Goal: Task Accomplishment & Management: Manage account settings

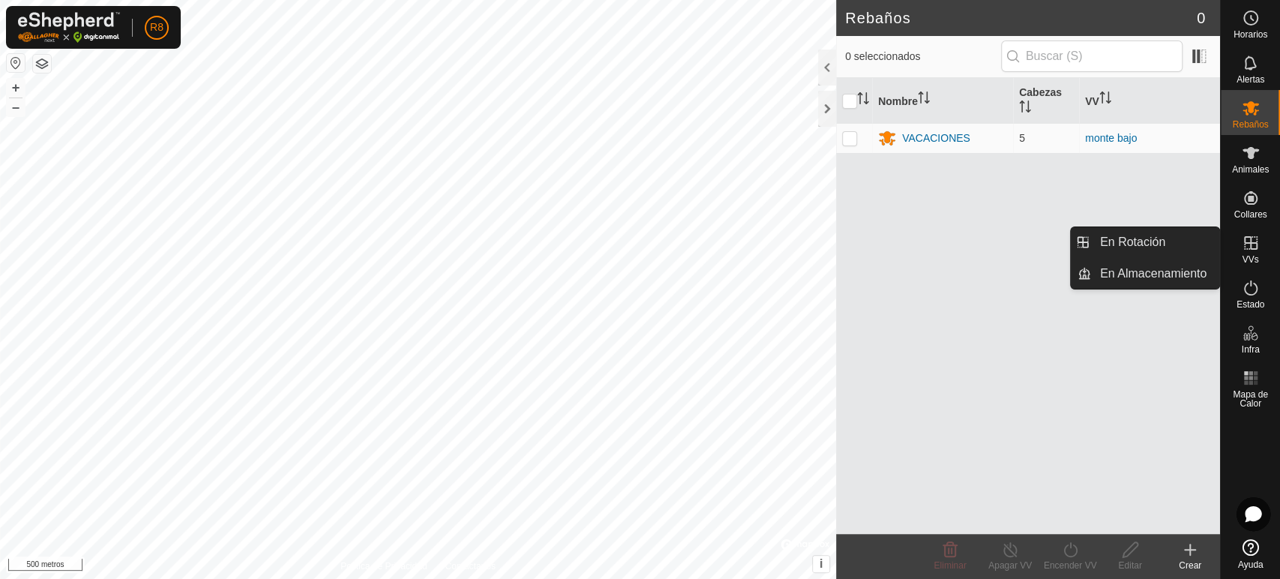
click at [1252, 239] on icon at bounding box center [1250, 243] width 18 height 18
click at [1250, 240] on icon at bounding box center [1250, 243] width 18 height 18
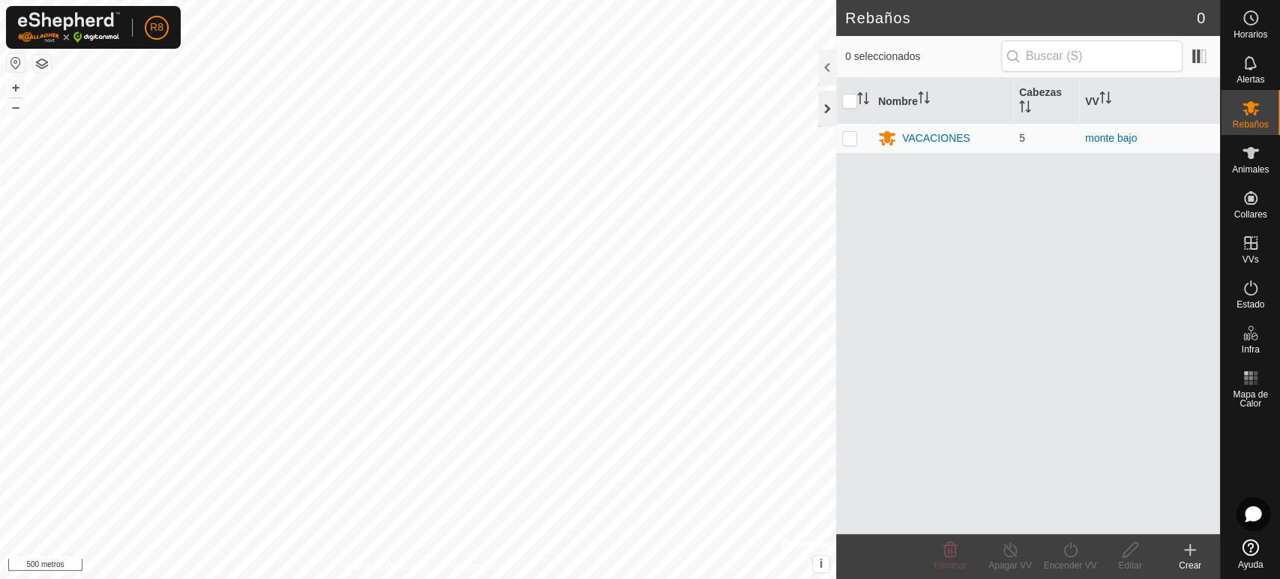
click at [828, 105] on div at bounding box center [827, 109] width 18 height 36
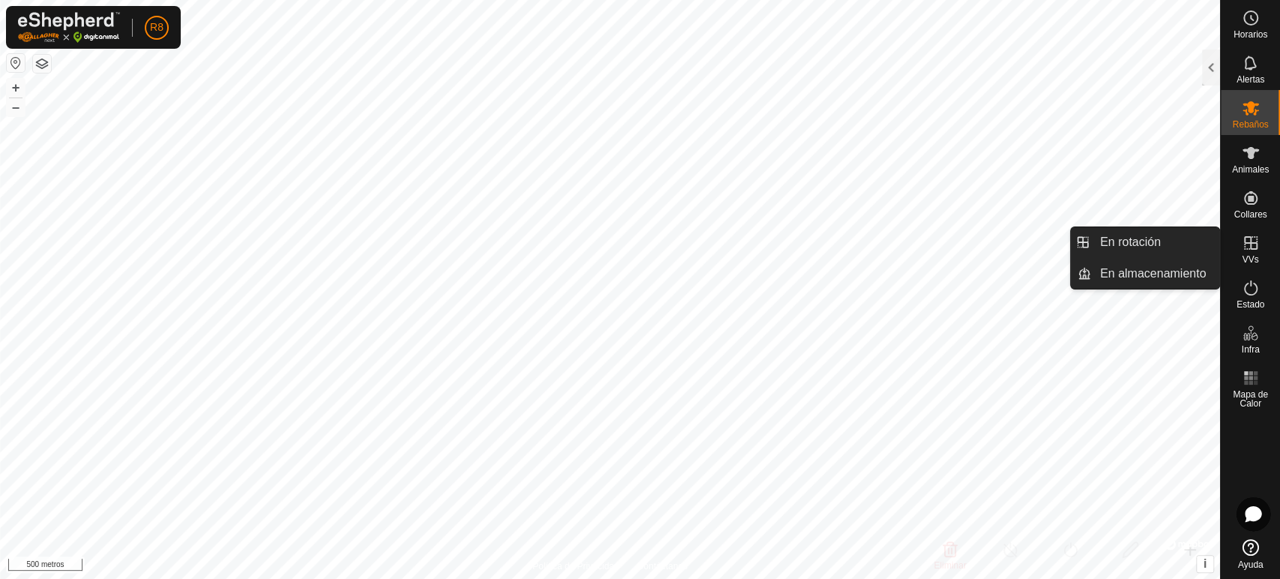
click at [1253, 250] on icon at bounding box center [1250, 243] width 18 height 18
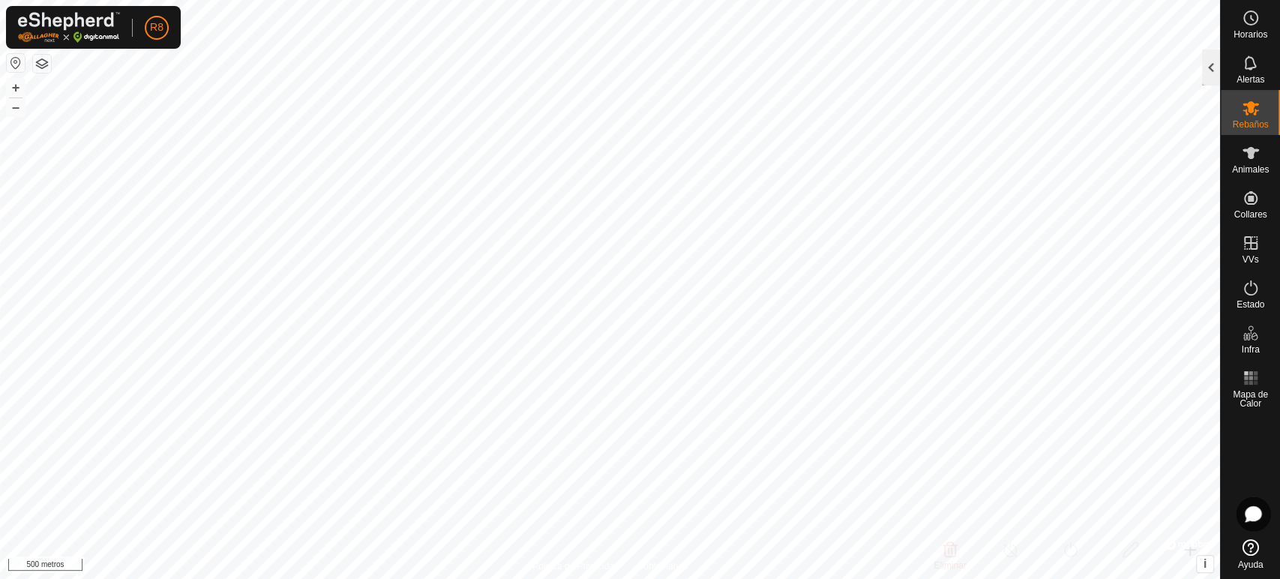
click at [1205, 57] on div at bounding box center [1211, 67] width 18 height 36
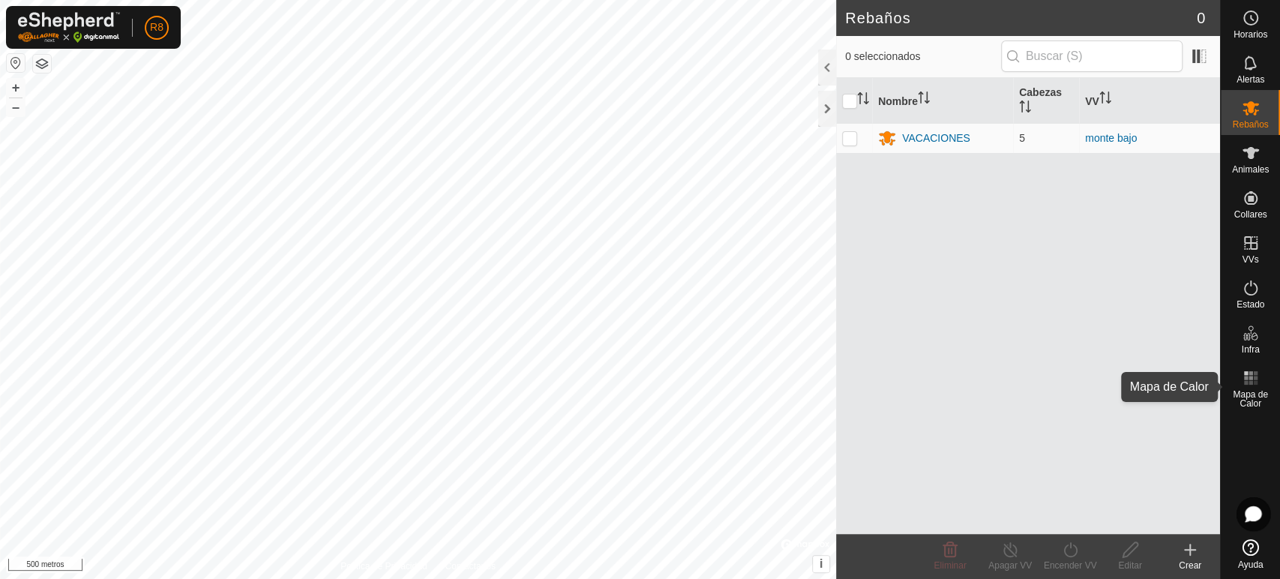
click at [1253, 391] on font "Mapa de Calor" at bounding box center [1249, 398] width 35 height 19
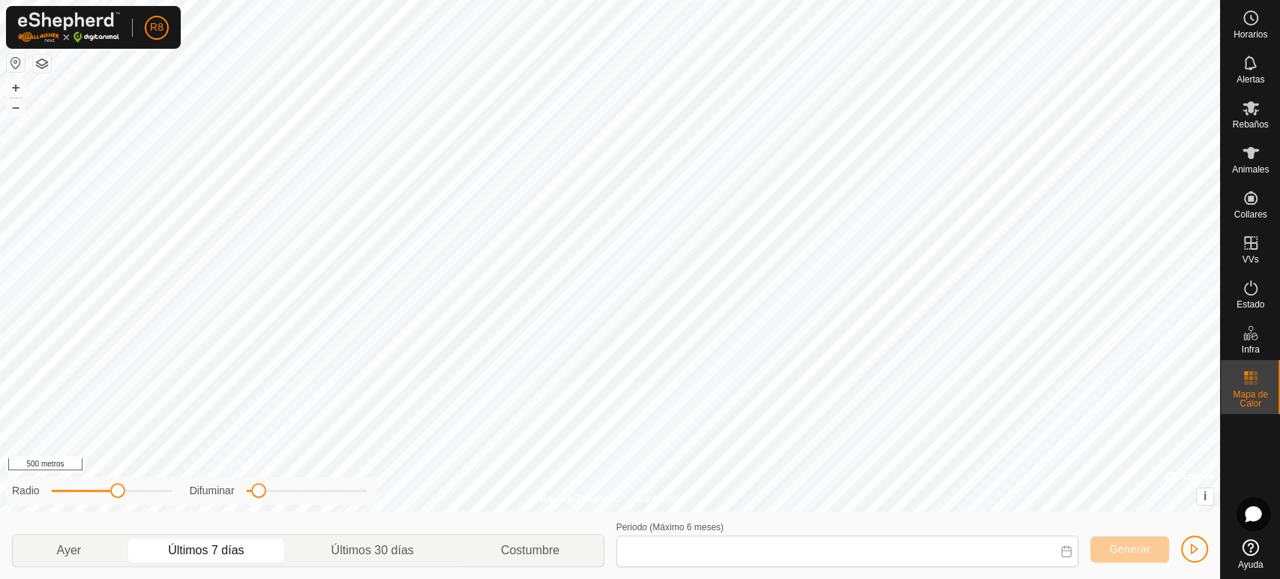
type input "[DATE] - [DATE]"
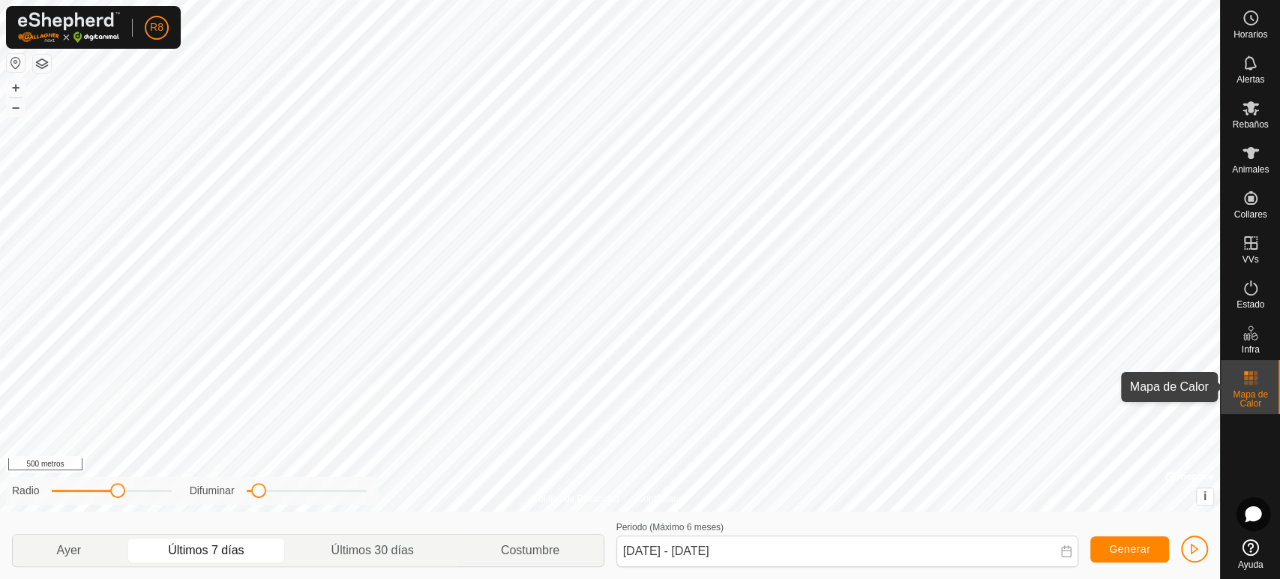
click at [1257, 394] on font "Mapa de Calor" at bounding box center [1249, 398] width 35 height 19
click at [1255, 391] on font "Mapa de Calor" at bounding box center [1249, 398] width 35 height 19
click at [1247, 299] on font "Estado" at bounding box center [1250, 304] width 28 height 10
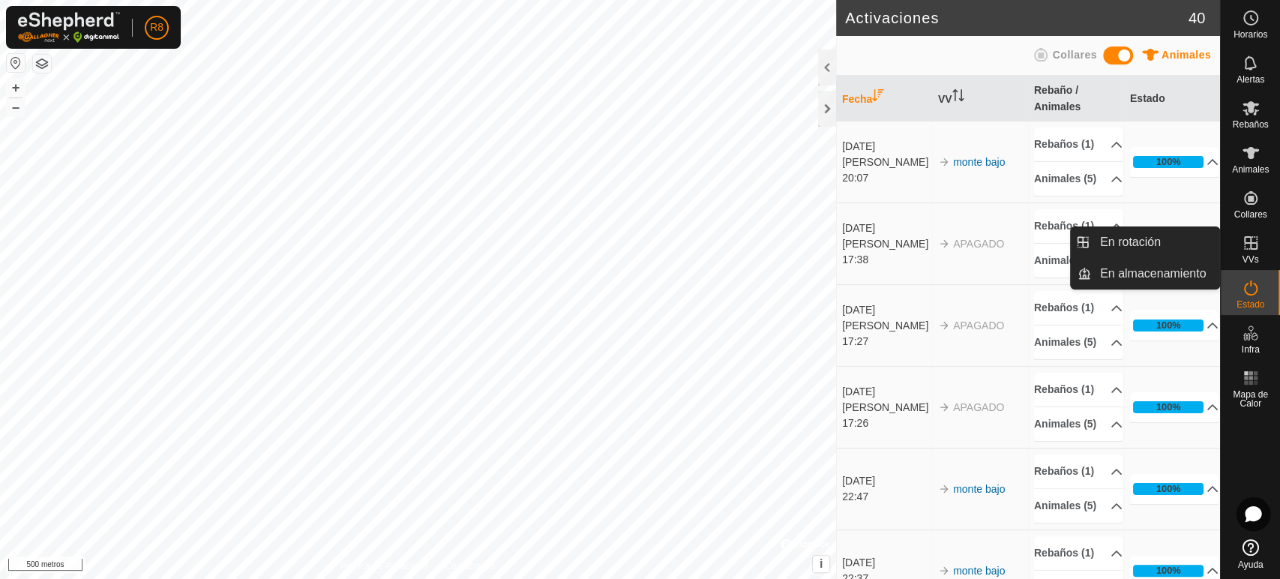
click at [1253, 244] on icon at bounding box center [1250, 243] width 18 height 18
click at [1253, 249] on icon at bounding box center [1250, 242] width 13 height 13
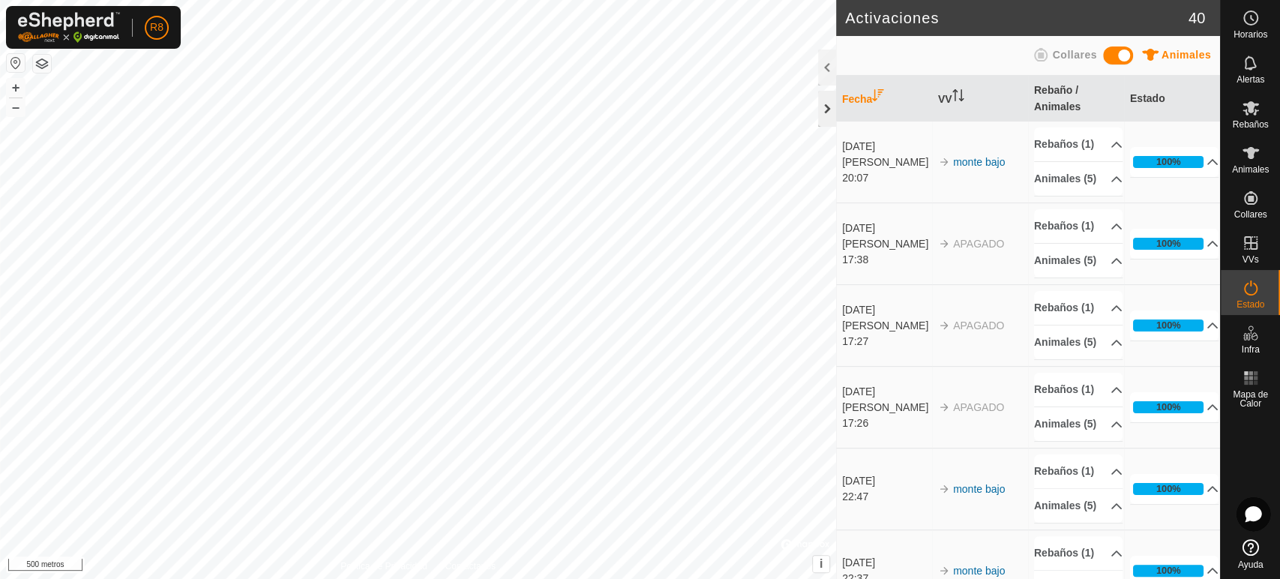
click at [825, 110] on div at bounding box center [827, 109] width 18 height 36
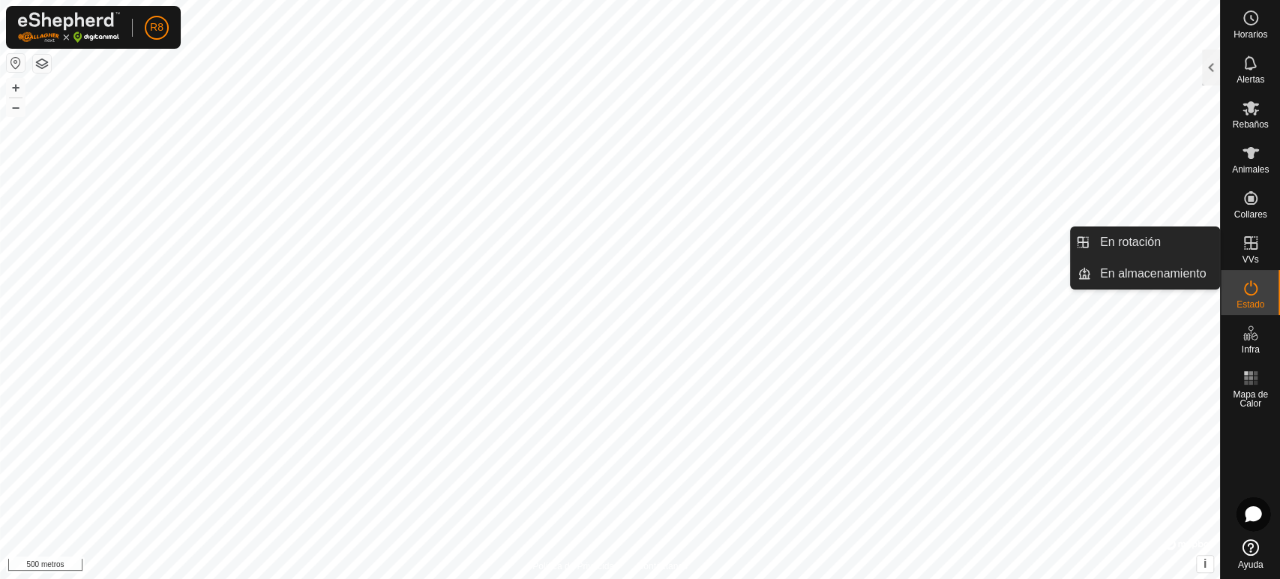
click at [1256, 241] on icon at bounding box center [1250, 242] width 13 height 13
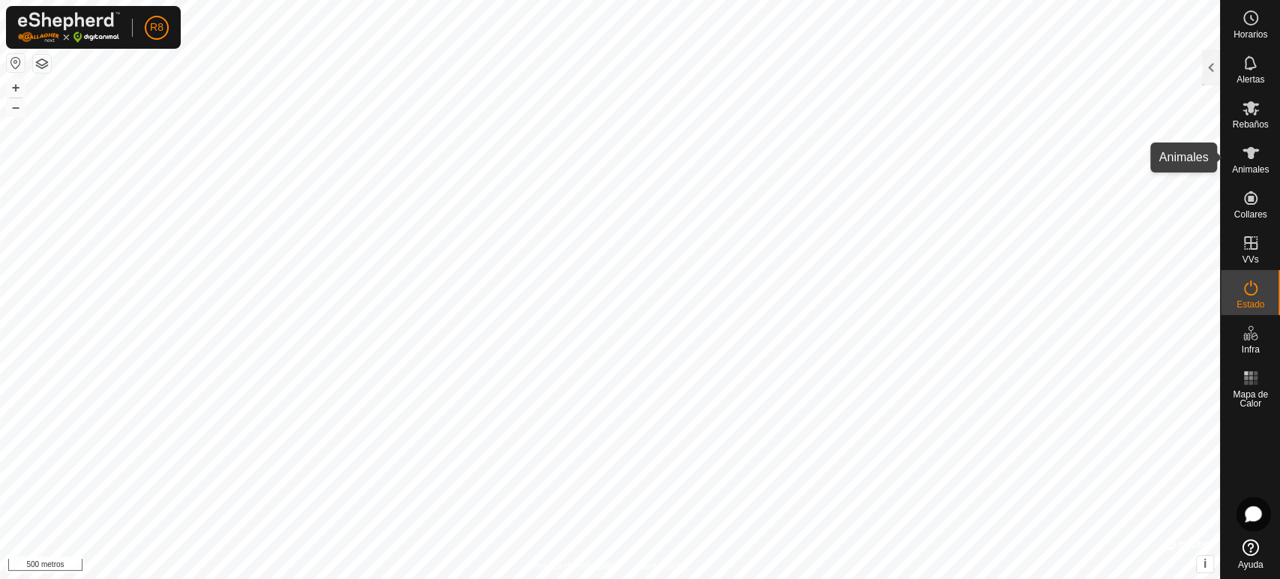
click at [1250, 172] on font "Animales" at bounding box center [1250, 169] width 37 height 10
click at [1209, 62] on div at bounding box center [1211, 67] width 18 height 36
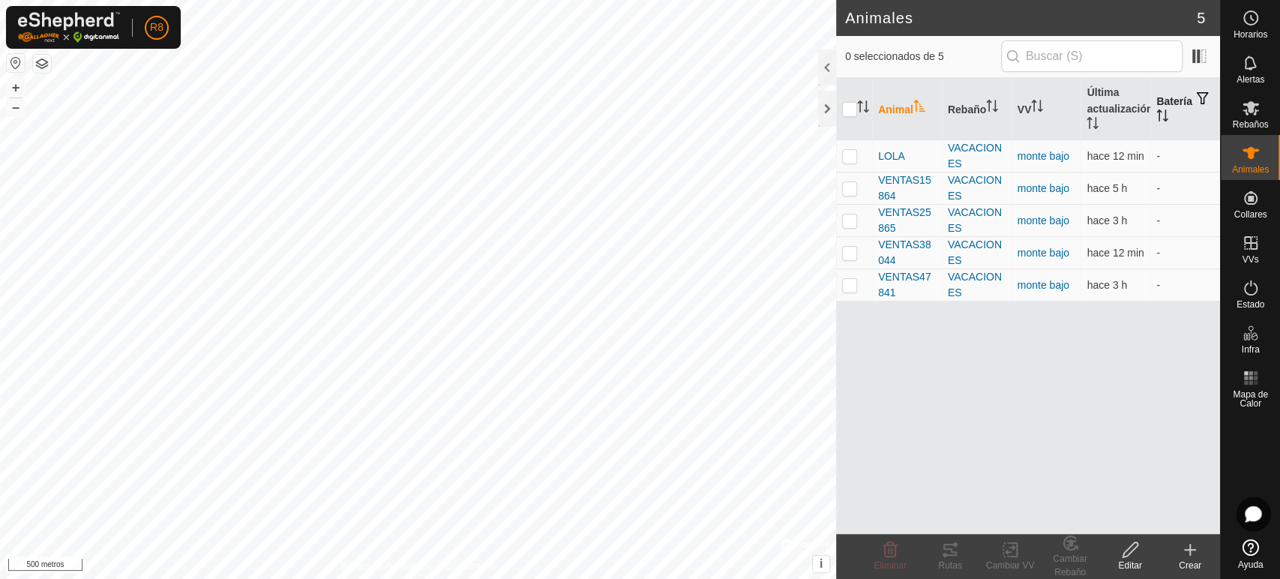
click at [1184, 102] on font "Batería" at bounding box center [1173, 101] width 35 height 12
click at [1175, 108] on th "Batería" at bounding box center [1185, 109] width 70 height 62
click at [1175, 107] on th "Batería" at bounding box center [1185, 109] width 70 height 62
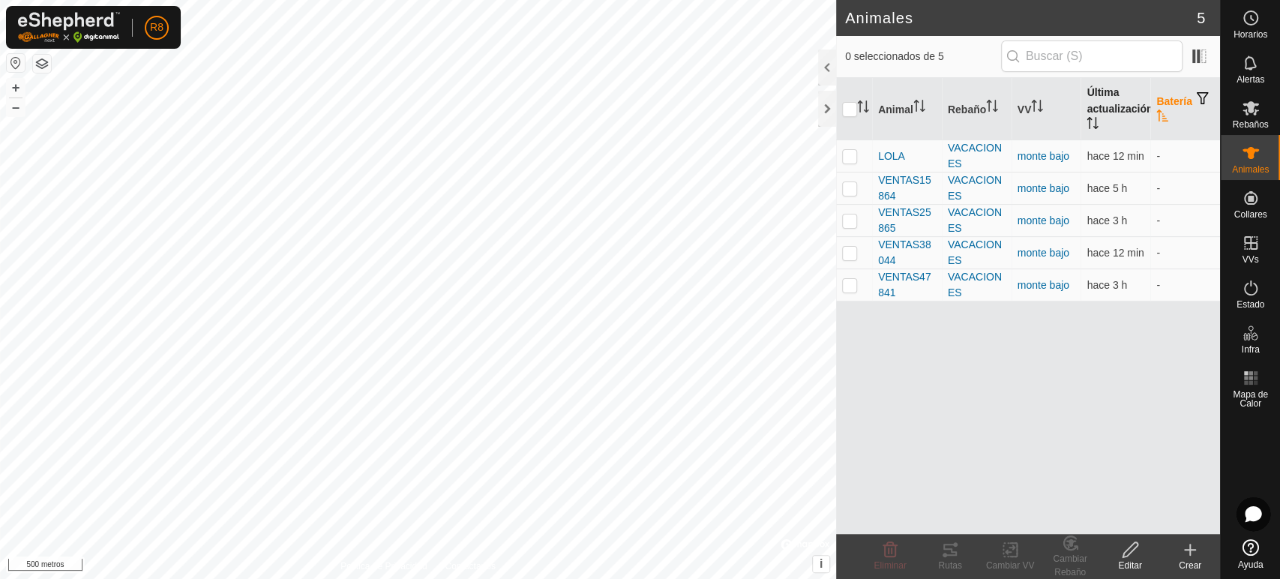
click at [1129, 109] on font "Última actualización" at bounding box center [1119, 100] width 66 height 28
click at [1176, 103] on font "Batería" at bounding box center [1173, 101] width 35 height 12
click at [1109, 105] on font "Última actualización" at bounding box center [1119, 100] width 66 height 28
click at [1243, 109] on icon at bounding box center [1250, 108] width 18 height 18
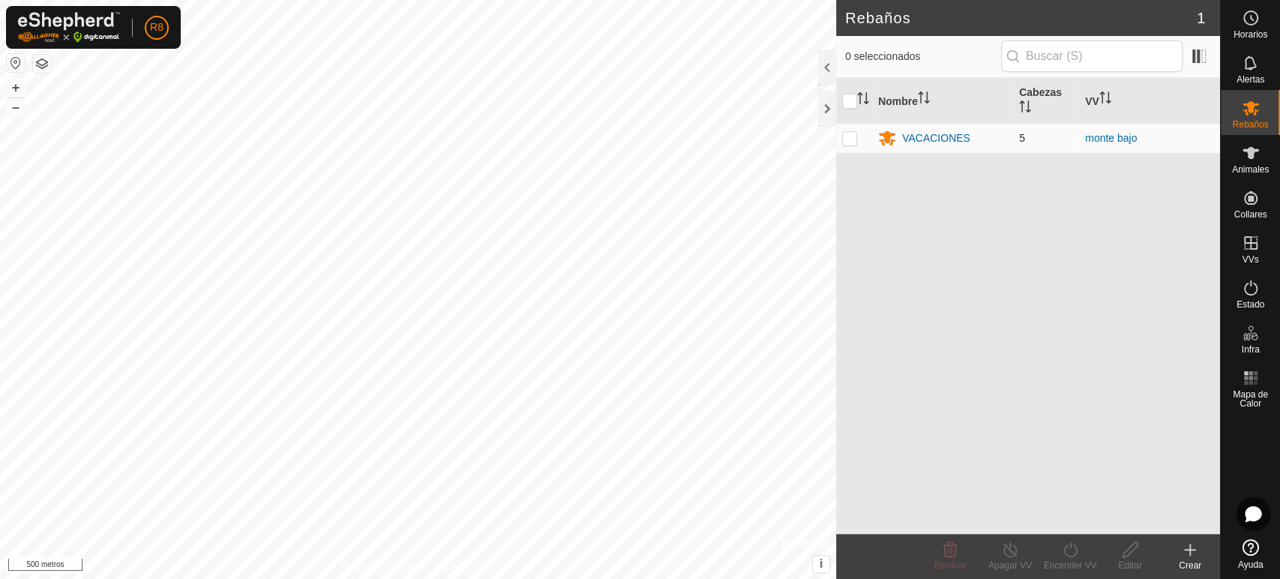
click at [849, 136] on p-checkbox at bounding box center [849, 138] width 15 height 12
checkbox input "true"
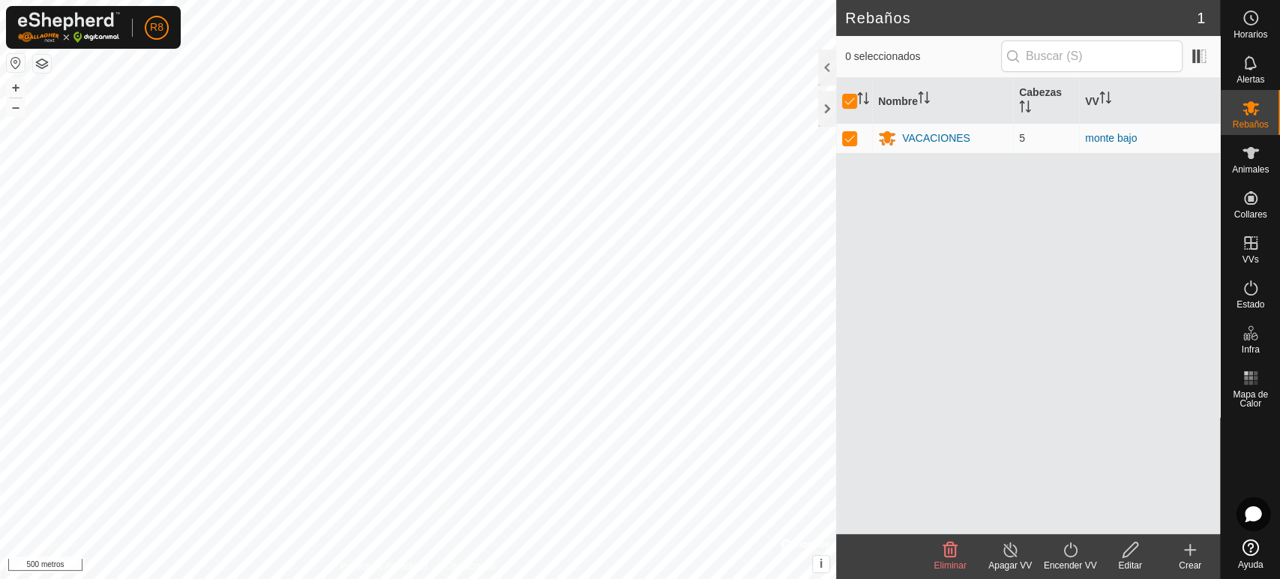
click at [1126, 560] on font "Editar" at bounding box center [1129, 565] width 23 height 10
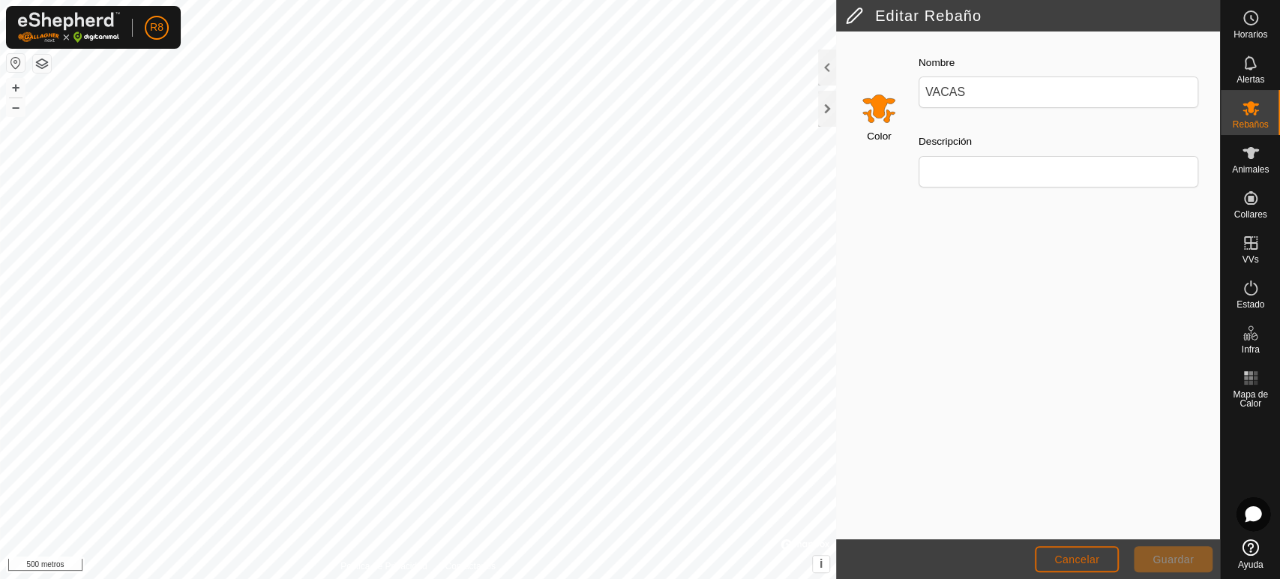
click at [1074, 560] on font "Cancelar" at bounding box center [1076, 559] width 45 height 12
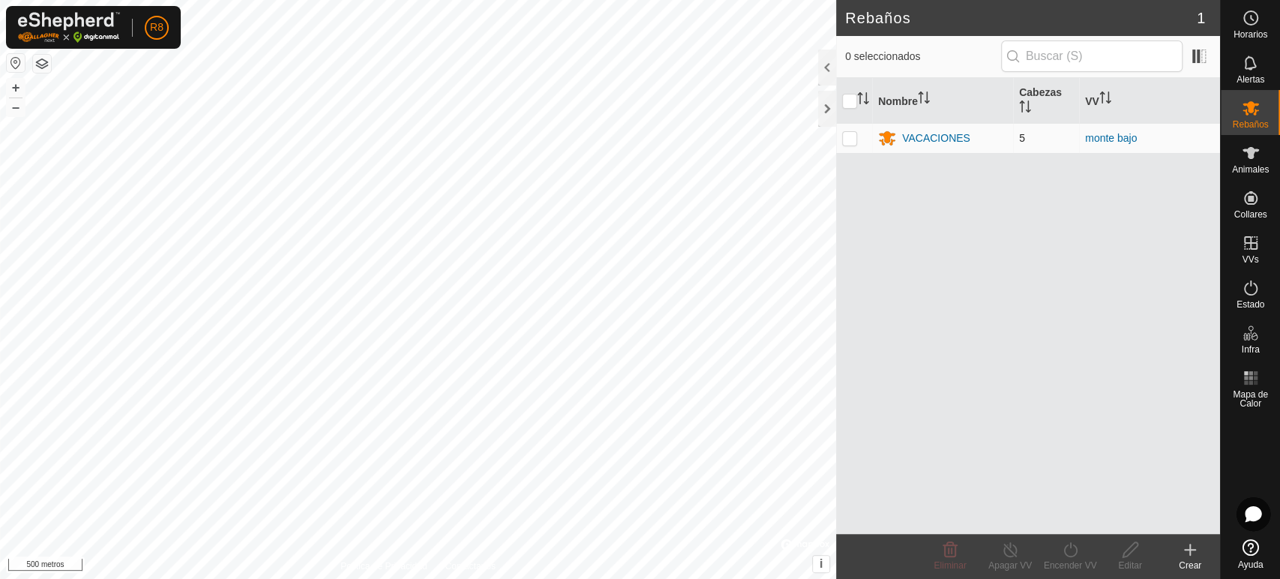
click at [849, 135] on p-checkbox at bounding box center [849, 138] width 15 height 12
checkbox input "true"
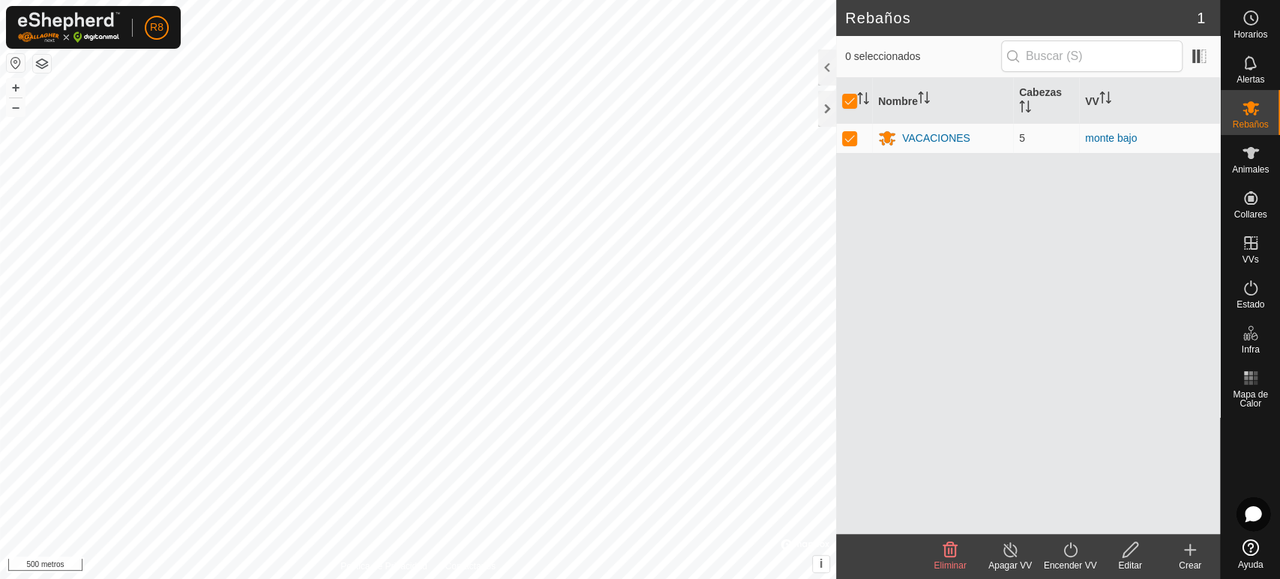
click at [1008, 553] on icon at bounding box center [1010, 550] width 19 height 18
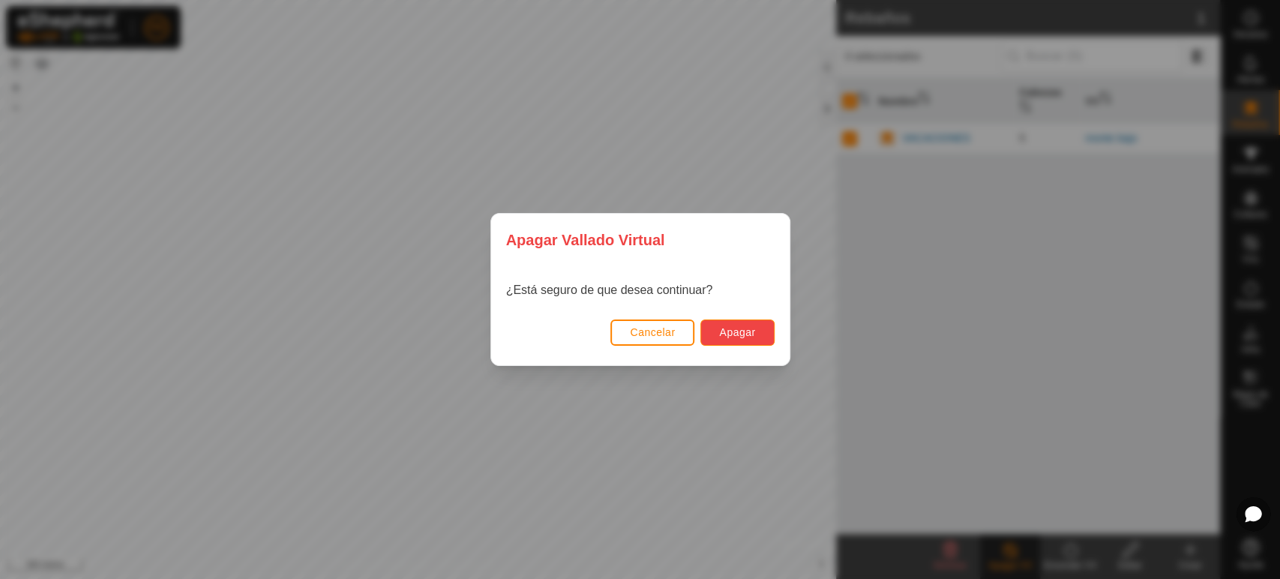
click at [728, 328] on font "Apagar" at bounding box center [737, 332] width 36 height 12
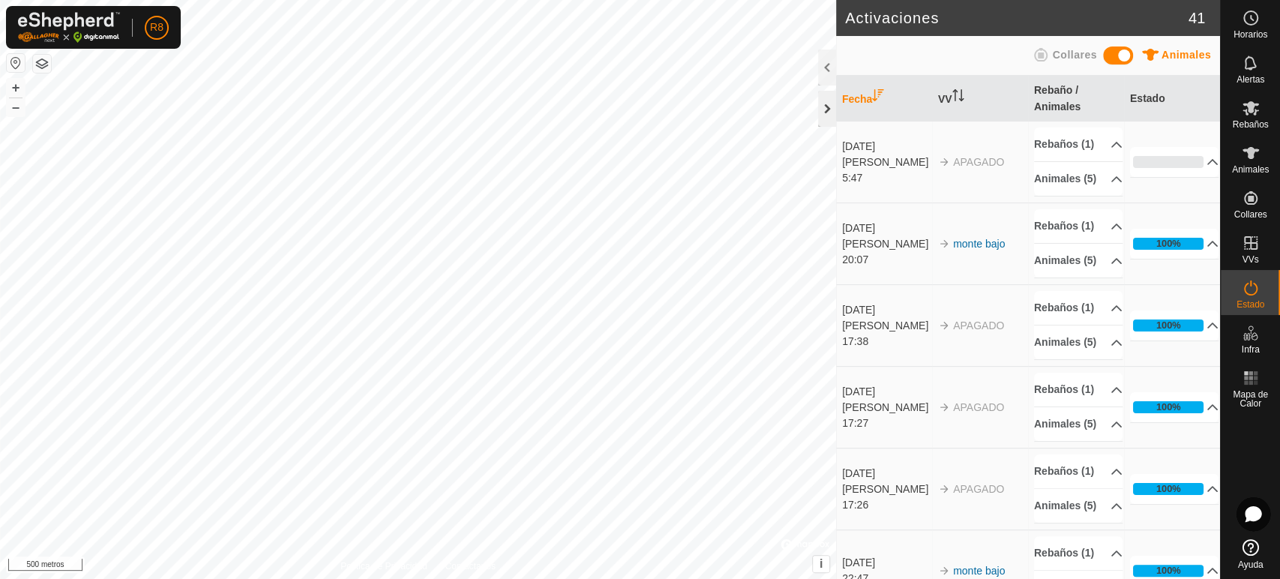
click at [826, 103] on div at bounding box center [827, 109] width 18 height 36
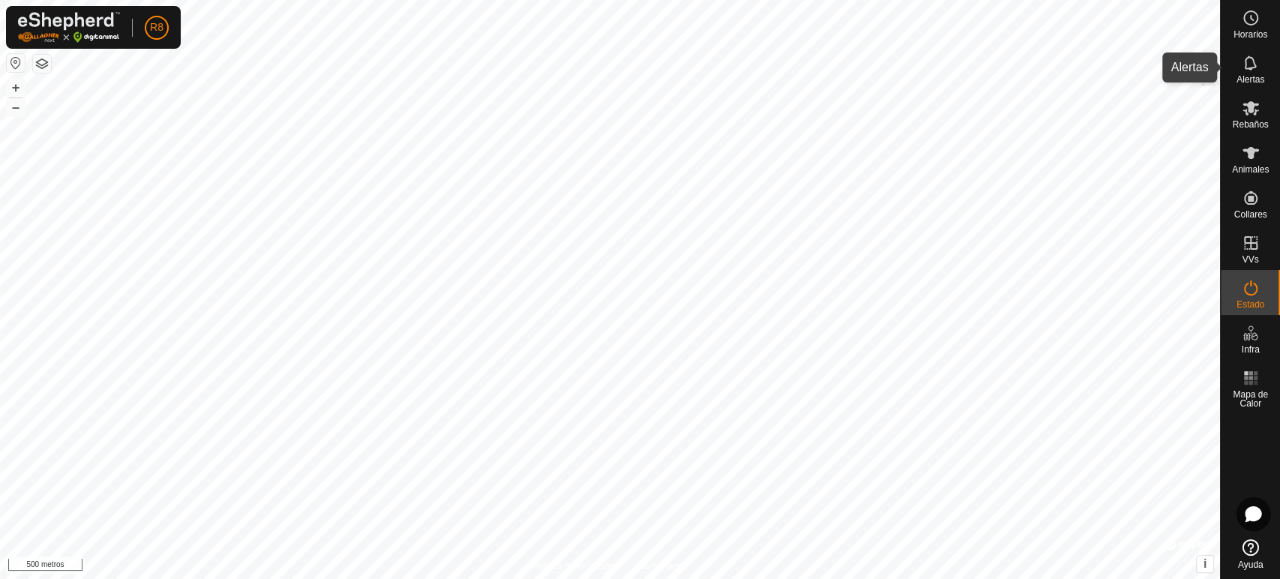
click at [1247, 76] on font "Alertas" at bounding box center [1250, 79] width 28 height 10
click at [1209, 76] on div at bounding box center [1211, 67] width 18 height 36
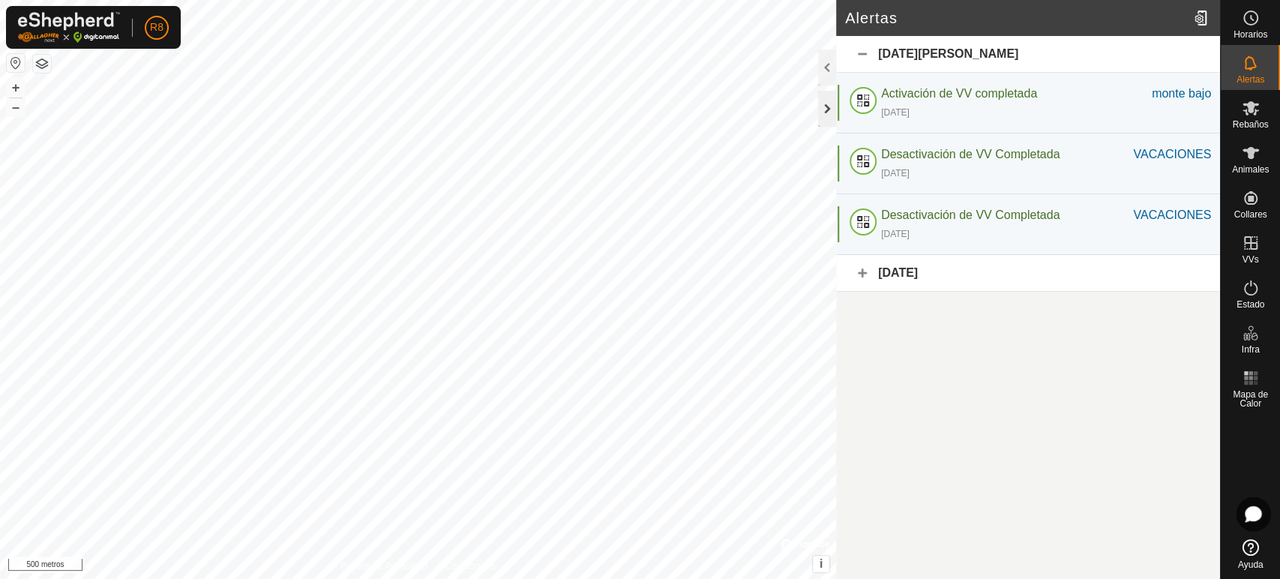
click at [821, 107] on div at bounding box center [827, 109] width 18 height 36
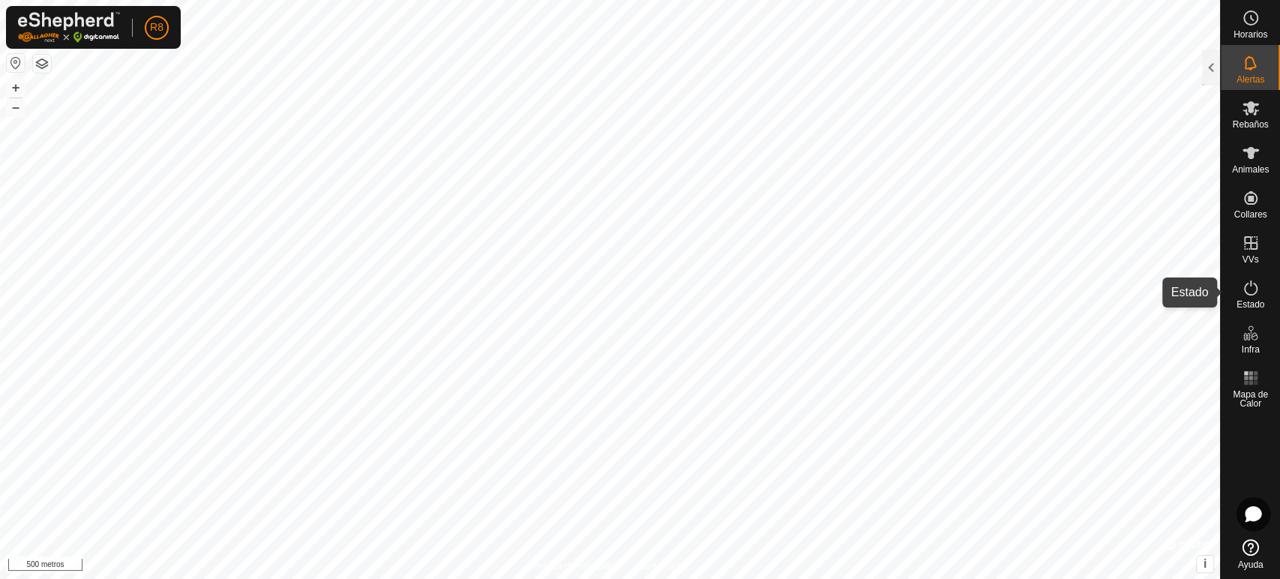
click at [1257, 294] on icon at bounding box center [1250, 288] width 18 height 18
click at [1206, 70] on div at bounding box center [1211, 67] width 18 height 36
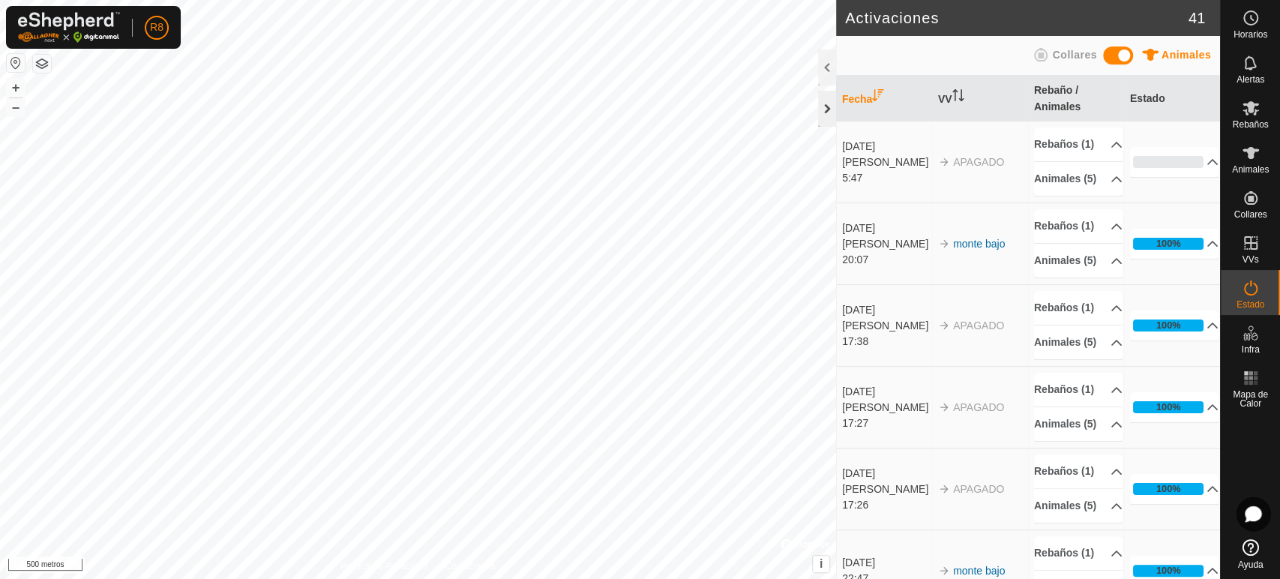
click at [820, 108] on div at bounding box center [827, 109] width 18 height 36
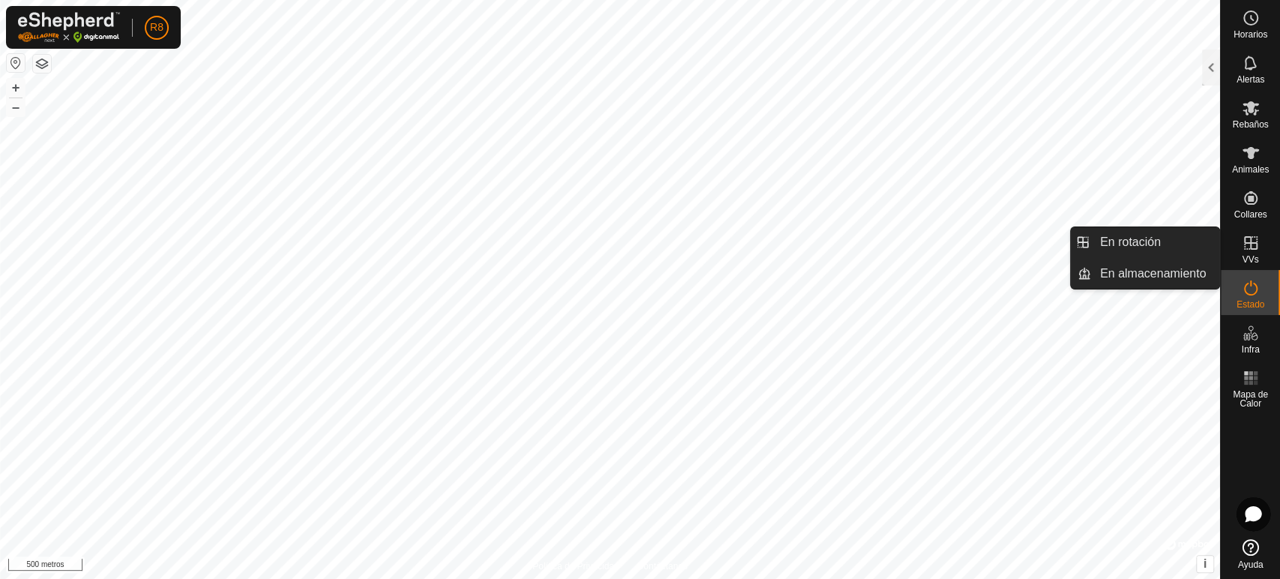
click at [1241, 243] on icon at bounding box center [1250, 243] width 18 height 18
click at [1253, 250] on icon at bounding box center [1250, 243] width 18 height 18
click at [1138, 246] on link "En rotación" at bounding box center [1155, 242] width 128 height 30
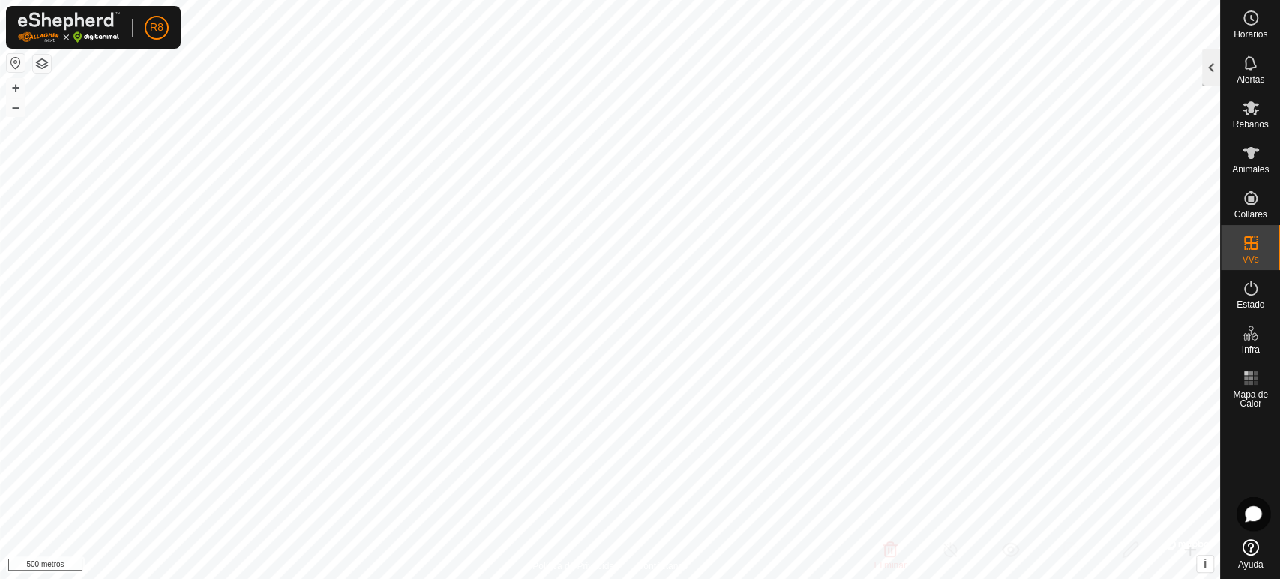
click at [1205, 70] on div at bounding box center [1211, 67] width 18 height 36
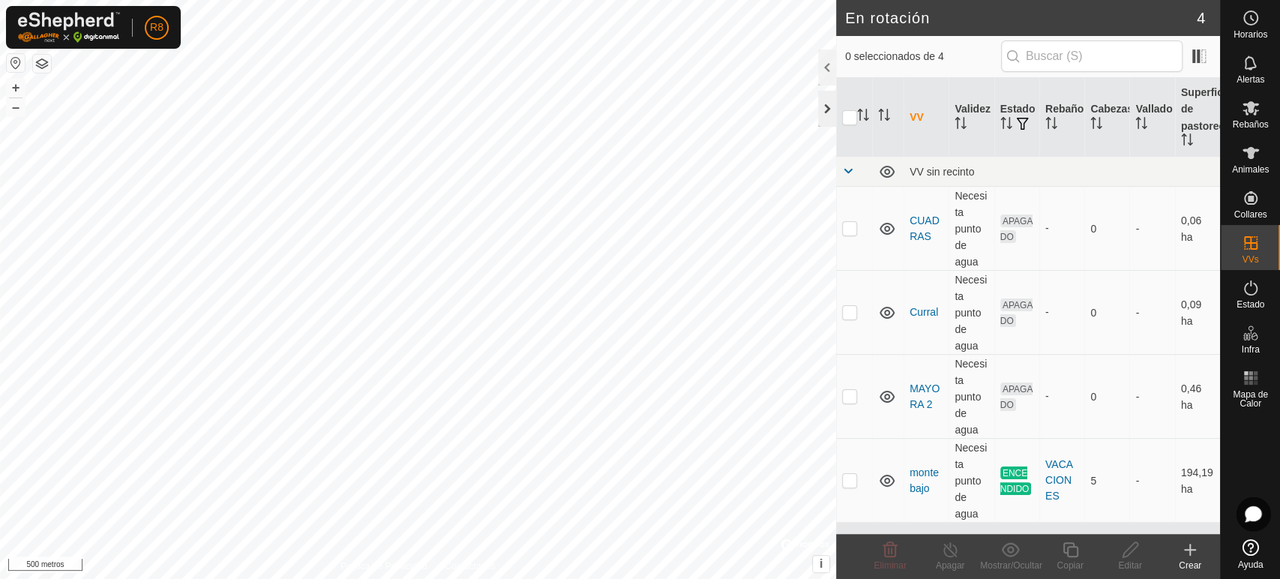
click at [822, 109] on div at bounding box center [827, 109] width 18 height 36
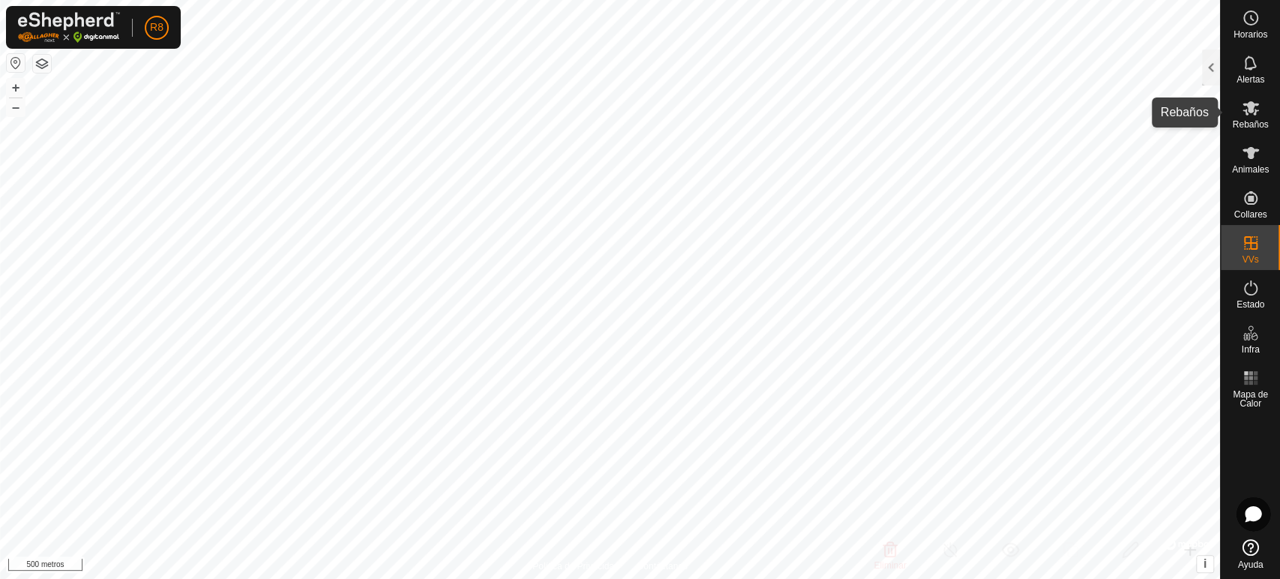
click at [1259, 112] on es-mob-svg-icon at bounding box center [1250, 108] width 27 height 24
click at [1212, 70] on div at bounding box center [1211, 67] width 18 height 36
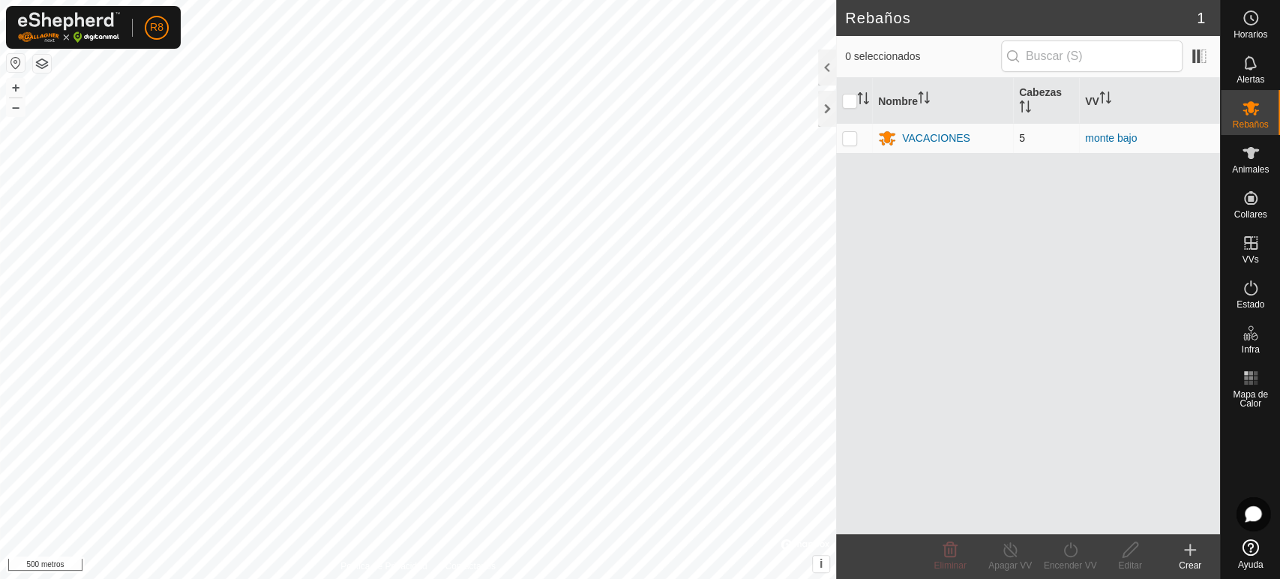
click at [851, 138] on p-checkbox at bounding box center [849, 138] width 15 height 12
checkbox input "true"
click at [1128, 555] on icon at bounding box center [1130, 550] width 19 height 18
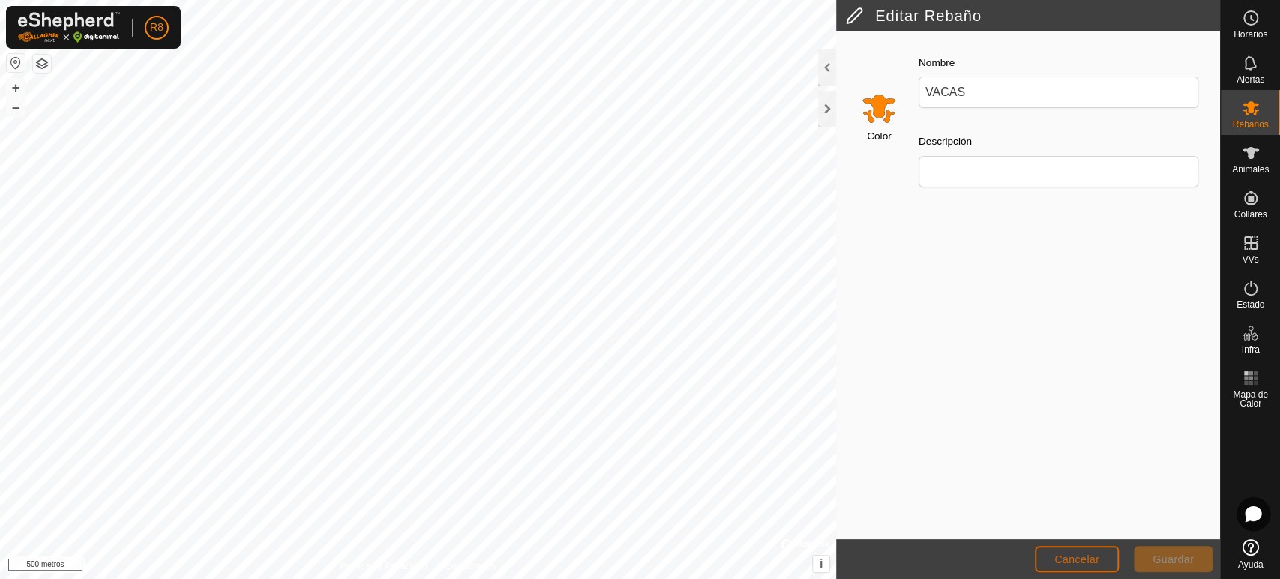
click at [1087, 567] on button "Cancelar" at bounding box center [1077, 559] width 84 height 26
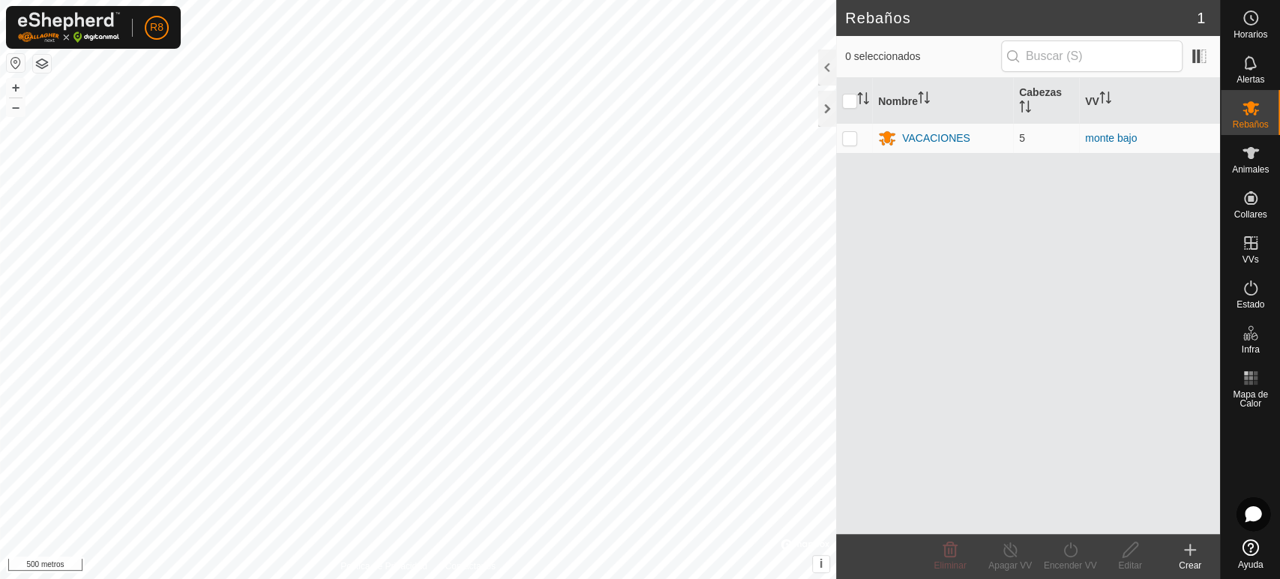
click at [1190, 560] on font "Crear" at bounding box center [1189, 565] width 22 height 10
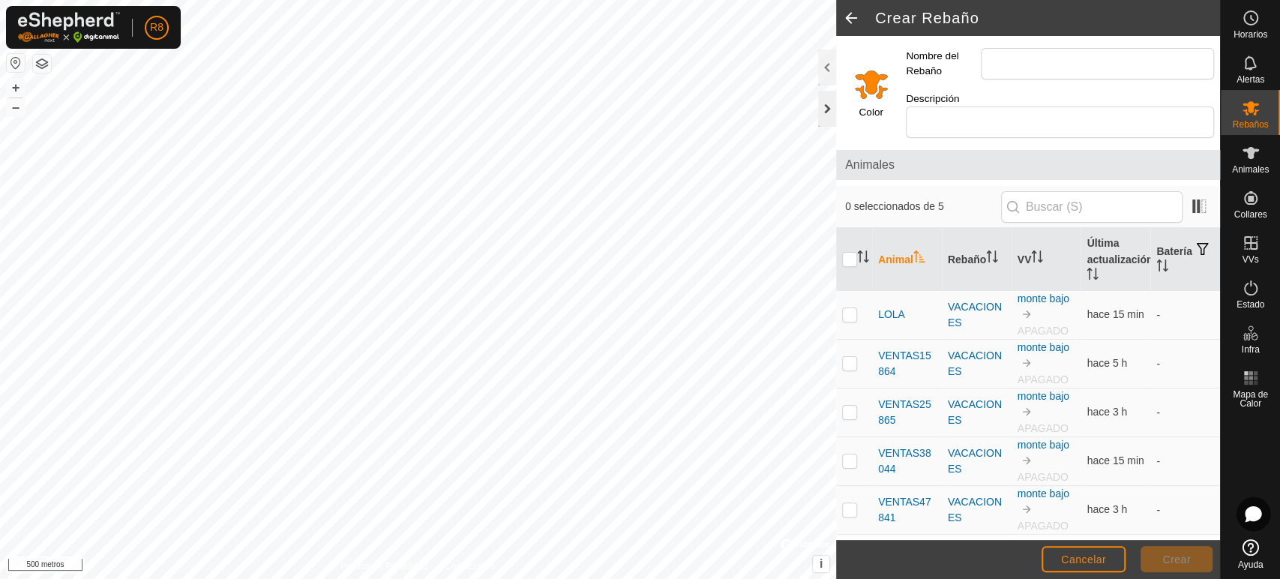
click at [825, 112] on div at bounding box center [827, 109] width 18 height 36
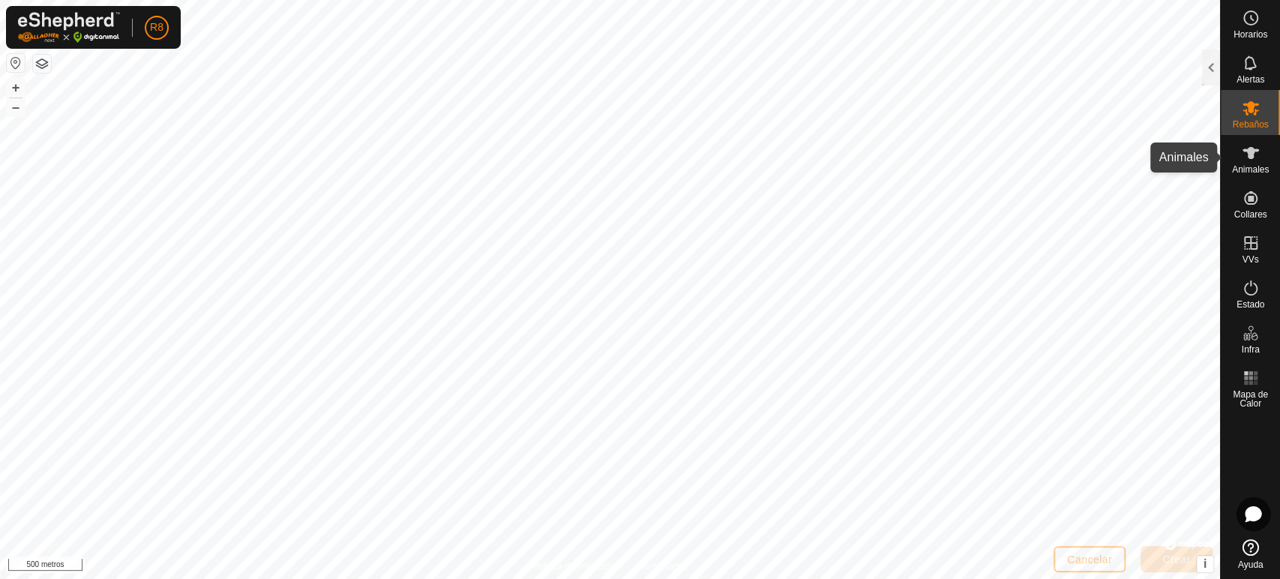
click at [1256, 166] on font "Animales" at bounding box center [1250, 169] width 37 height 10
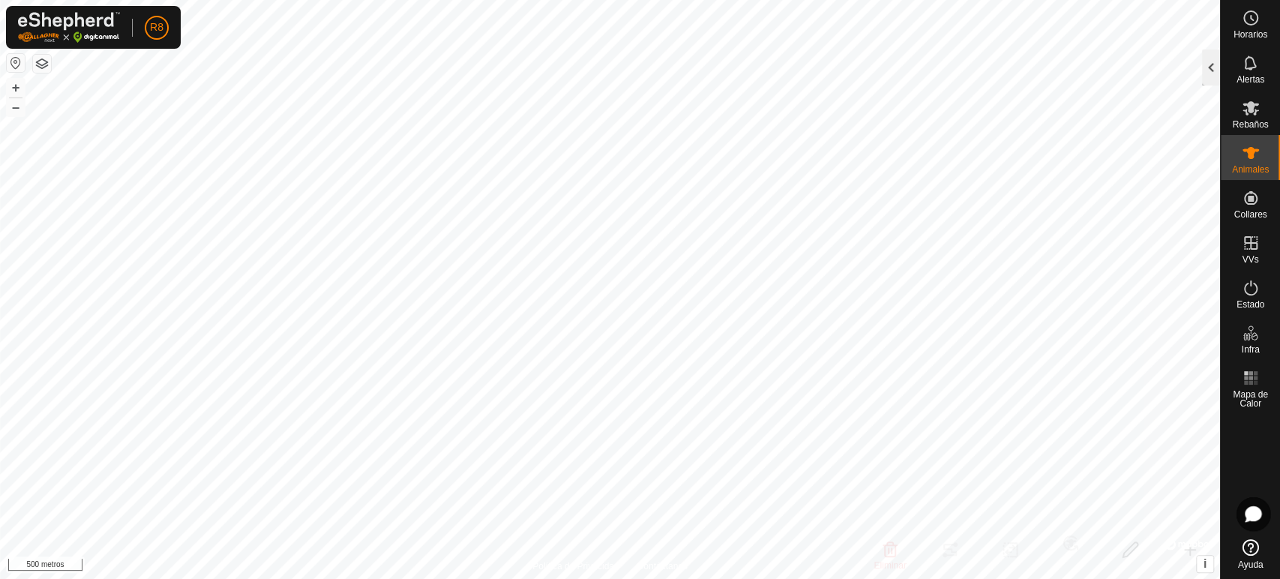
click at [1213, 76] on div at bounding box center [1211, 67] width 18 height 36
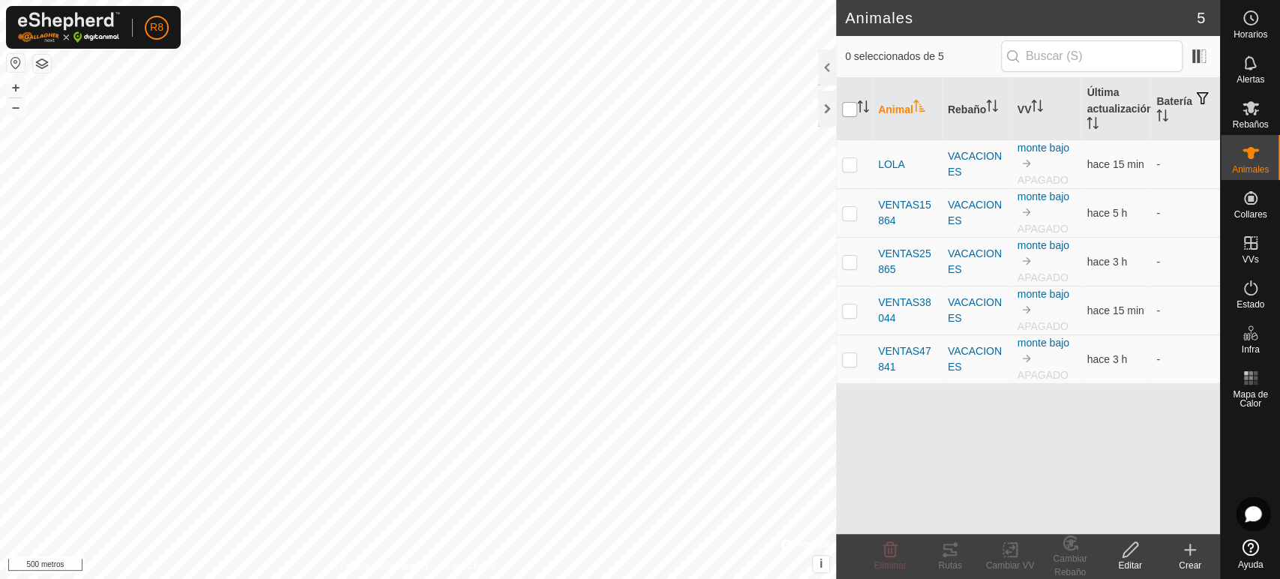
click at [851, 112] on input "checkbox" at bounding box center [849, 109] width 15 height 15
checkbox input "true"
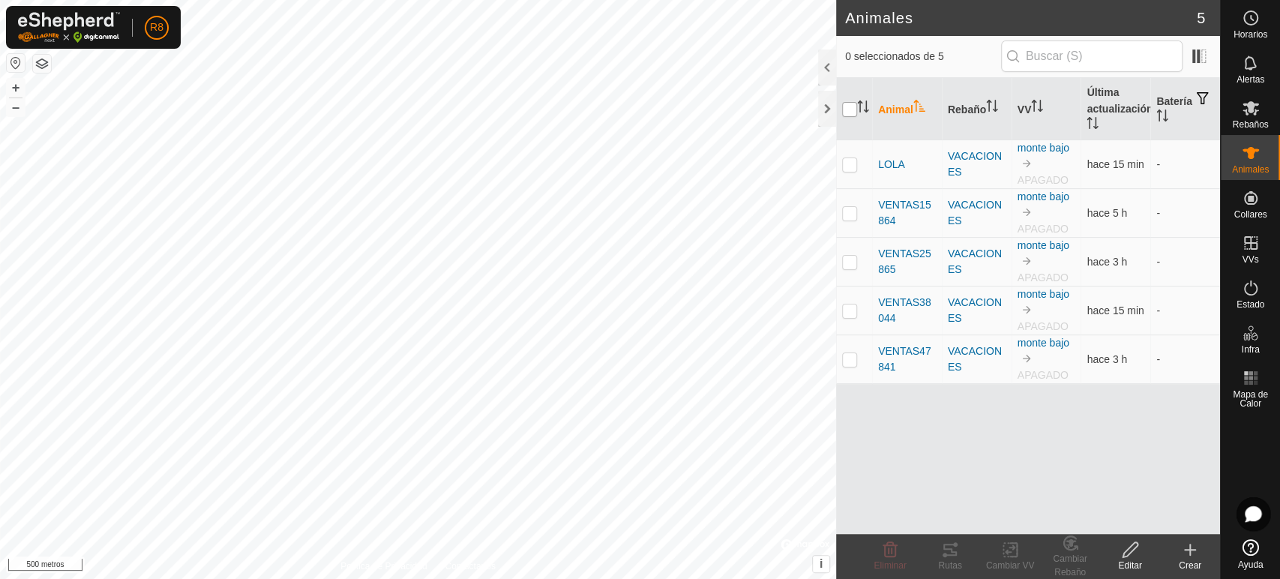
checkbox input "true"
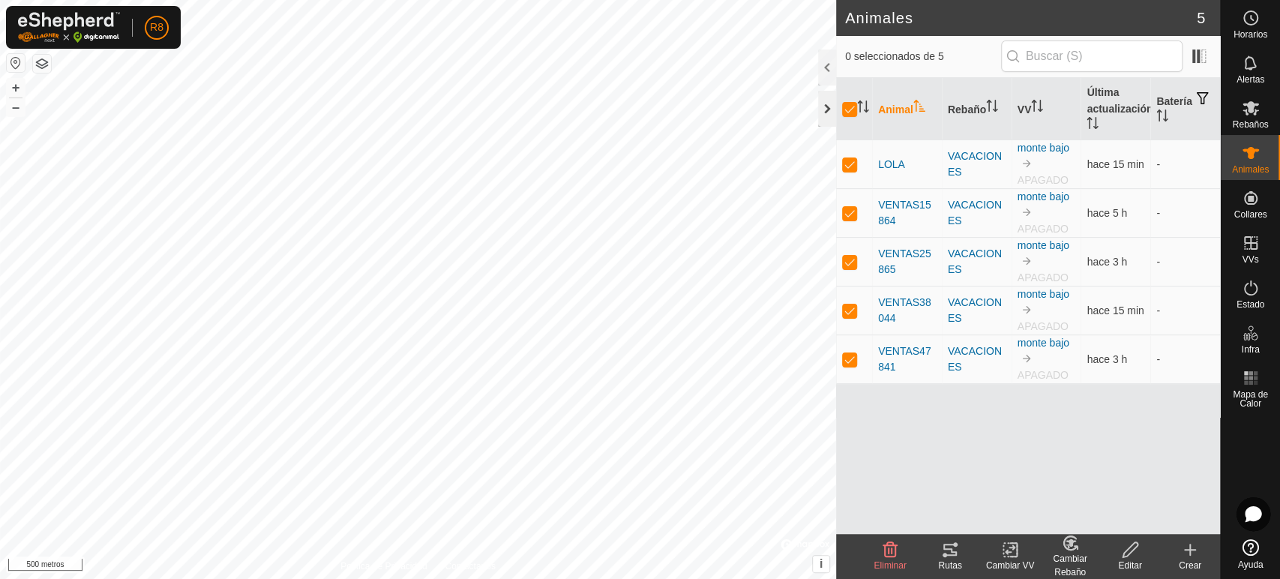
click at [829, 107] on div at bounding box center [827, 109] width 18 height 36
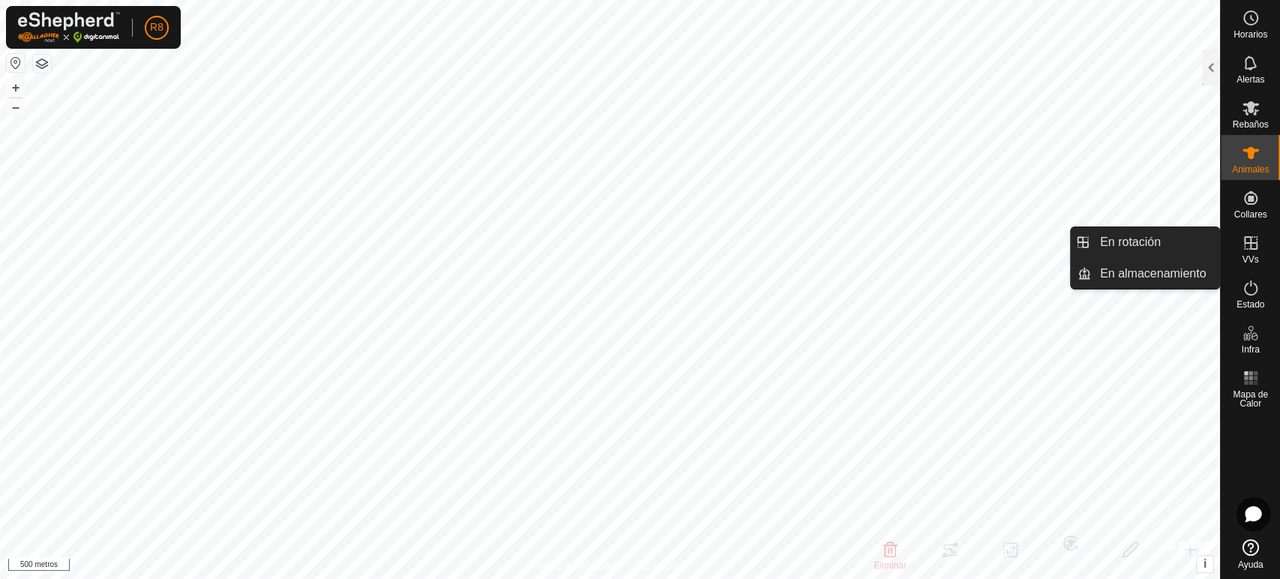
click at [1248, 249] on icon at bounding box center [1250, 242] width 13 height 13
click at [1256, 252] on es-virtualpaddocks-svg-icon at bounding box center [1250, 243] width 27 height 24
click at [1256, 251] on icon at bounding box center [1250, 243] width 18 height 18
click at [1150, 271] on link "En almacenamiento" at bounding box center [1155, 274] width 128 height 30
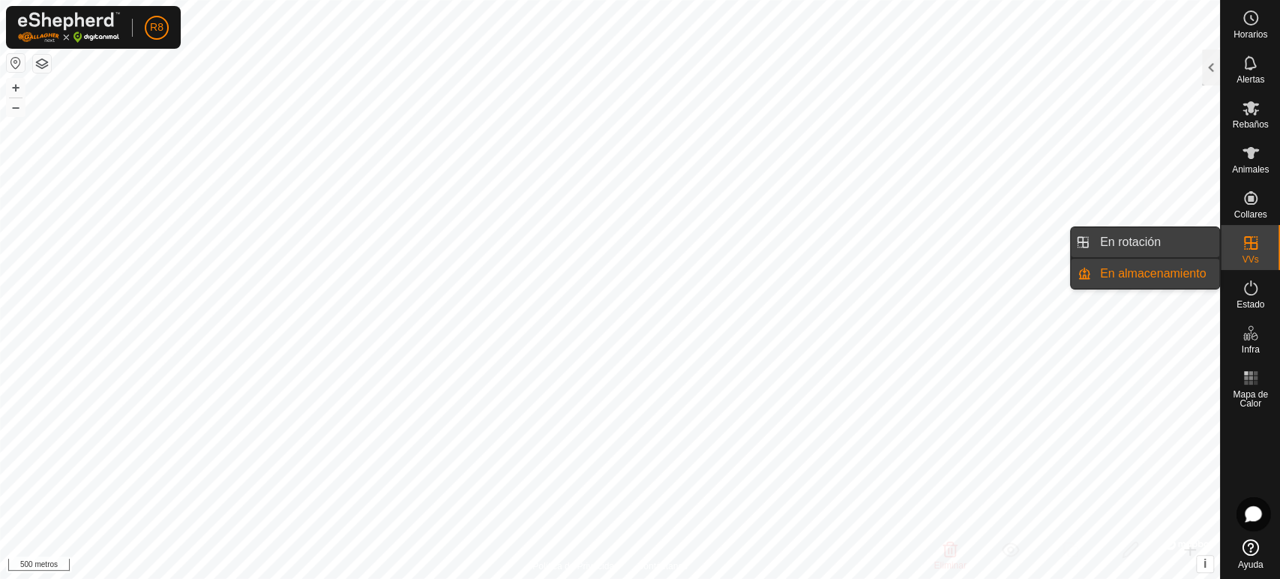
click at [1141, 247] on link "En rotación" at bounding box center [1155, 242] width 128 height 30
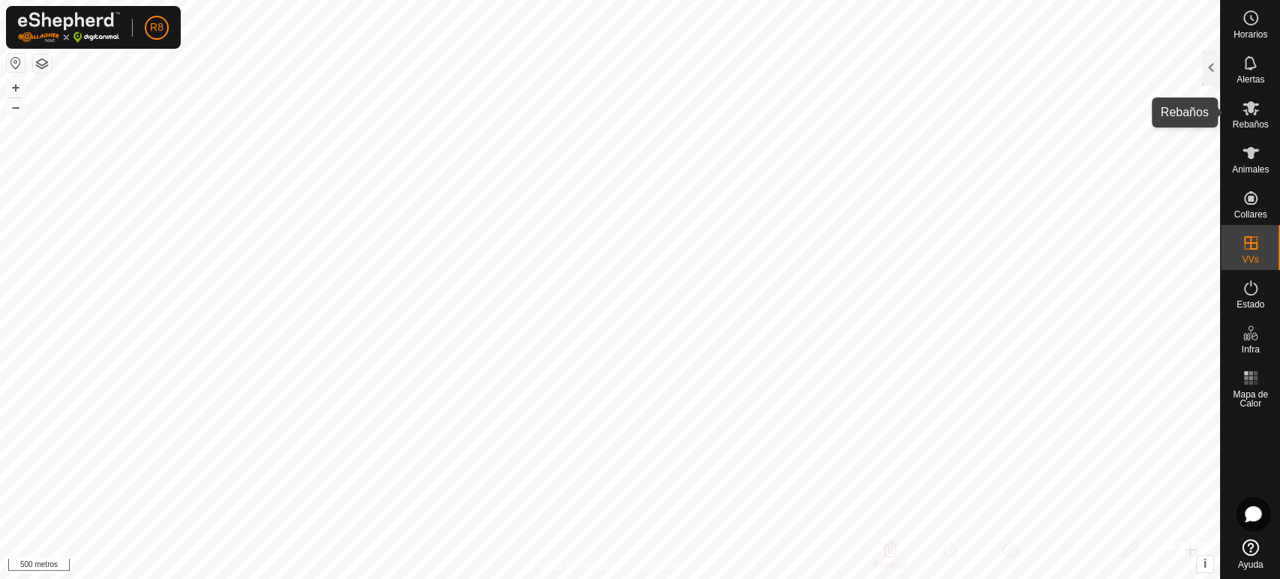
click at [1253, 109] on icon at bounding box center [1250, 108] width 18 height 18
click at [1213, 65] on div at bounding box center [1211, 67] width 18 height 36
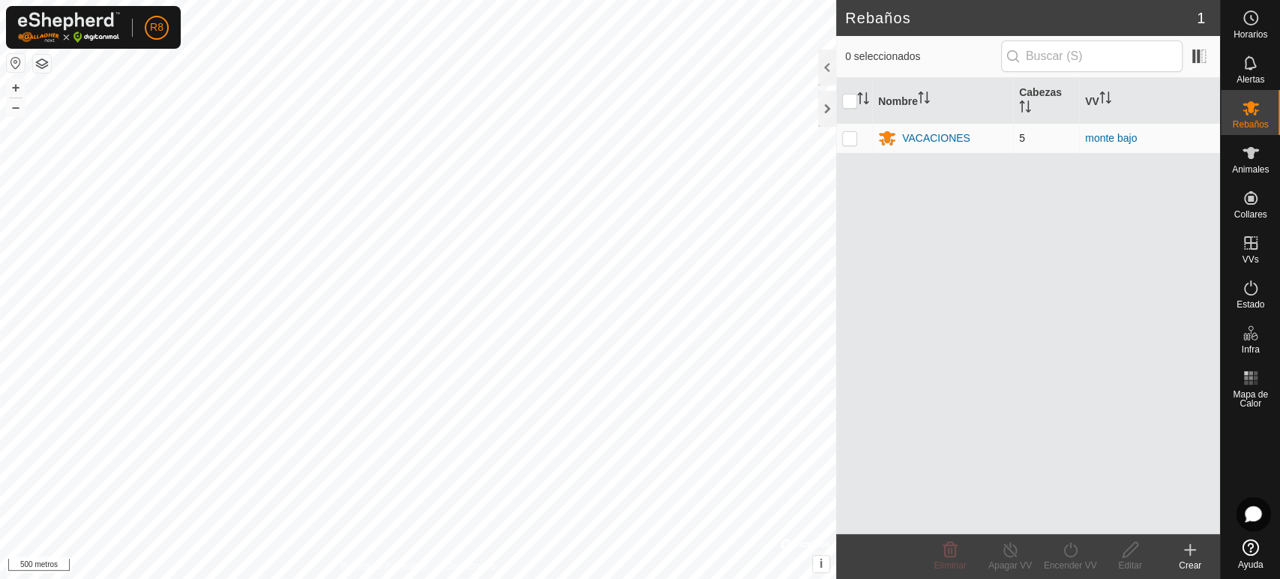
click at [848, 140] on p-checkbox at bounding box center [849, 138] width 15 height 12
checkbox input "true"
click at [1192, 556] on icon at bounding box center [1190, 550] width 18 height 18
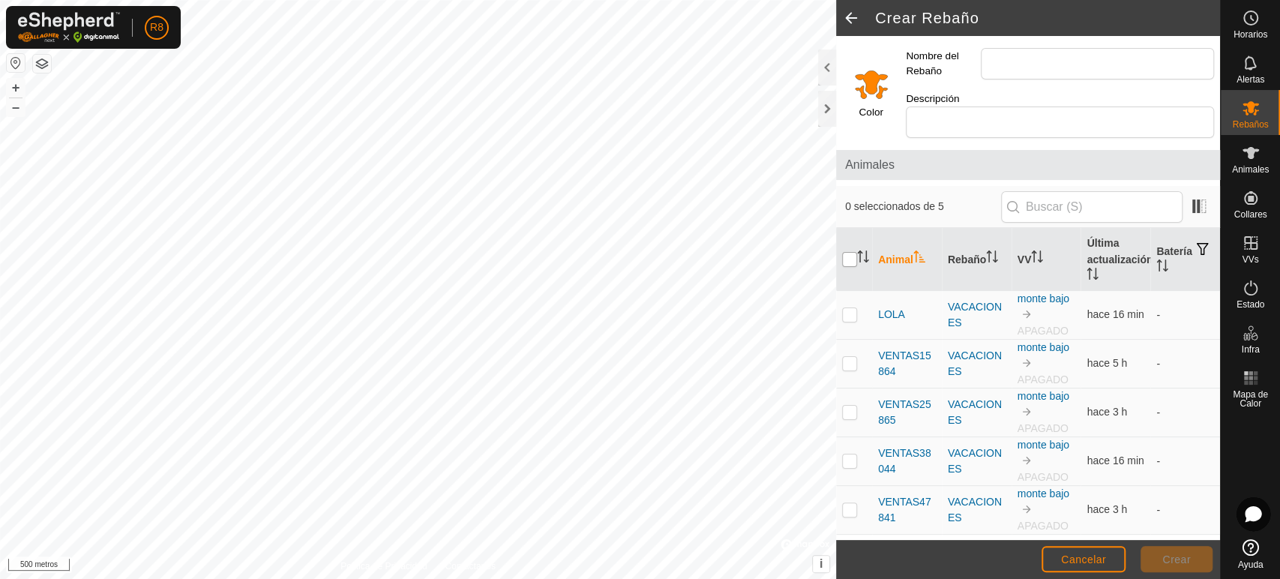
click at [843, 252] on input "checkbox" at bounding box center [849, 259] width 15 height 15
checkbox input "true"
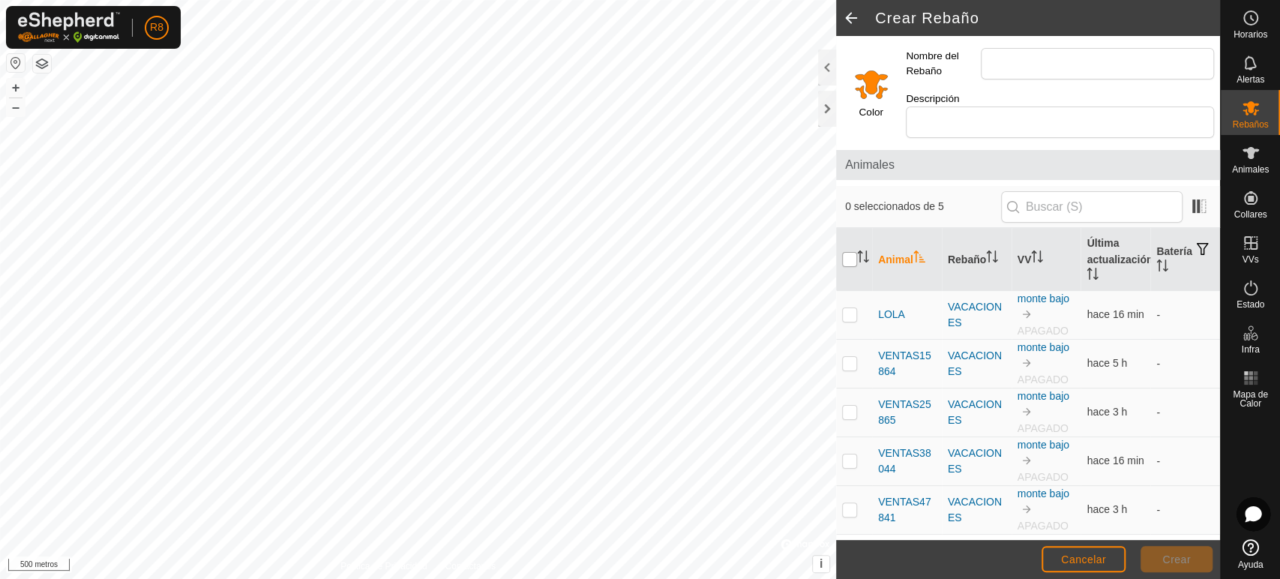
checkbox input "true"
click at [822, 71] on div at bounding box center [827, 67] width 18 height 36
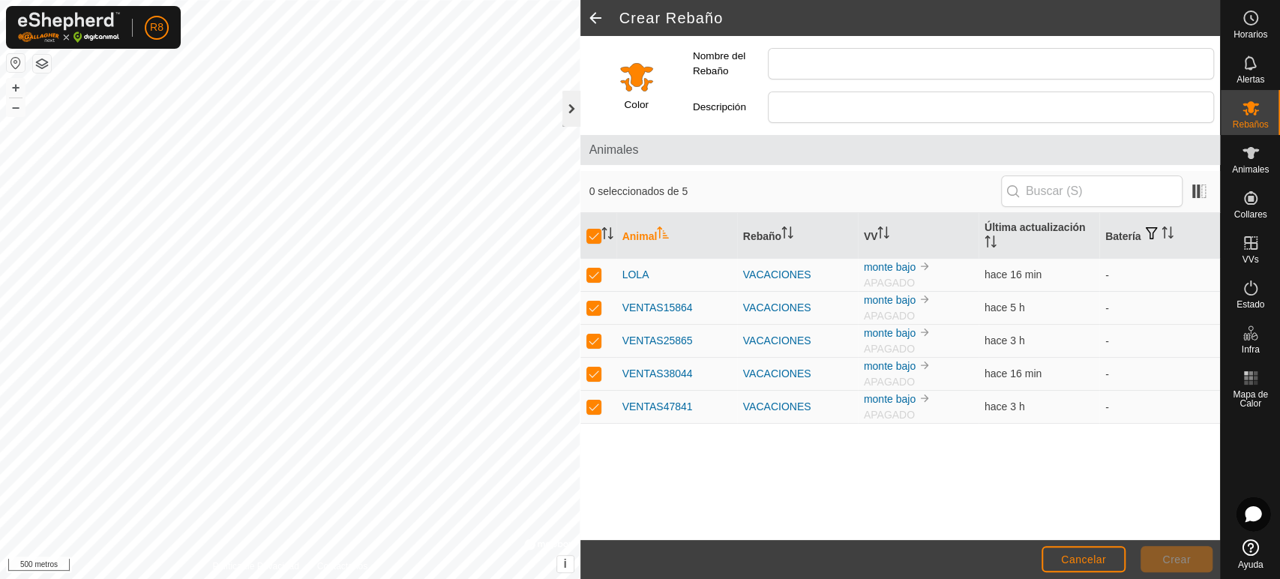
click at [572, 112] on div at bounding box center [571, 109] width 18 height 36
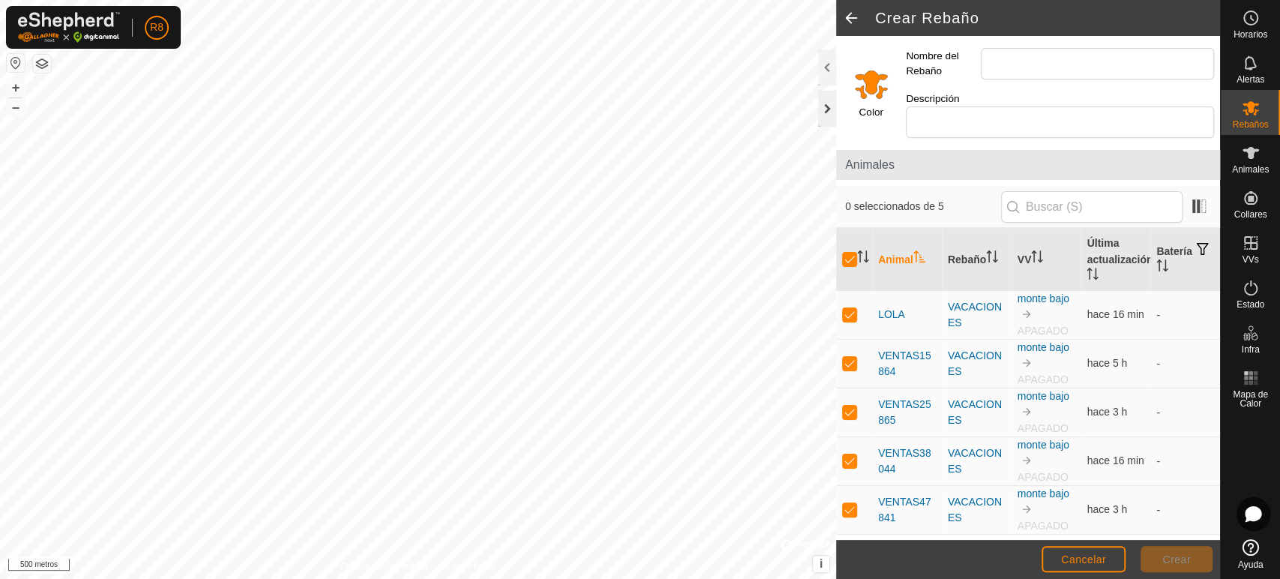
click at [828, 106] on div at bounding box center [827, 109] width 18 height 36
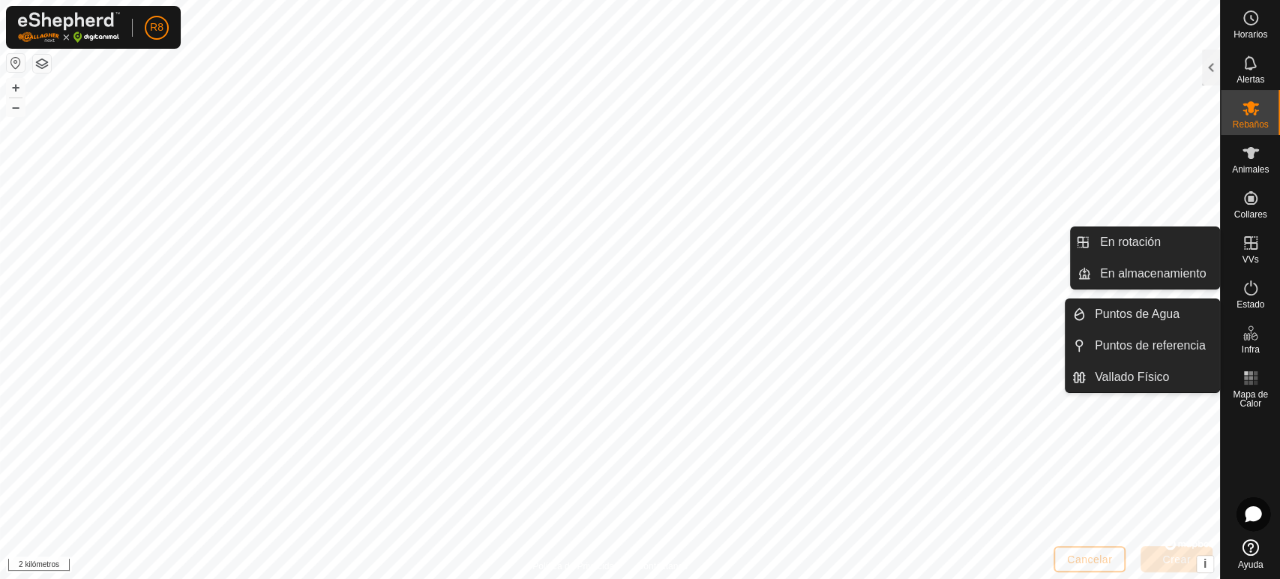
click at [1255, 244] on icon at bounding box center [1250, 242] width 13 height 13
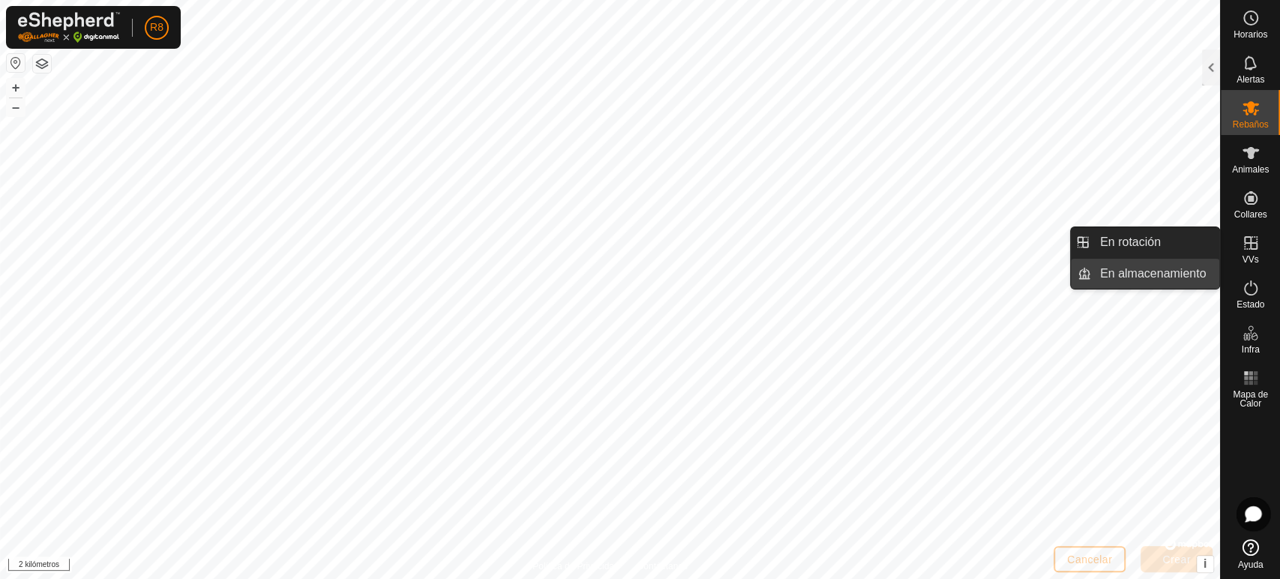
click at [1149, 272] on link "En almacenamiento" at bounding box center [1155, 274] width 128 height 30
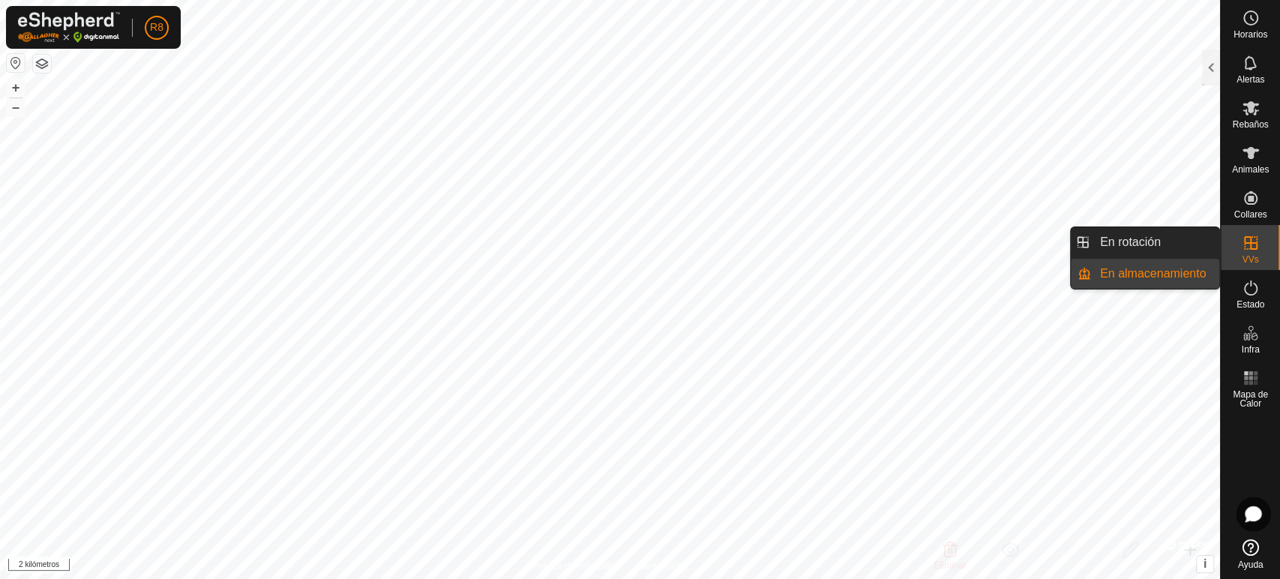
click at [1149, 272] on link "En almacenamiento" at bounding box center [1155, 274] width 128 height 30
click at [1141, 250] on link "En rotación" at bounding box center [1155, 242] width 128 height 30
click at [1249, 244] on icon at bounding box center [1250, 243] width 18 height 18
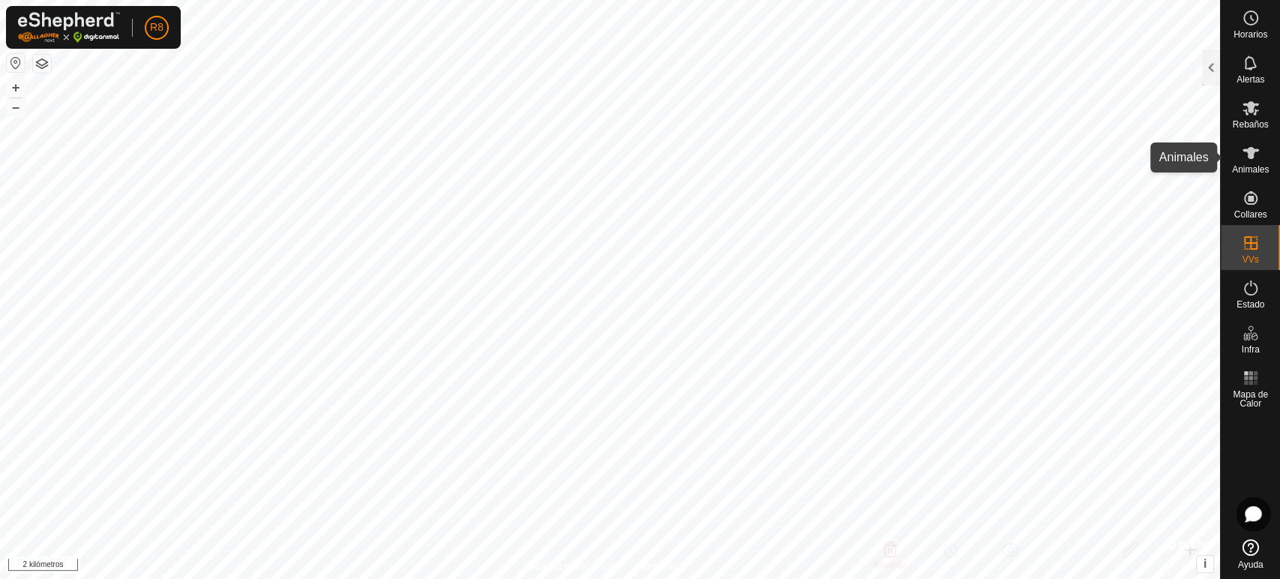
click at [1261, 160] on es-animals-svg-icon at bounding box center [1250, 153] width 27 height 24
click at [1213, 73] on div at bounding box center [1211, 67] width 18 height 36
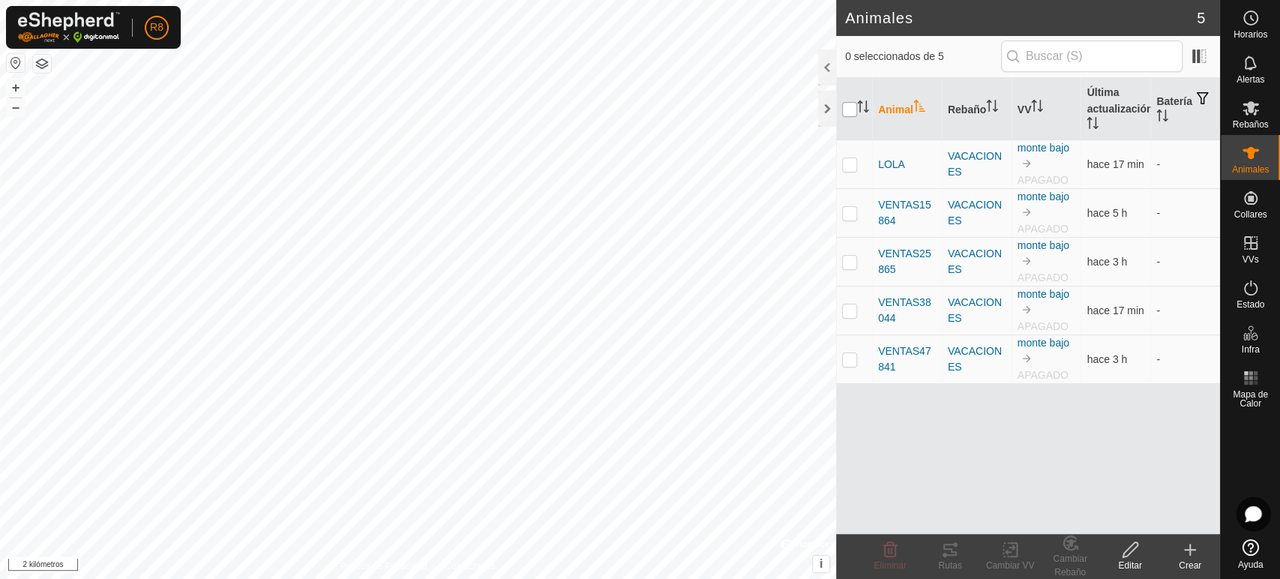
click at [849, 105] on input "checkbox" at bounding box center [849, 109] width 15 height 15
checkbox input "true"
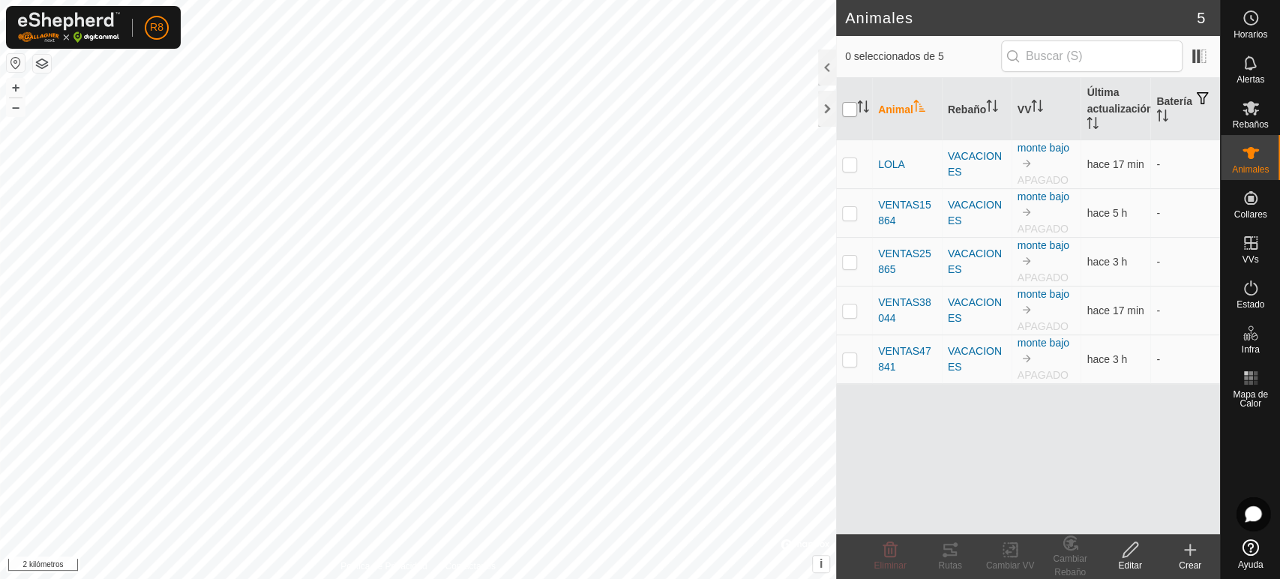
checkbox input "true"
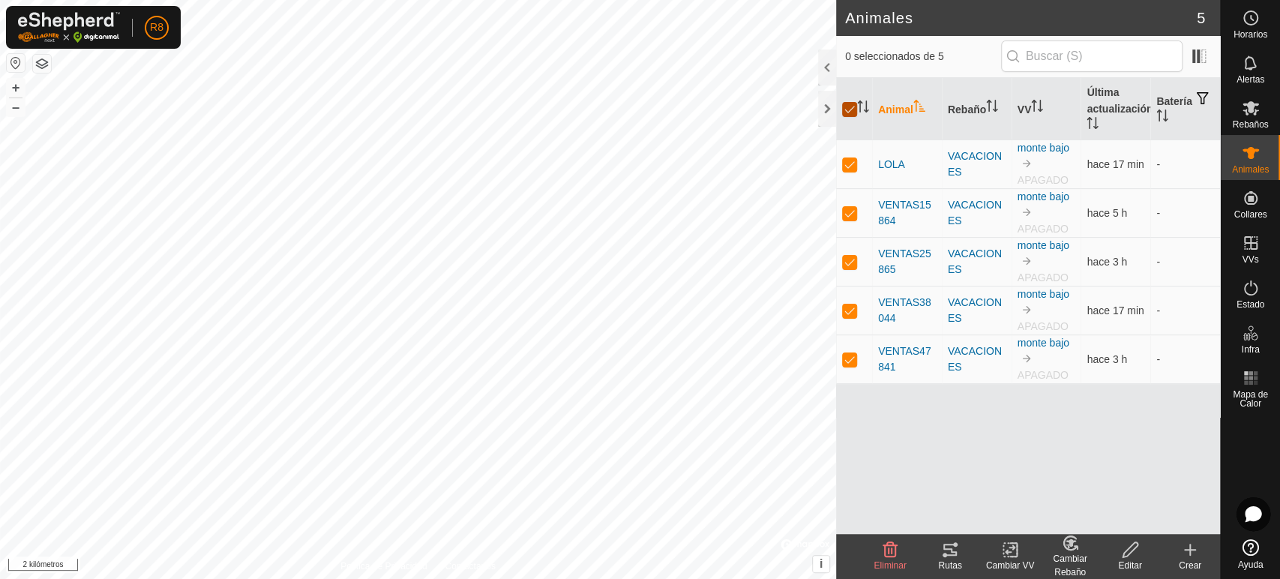
click at [849, 105] on input "checkbox" at bounding box center [849, 109] width 15 height 15
checkbox input "false"
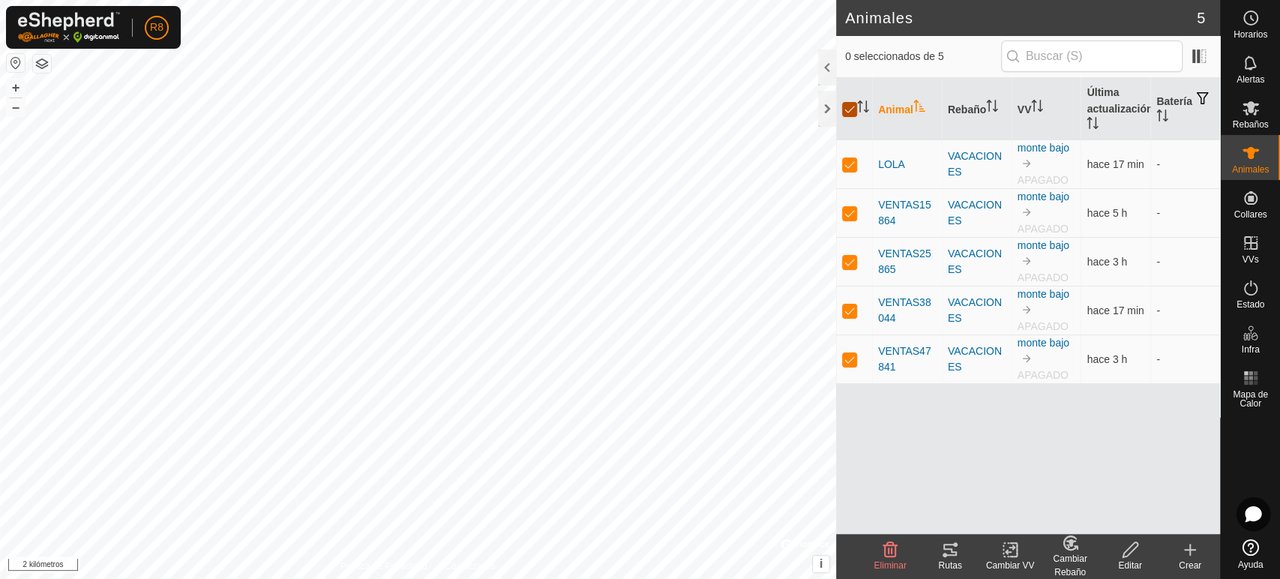
checkbox input "false"
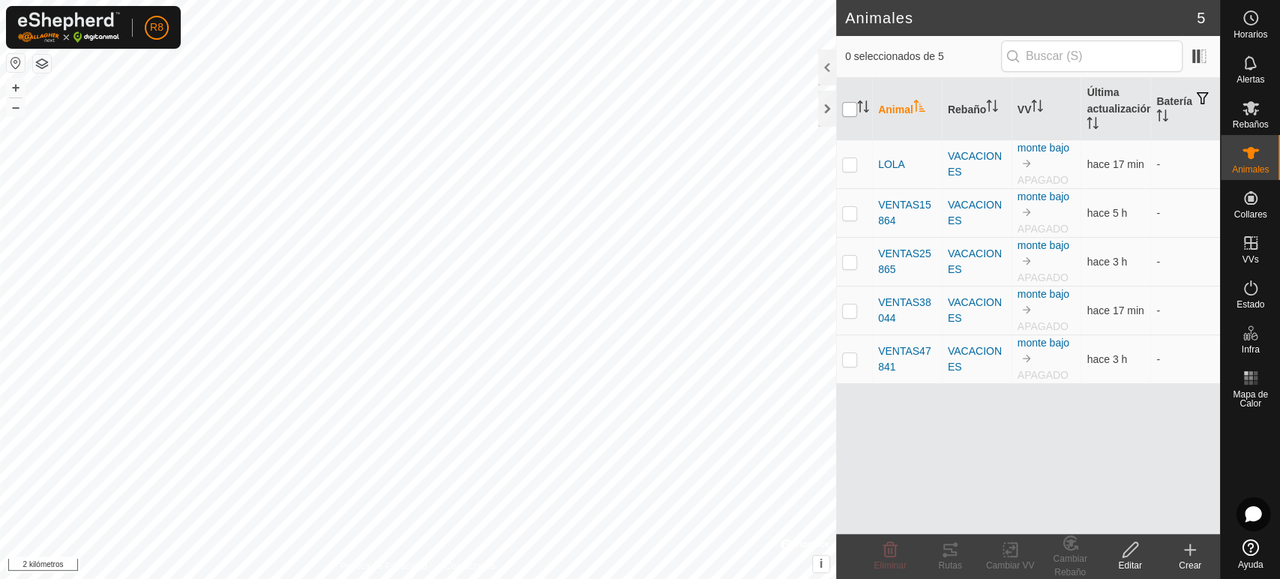
click at [849, 105] on input "checkbox" at bounding box center [849, 109] width 15 height 15
checkbox input "true"
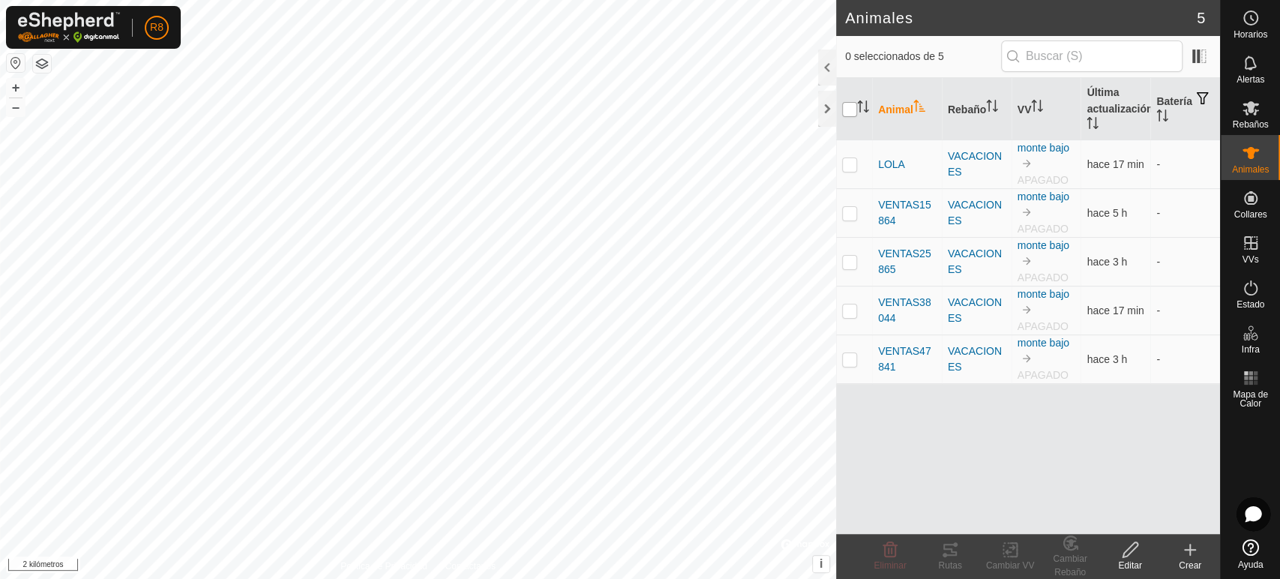
checkbox input "true"
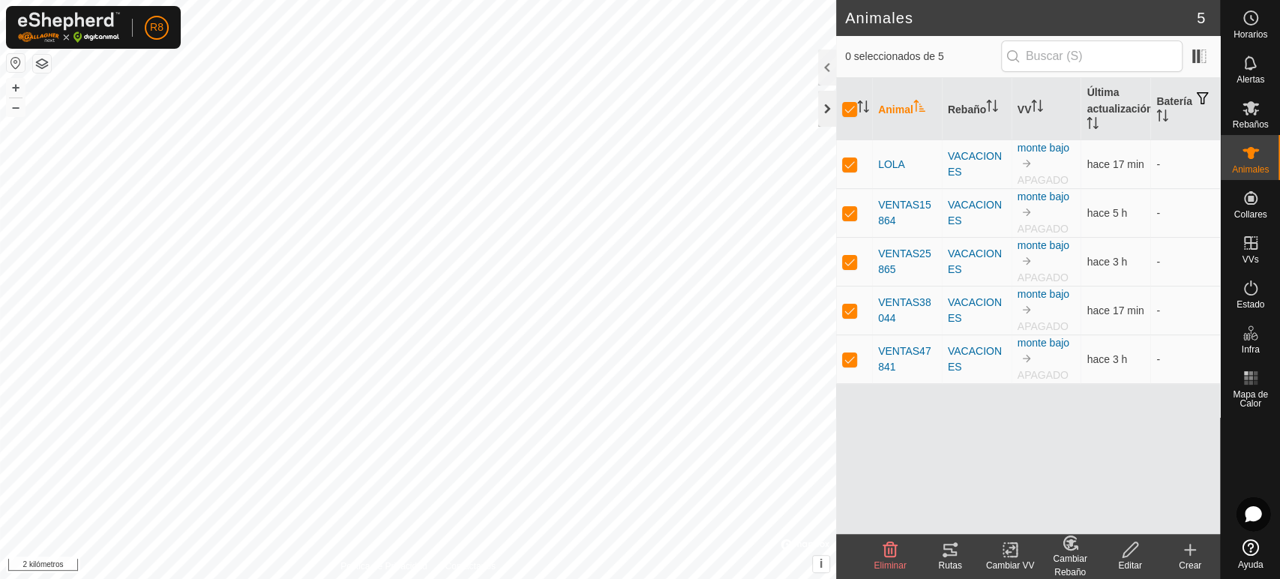
click at [825, 107] on div at bounding box center [827, 109] width 18 height 36
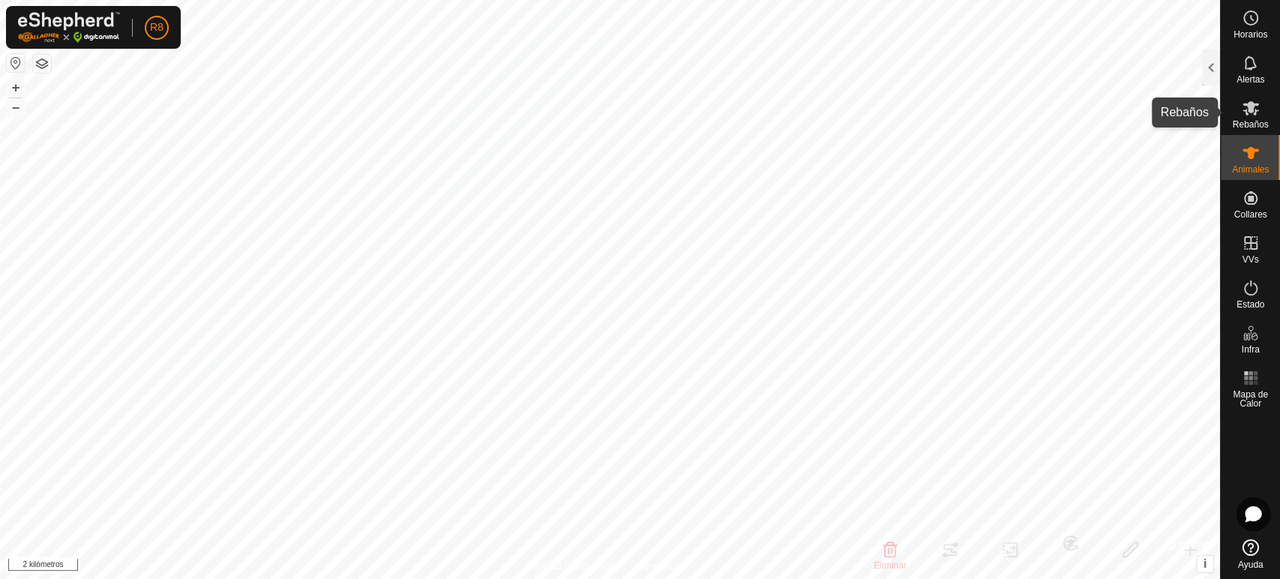
click at [1246, 121] on font "Rebaños" at bounding box center [1250, 124] width 36 height 10
click at [1206, 64] on div at bounding box center [1211, 67] width 18 height 36
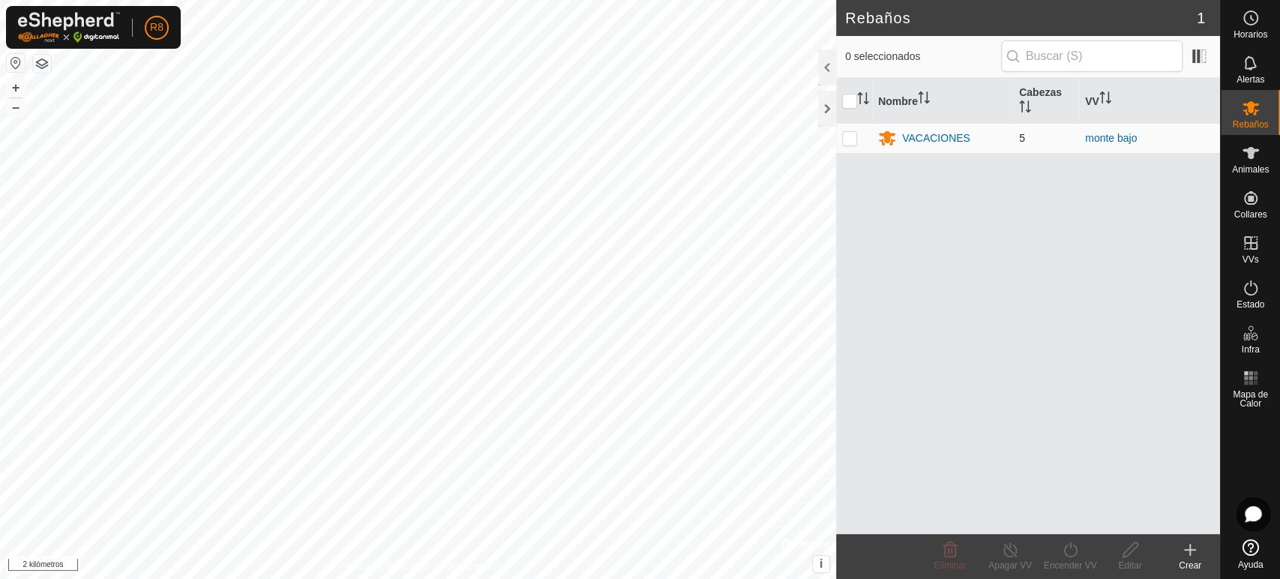
click at [849, 133] on p-checkbox at bounding box center [849, 138] width 15 height 12
checkbox input "true"
click at [1193, 550] on icon at bounding box center [1190, 550] width 18 height 18
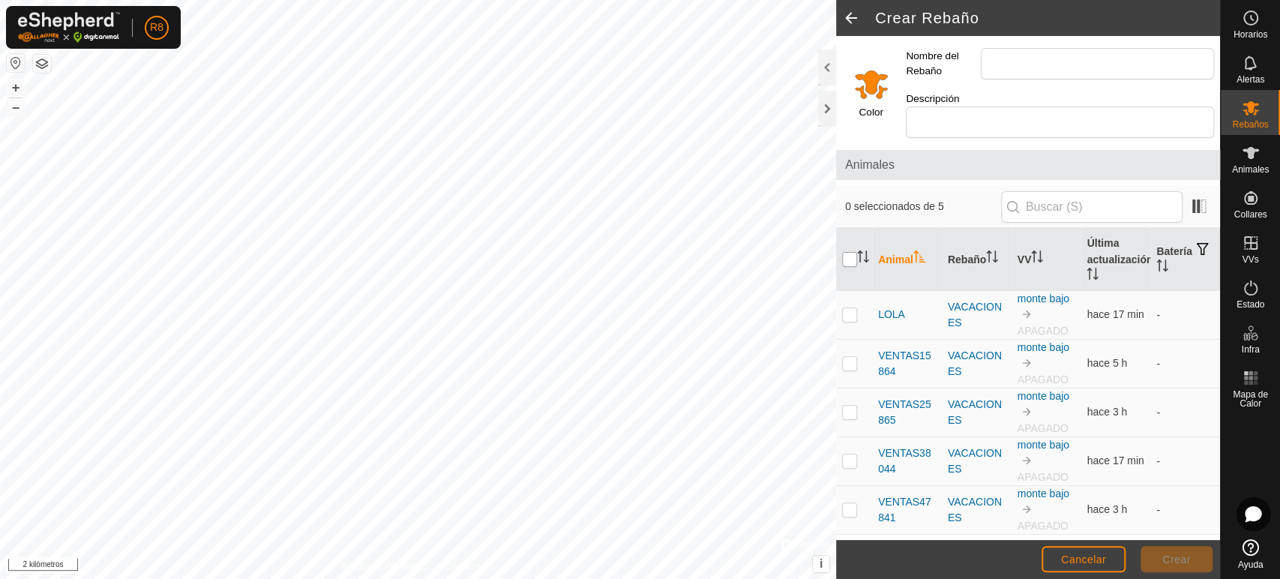
click at [847, 252] on input "checkbox" at bounding box center [849, 259] width 15 height 15
checkbox input "true"
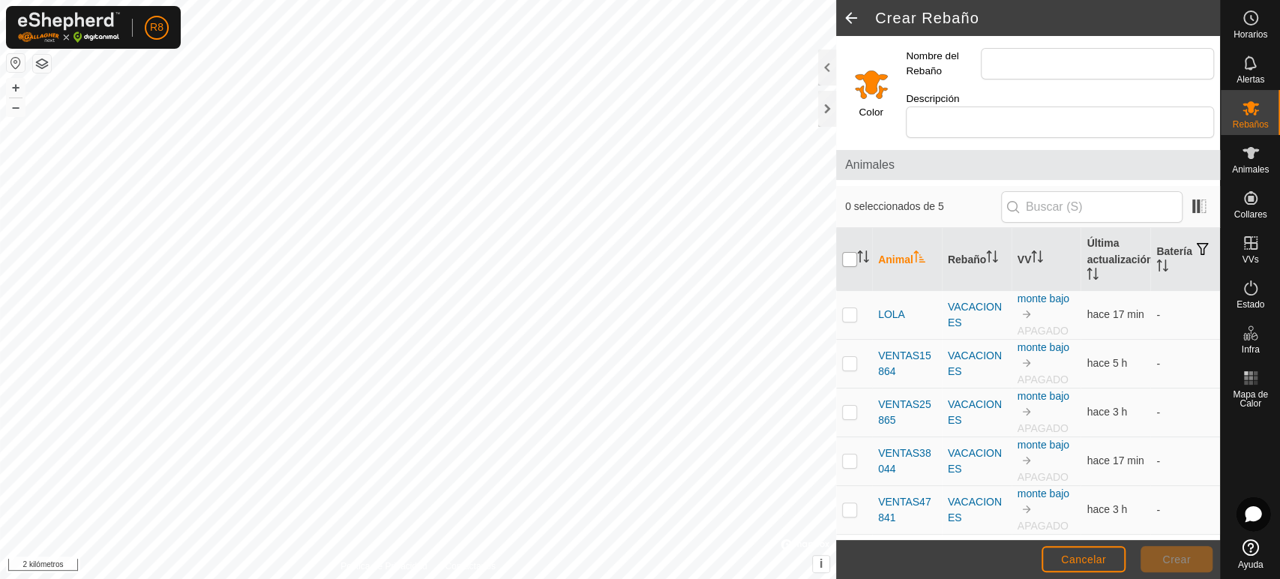
checkbox input "true"
click at [819, 109] on div at bounding box center [827, 109] width 18 height 36
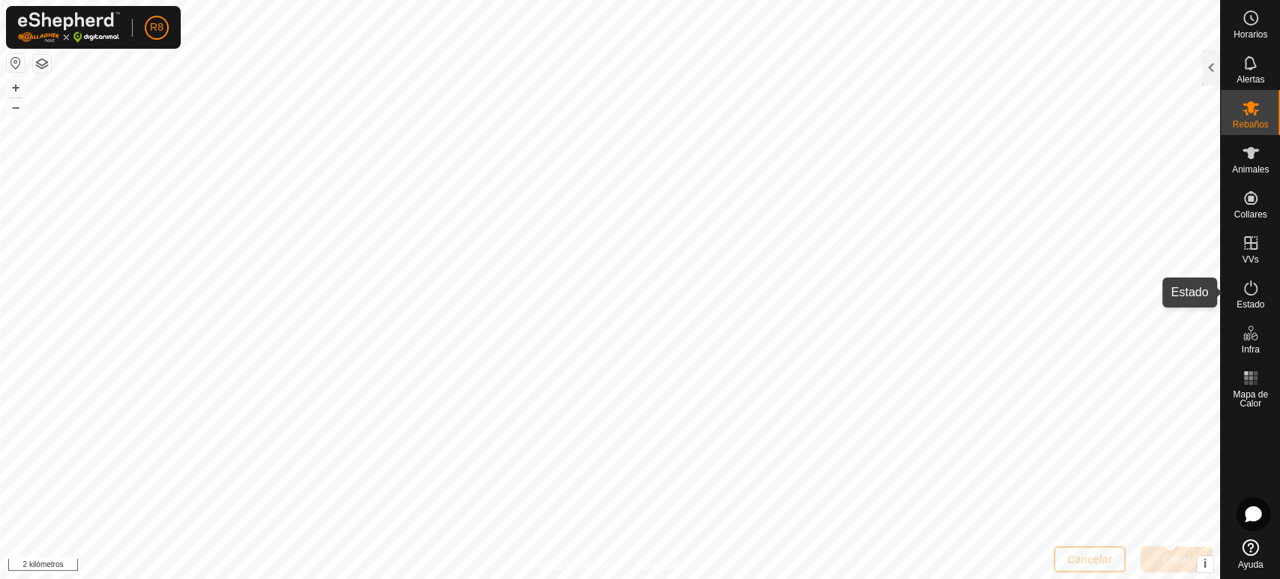
click at [1250, 292] on icon at bounding box center [1250, 288] width 18 height 18
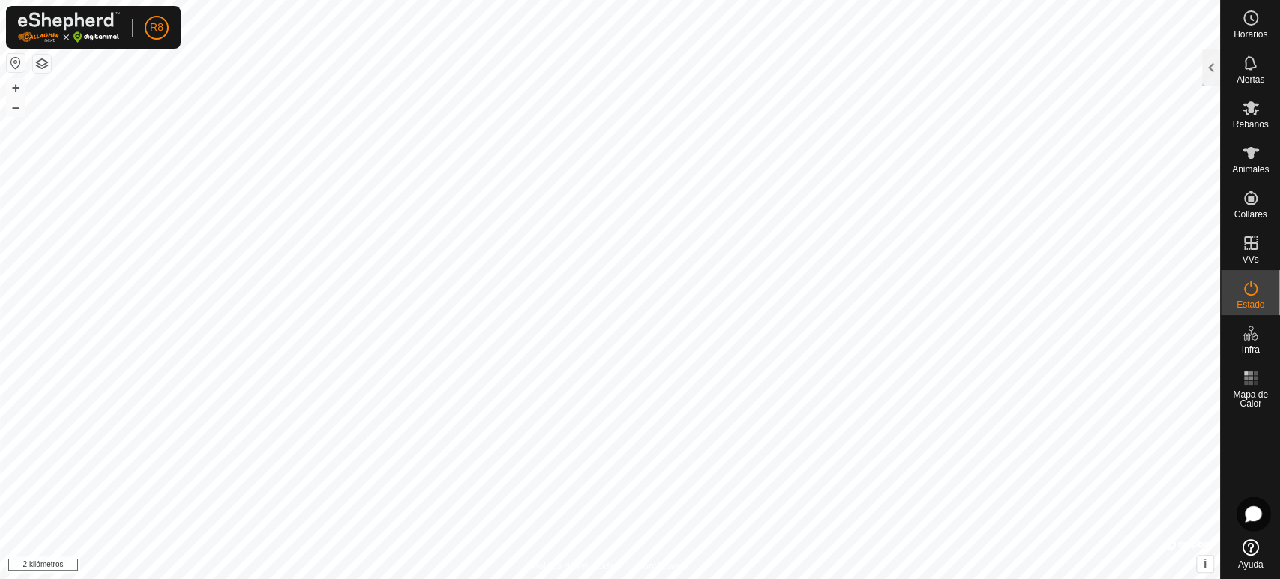
click at [1250, 292] on icon at bounding box center [1250, 288] width 18 height 18
click at [1214, 69] on div at bounding box center [1211, 67] width 18 height 36
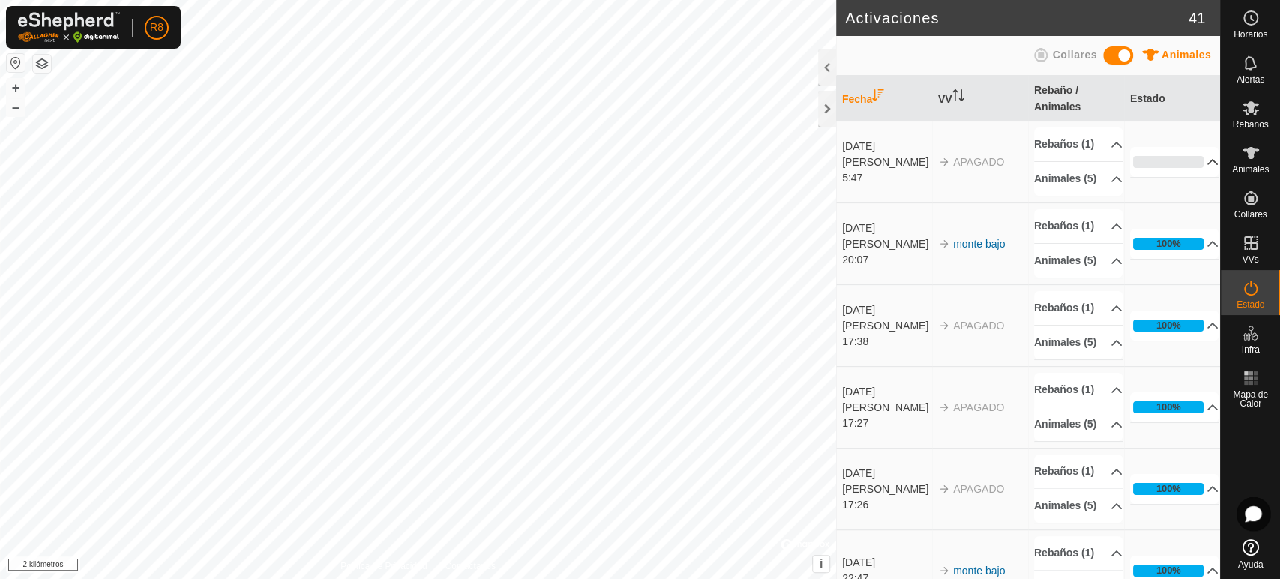
click at [1193, 176] on p-accordion-header "0%" at bounding box center [1174, 162] width 88 height 30
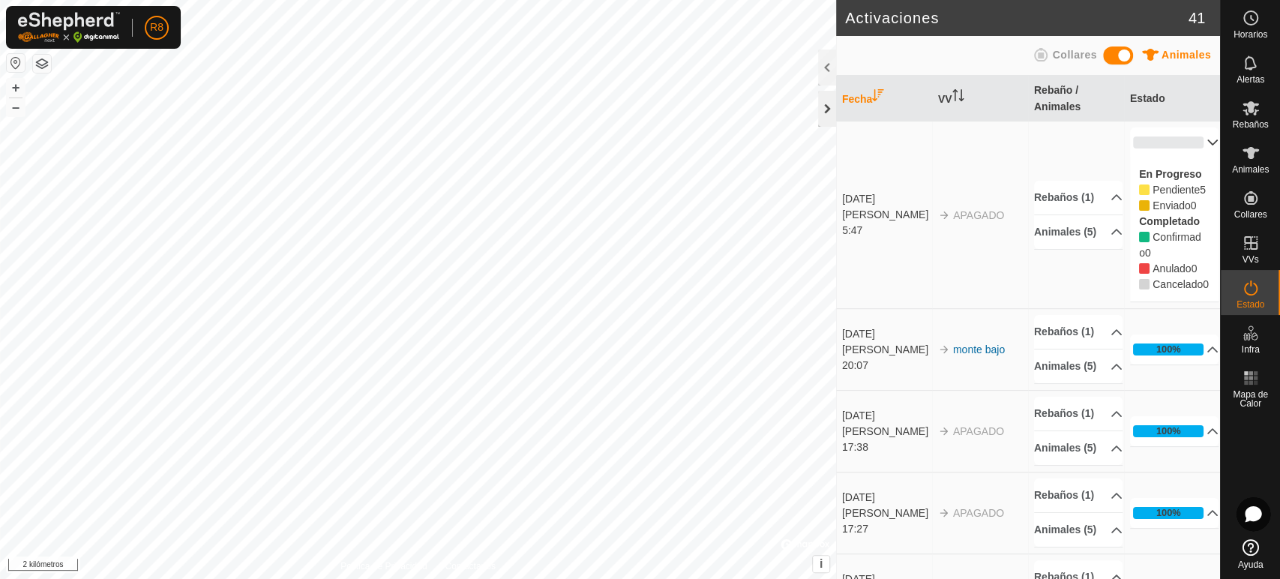
click at [826, 105] on div at bounding box center [827, 109] width 18 height 36
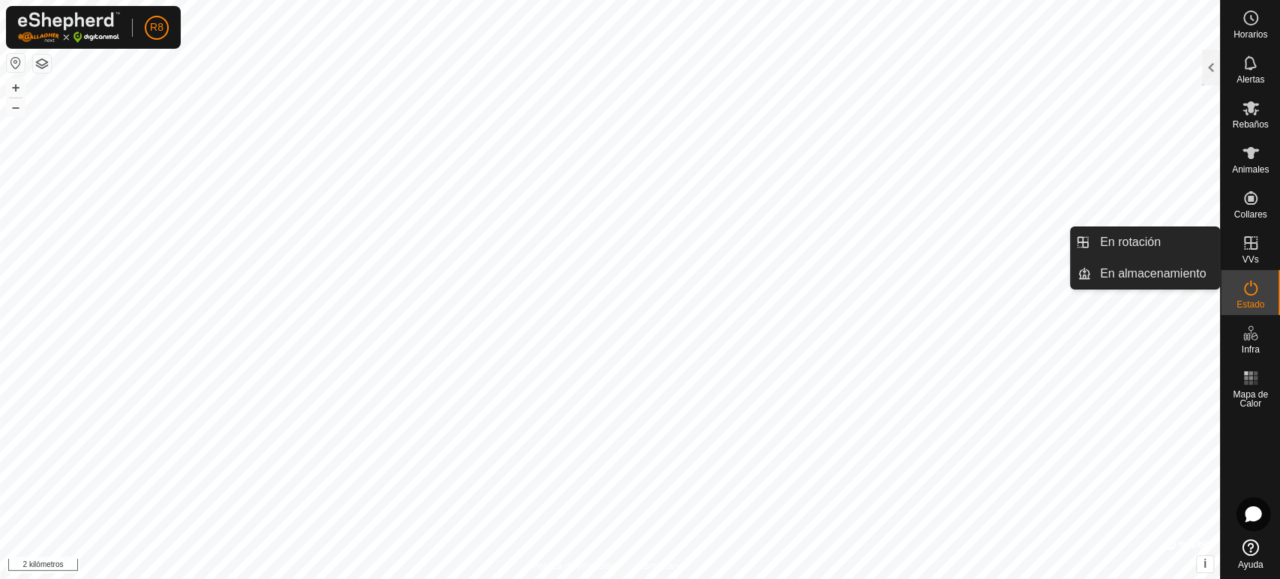
click at [1253, 242] on icon at bounding box center [1250, 242] width 13 height 13
click at [1249, 248] on icon at bounding box center [1250, 242] width 13 height 13
click at [1239, 245] on es-virtualpaddocks-svg-icon at bounding box center [1250, 243] width 27 height 24
click at [1122, 249] on link "En rotación" at bounding box center [1155, 242] width 128 height 30
click at [1244, 242] on icon at bounding box center [1250, 242] width 13 height 13
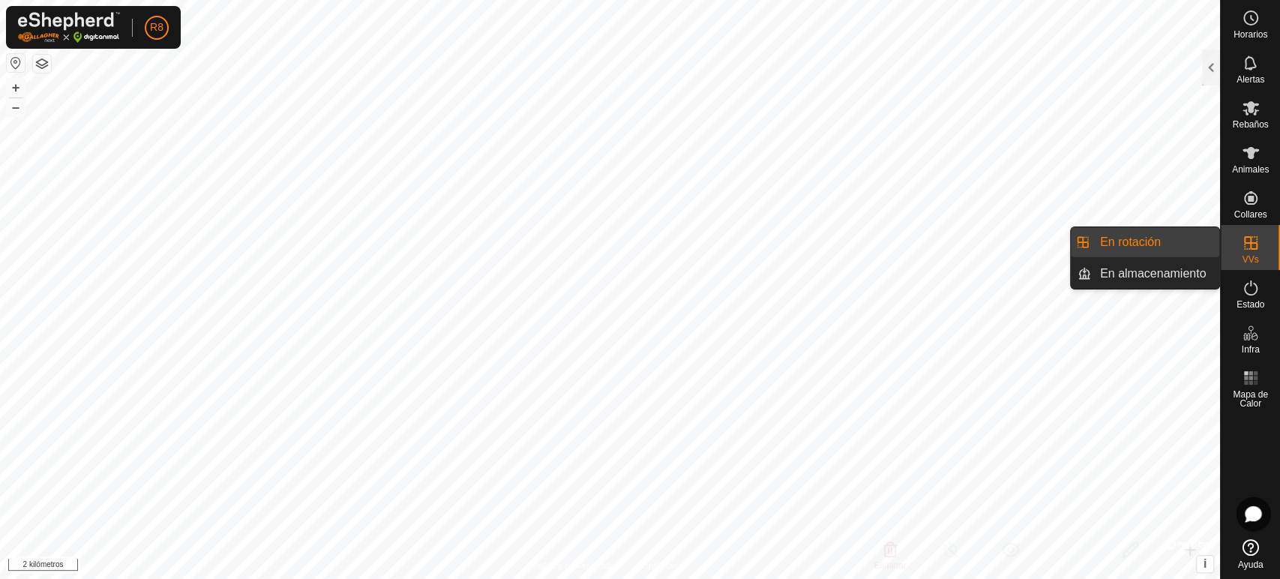
click at [1152, 246] on link "En rotación" at bounding box center [1155, 242] width 128 height 30
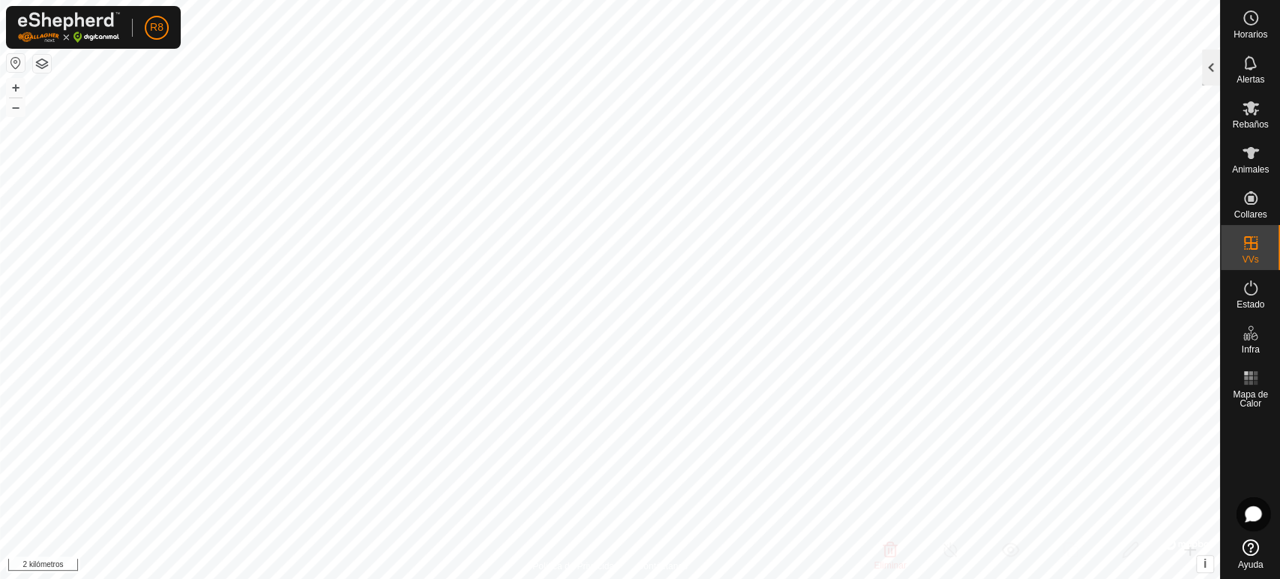
click at [1208, 63] on div at bounding box center [1211, 67] width 18 height 36
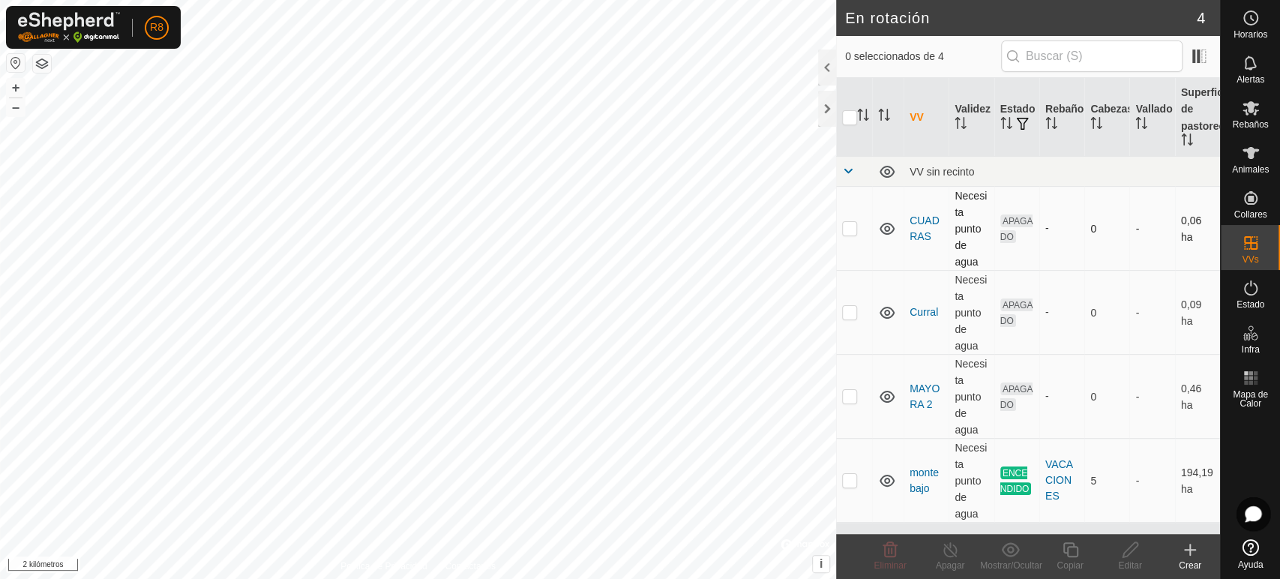
click at [852, 232] on p-checkbox at bounding box center [849, 228] width 15 height 12
checkbox input "false"
click at [889, 485] on icon at bounding box center [887, 481] width 18 height 18
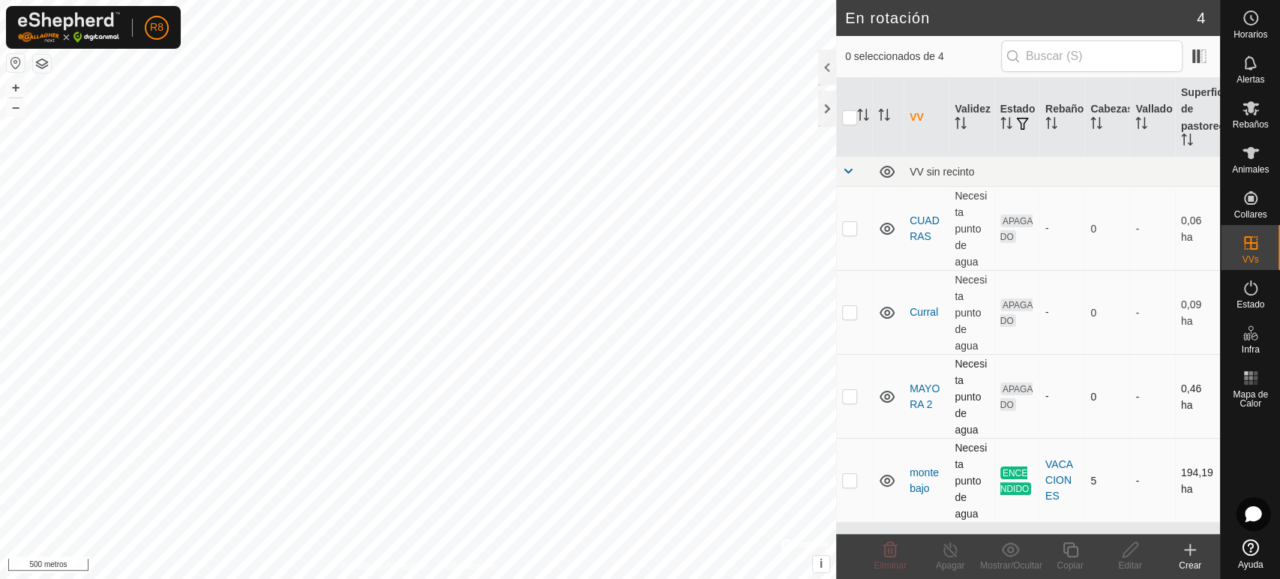
click at [855, 399] on p-checkbox at bounding box center [849, 396] width 15 height 12
checkbox input "true"
click at [1127, 556] on icon at bounding box center [1130, 550] width 19 height 18
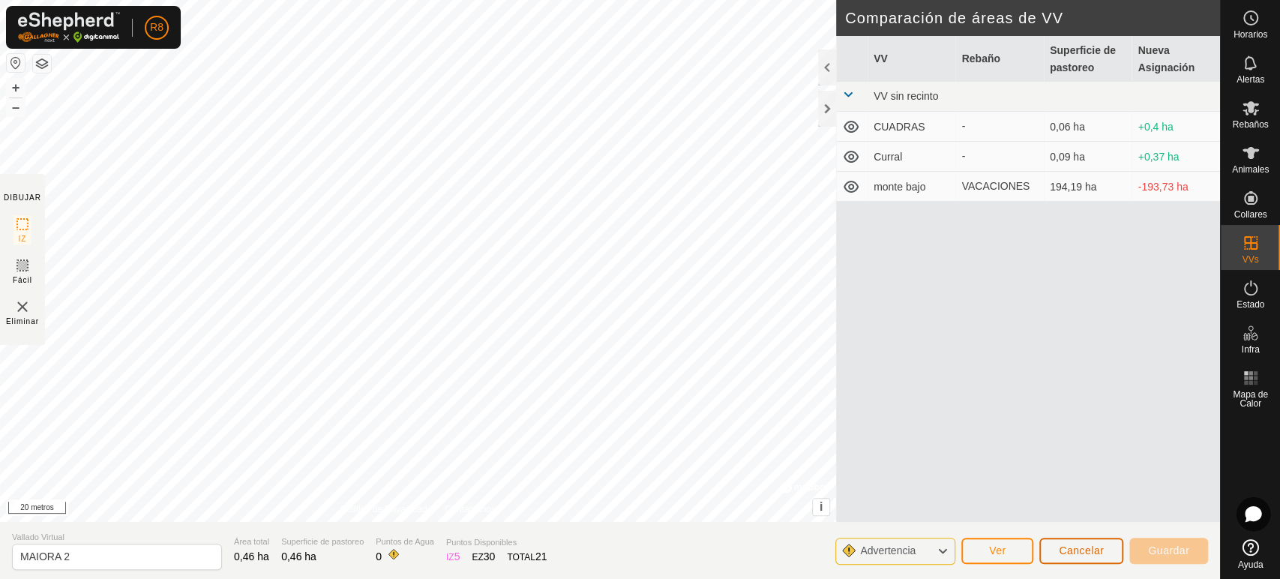
click at [1065, 549] on font "Cancelar" at bounding box center [1081, 550] width 45 height 12
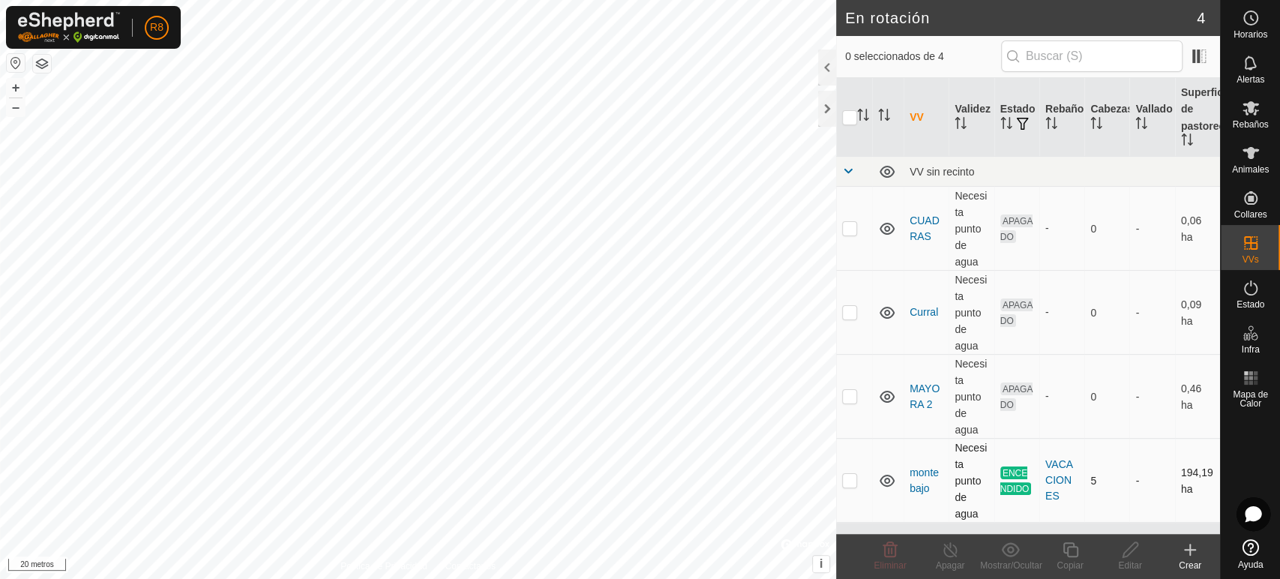
click at [843, 486] on p-checkbox at bounding box center [849, 480] width 15 height 12
checkbox input "true"
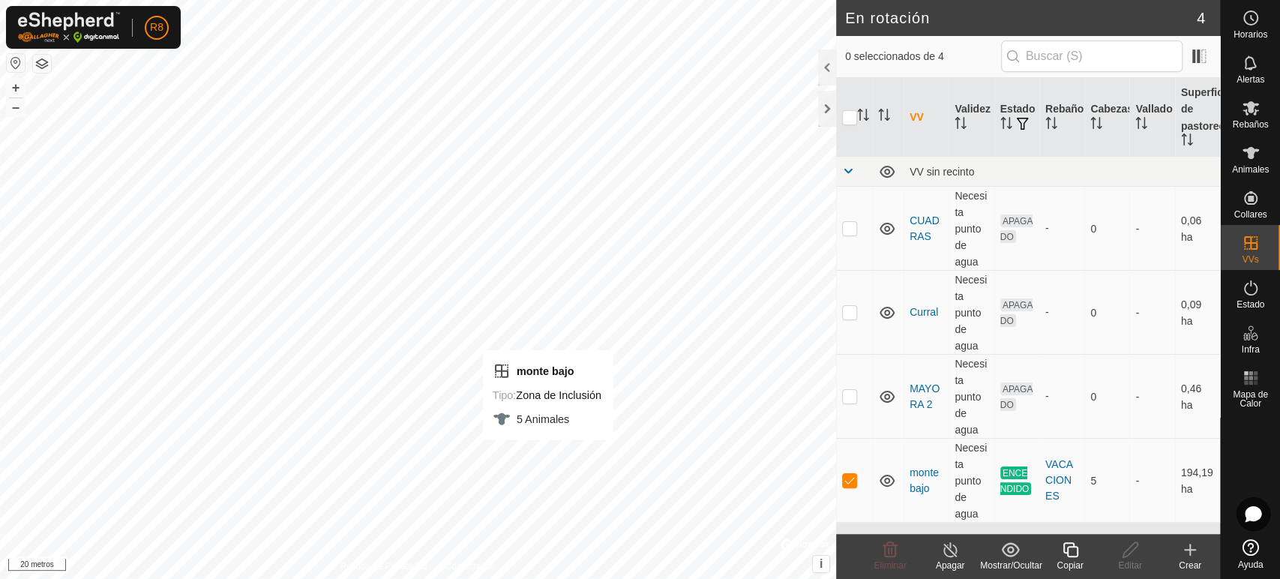
click at [473, 578] on html "R8 Horarios Alertas Rebaños Animales Collares VVs Estado Infra Mapa de Calor Ay…" at bounding box center [640, 289] width 1280 height 579
click at [384, 578] on html "R8 Horarios Alertas Rebaños Animales Collares VVs Estado Infra Mapa de Calor Ay…" at bounding box center [640, 289] width 1280 height 579
click at [415, 578] on html "R8 Horarios Alertas Rebaños Animales Collares VVs Estado Infra Mapa de Calor Ay…" at bounding box center [640, 289] width 1280 height 579
click at [600, 578] on html "R8 Horarios Alertas Rebaños Animales Collares VVs Estado Infra Mapa de Calor Ay…" at bounding box center [640, 289] width 1280 height 579
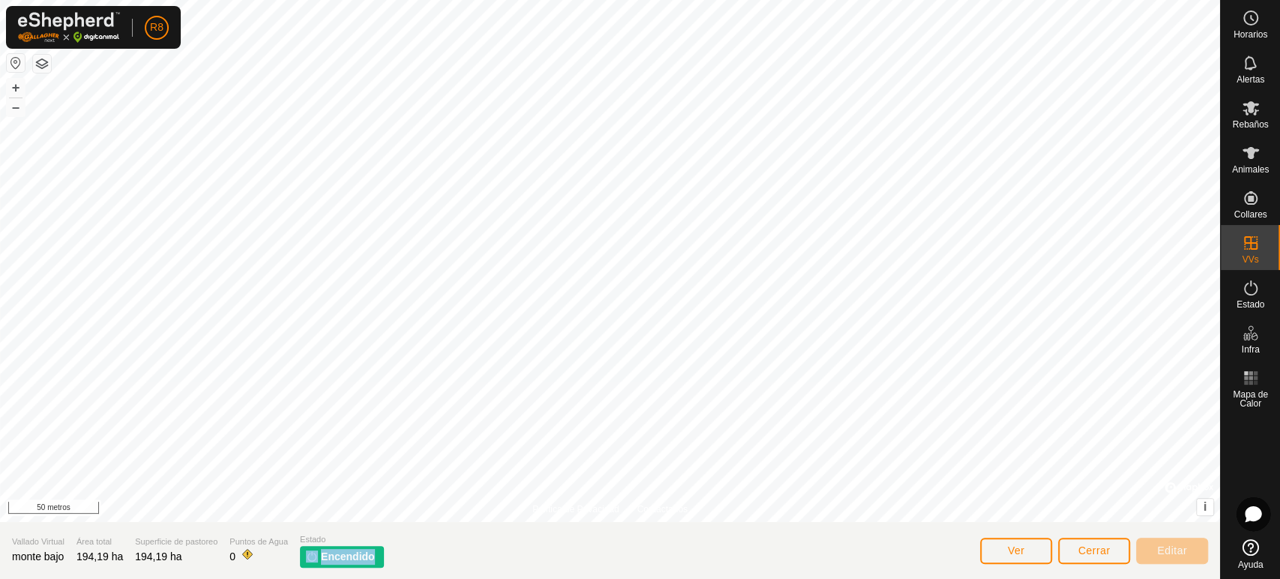
drag, startPoint x: 653, startPoint y: 582, endPoint x: 642, endPoint y: 611, distance: 30.6
click at [642, 578] on html "R8 Horarios Alertas Rebaños Animales Collares VVs Estado Infra Mapa de Calor Ay…" at bounding box center [640, 289] width 1280 height 579
click at [512, 578] on html "R8 Horarios Alertas Rebaños Animales Collares VVs Estado Infra Mapa de Calor Ay…" at bounding box center [640, 289] width 1280 height 579
click at [496, 578] on html "R8 Horarios Alertas Rebaños Animales Collares VVs Estado Infra Mapa de Calor Ay…" at bounding box center [640, 289] width 1280 height 579
click at [1107, 552] on font "Cerrar" at bounding box center [1094, 550] width 32 height 12
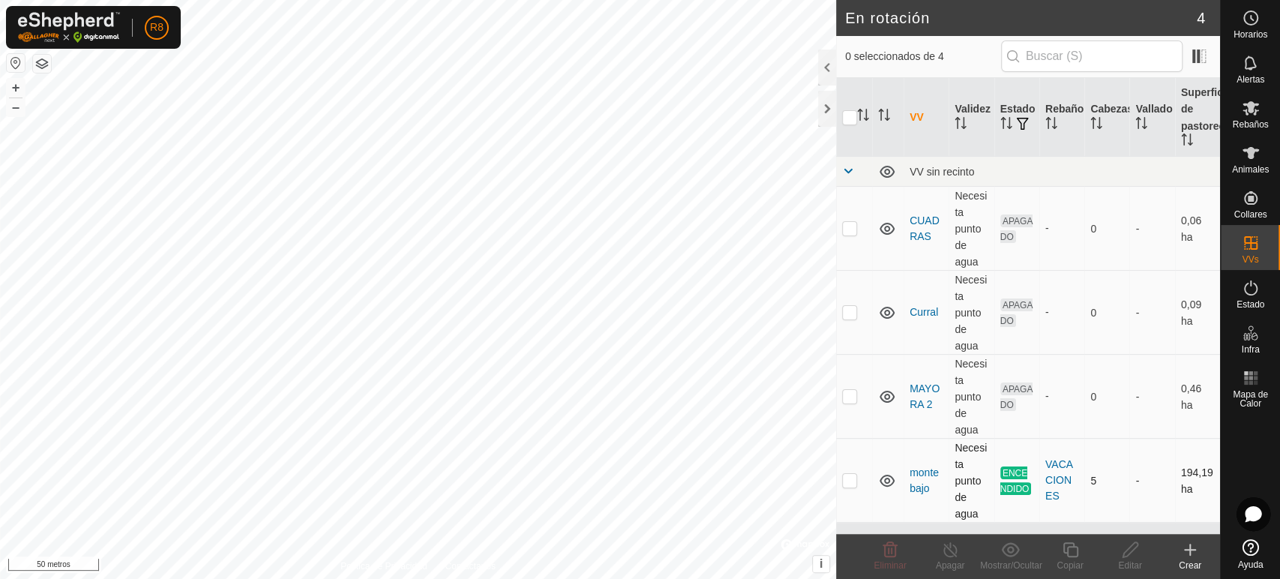
click at [889, 484] on icon at bounding box center [887, 481] width 18 height 18
click at [1187, 557] on icon at bounding box center [1190, 550] width 18 height 18
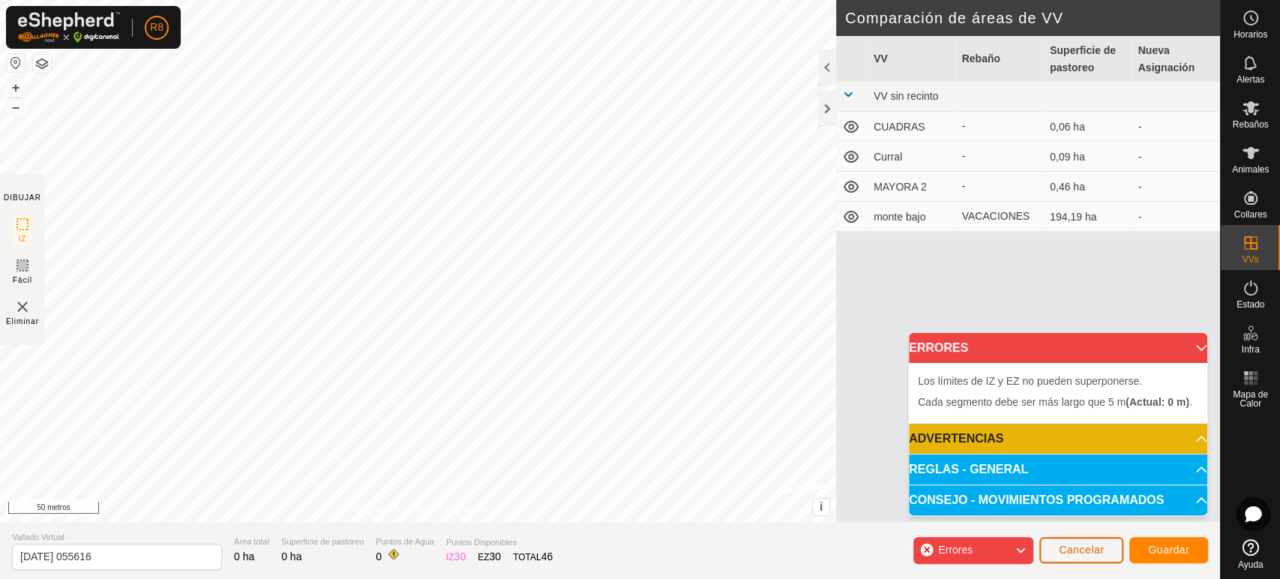
click at [1086, 543] on button "Cancelar" at bounding box center [1081, 550] width 84 height 26
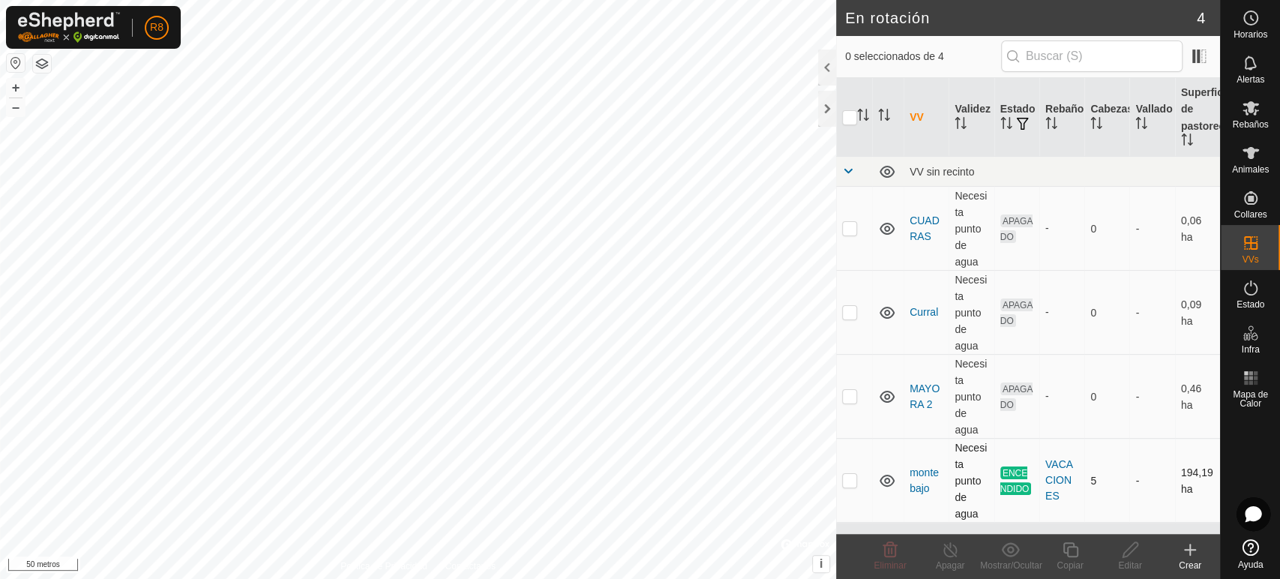
click at [848, 485] on p-checkbox at bounding box center [849, 480] width 15 height 12
click at [846, 484] on p-checkbox at bounding box center [849, 480] width 15 height 12
checkbox input "true"
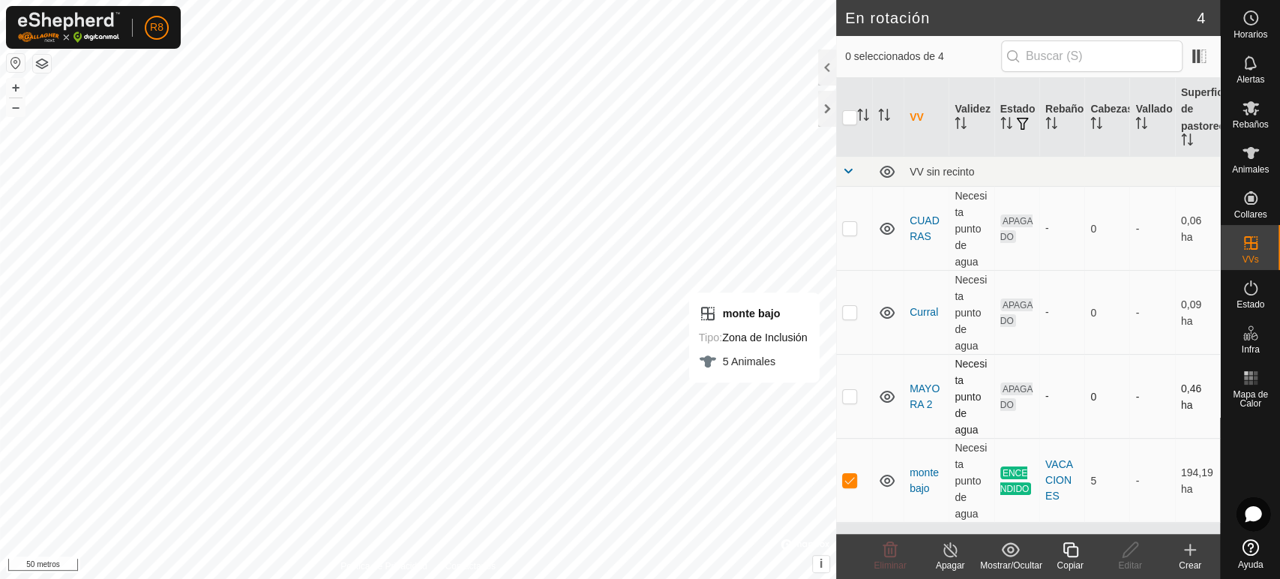
click at [849, 398] on p-checkbox at bounding box center [849, 396] width 15 height 12
checkbox input "true"
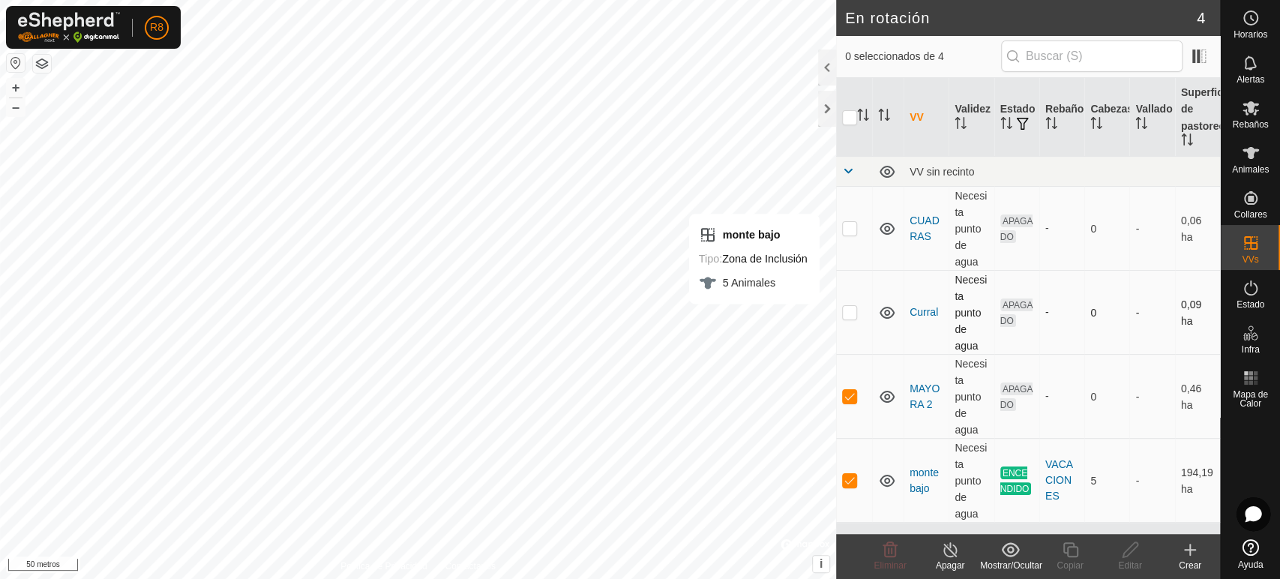
click at [847, 313] on p-checkbox at bounding box center [849, 312] width 15 height 12
checkbox input "true"
click at [846, 481] on p-checkbox at bounding box center [849, 480] width 15 height 12
checkbox input "false"
click at [852, 401] on p-checkbox at bounding box center [849, 396] width 15 height 12
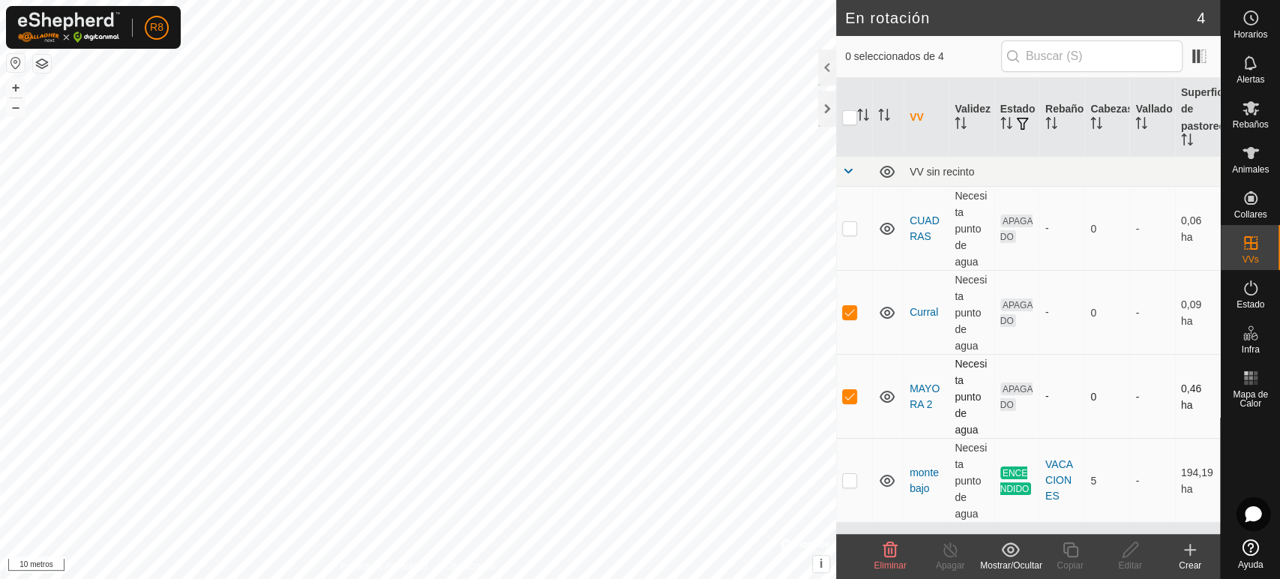
checkbox input "false"
click at [1122, 555] on icon at bounding box center [1129, 549] width 15 height 15
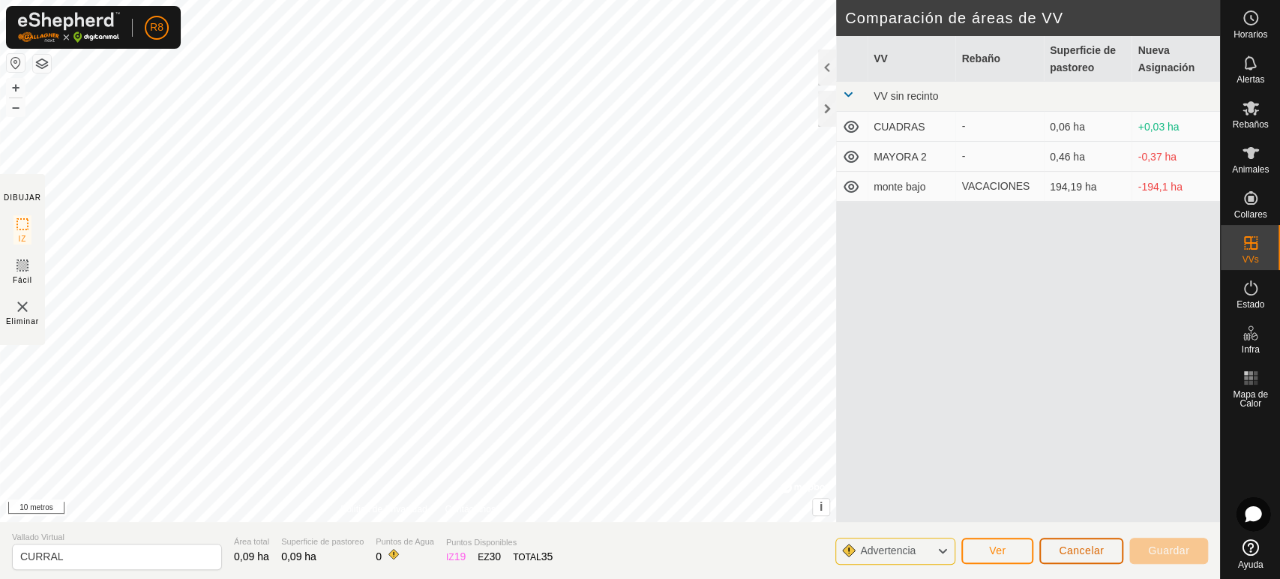
click at [1095, 550] on font "Cancelar" at bounding box center [1081, 550] width 45 height 12
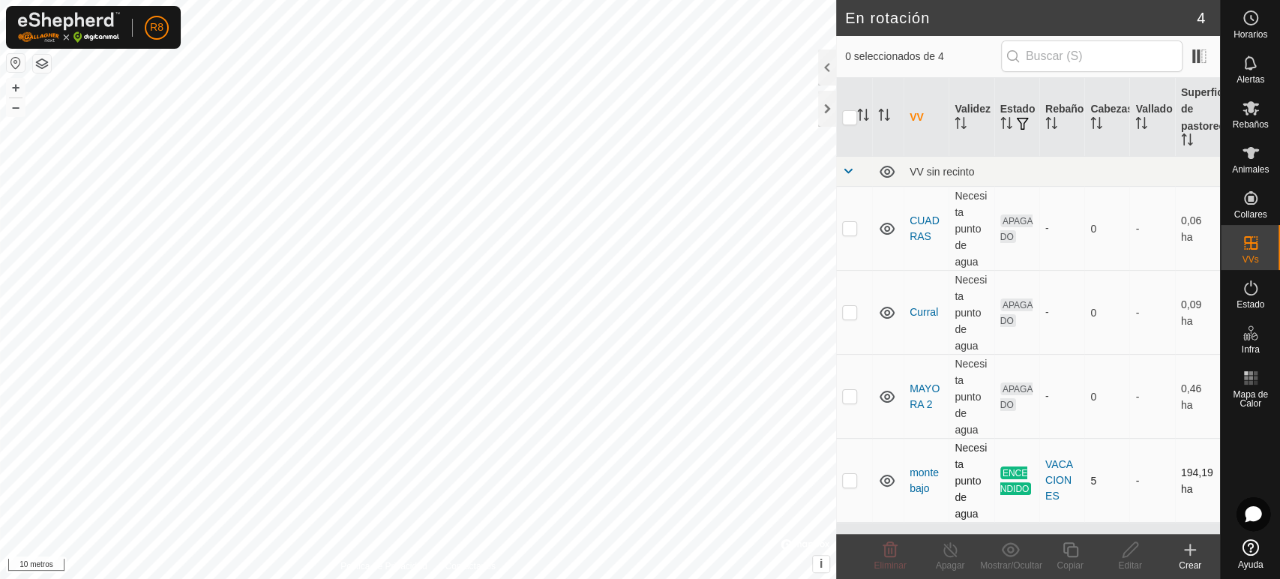
click at [886, 482] on icon at bounding box center [886, 481] width 15 height 12
click at [886, 482] on icon at bounding box center [887, 481] width 18 height 18
click at [849, 486] on p-checkbox at bounding box center [849, 480] width 15 height 12
checkbox input "true"
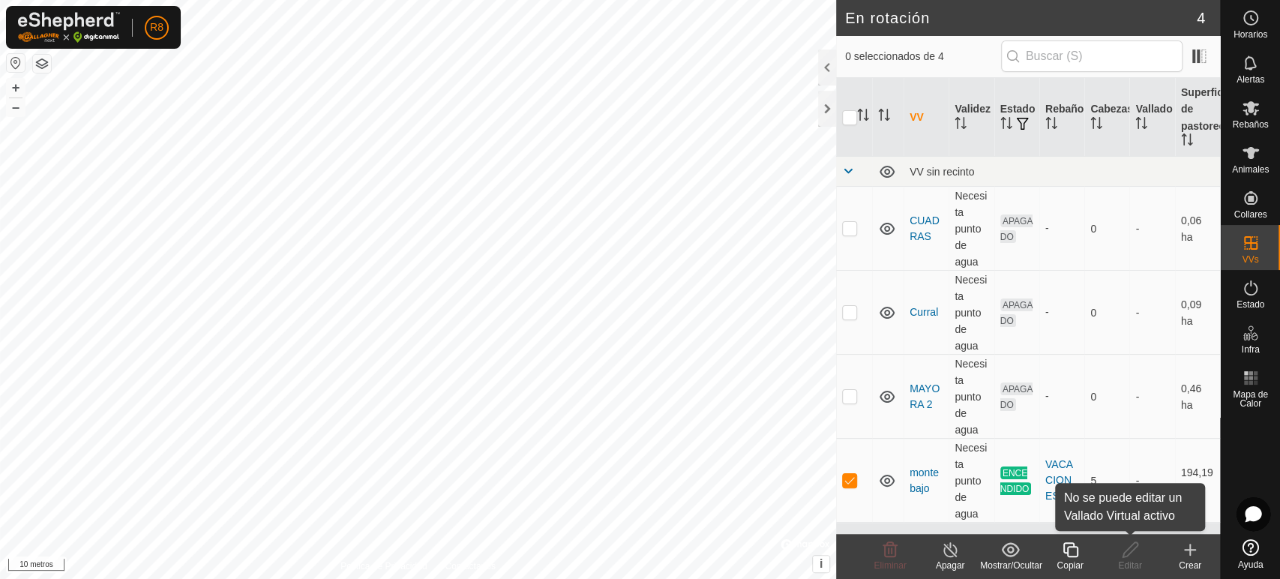
click at [1128, 556] on icon at bounding box center [1130, 550] width 19 height 18
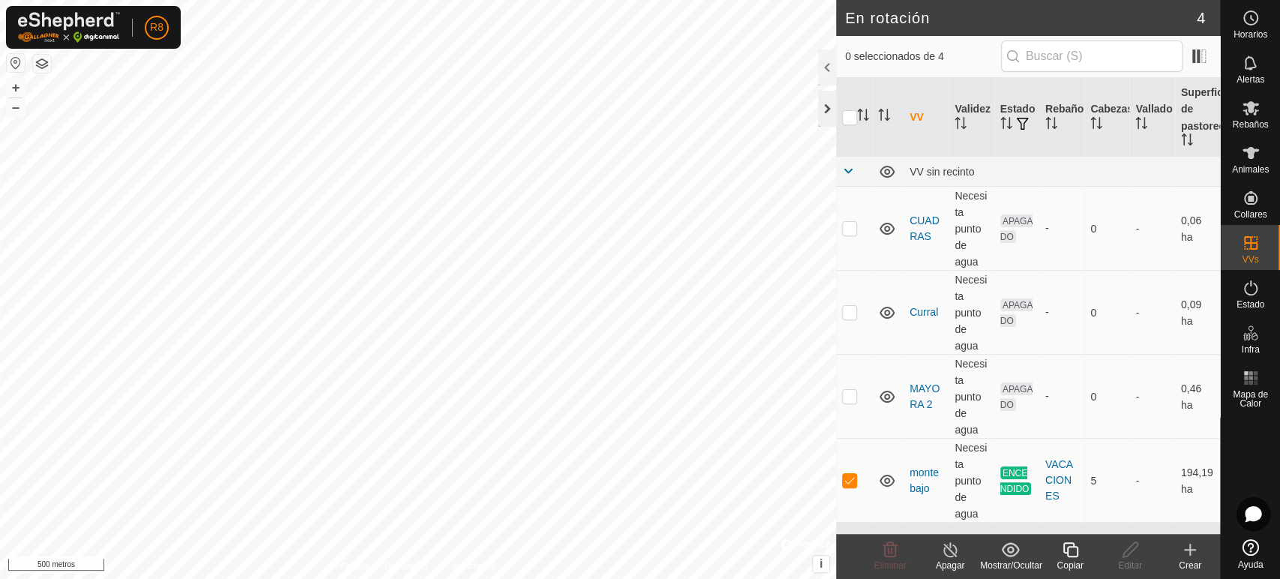
click at [833, 111] on div at bounding box center [827, 109] width 18 height 36
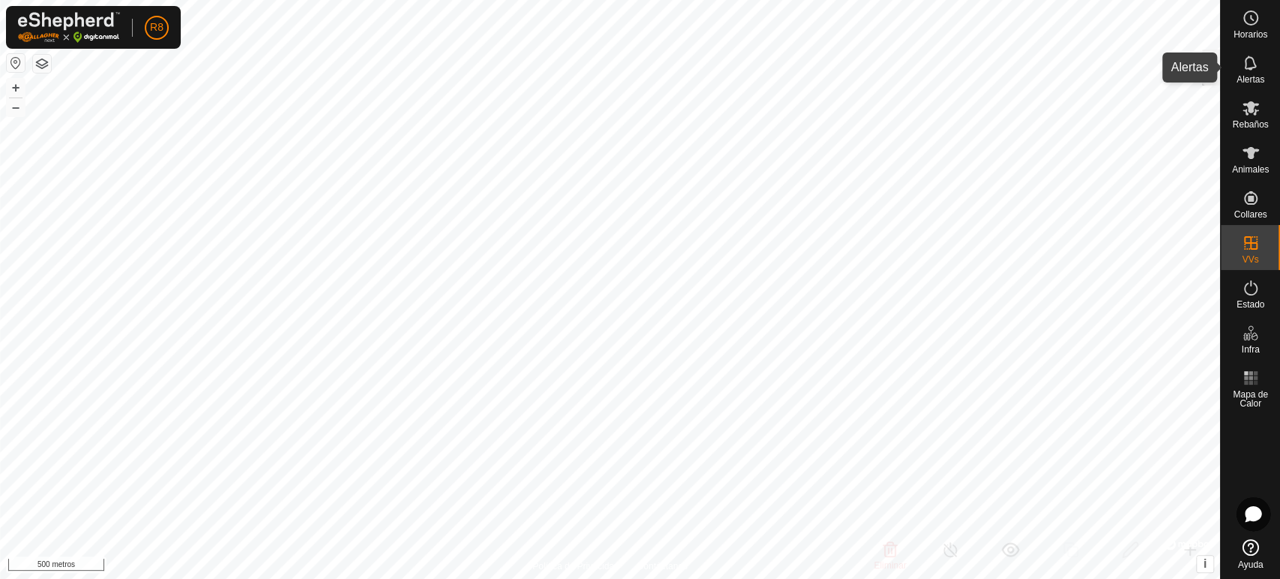
click at [1252, 72] on es-notification-svg-icon at bounding box center [1250, 63] width 27 height 24
click at [1218, 70] on div at bounding box center [1211, 67] width 18 height 36
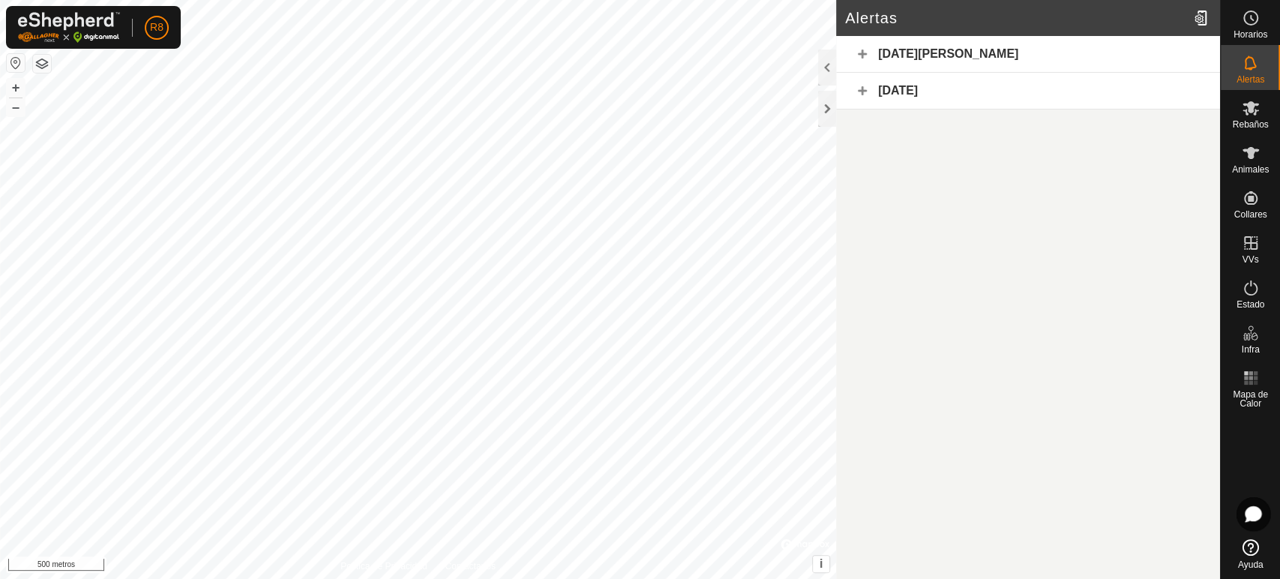
click at [860, 52] on div "[DATE][PERSON_NAME]" at bounding box center [1028, 54] width 384 height 37
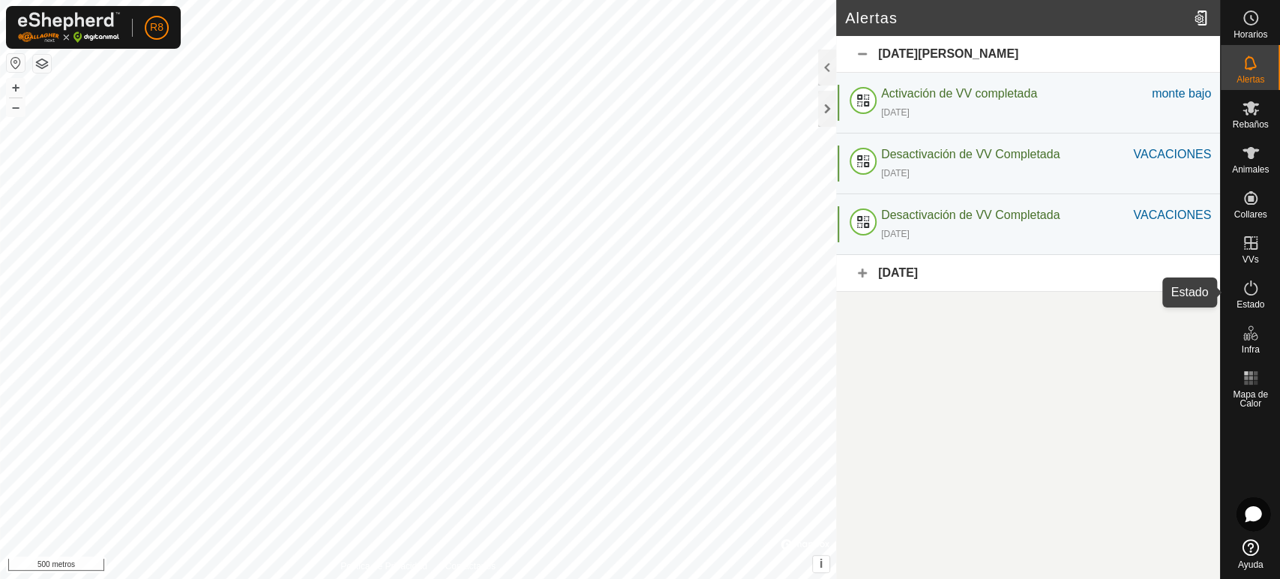
click at [1255, 293] on icon at bounding box center [1250, 288] width 18 height 18
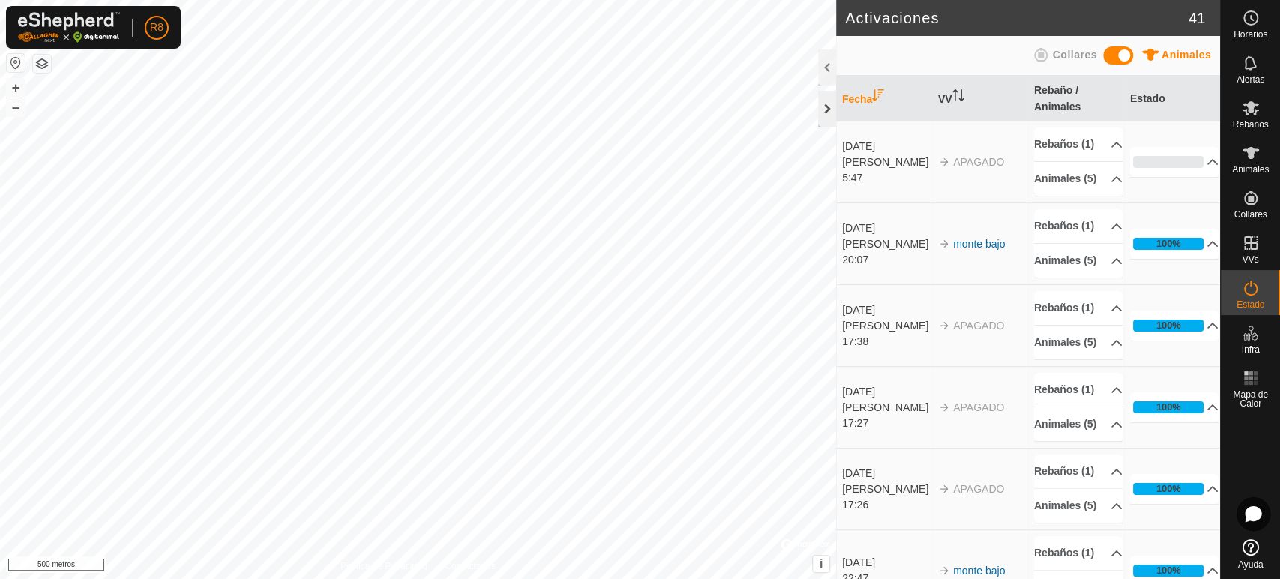
click at [828, 99] on div at bounding box center [827, 109] width 18 height 36
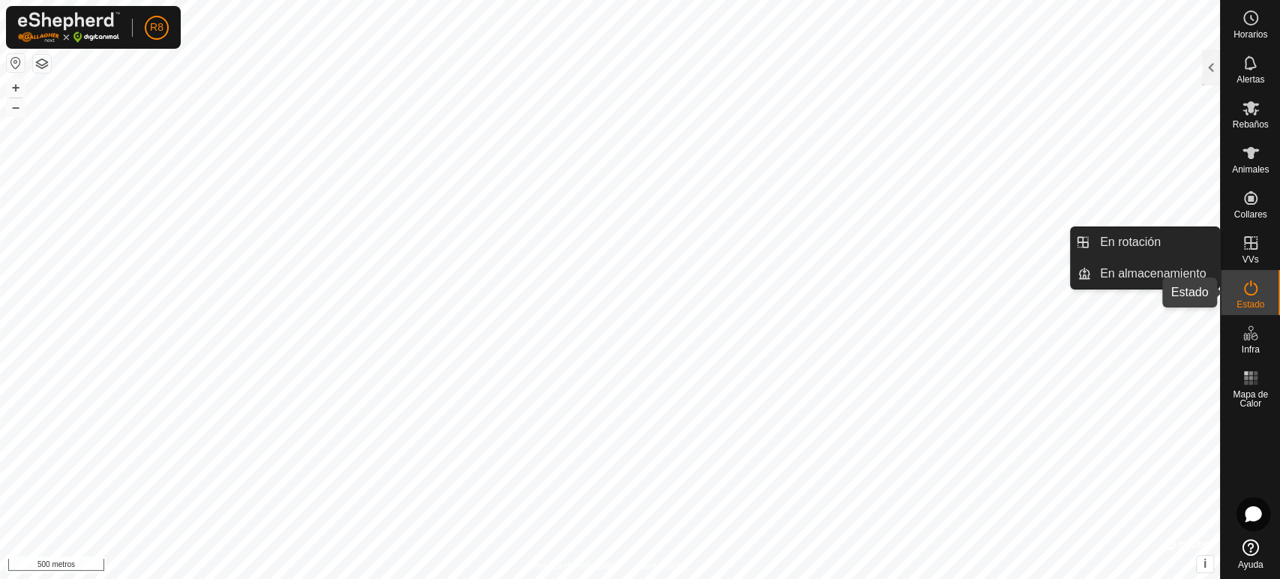
click at [1259, 292] on es-activation-svg-icon at bounding box center [1250, 288] width 27 height 24
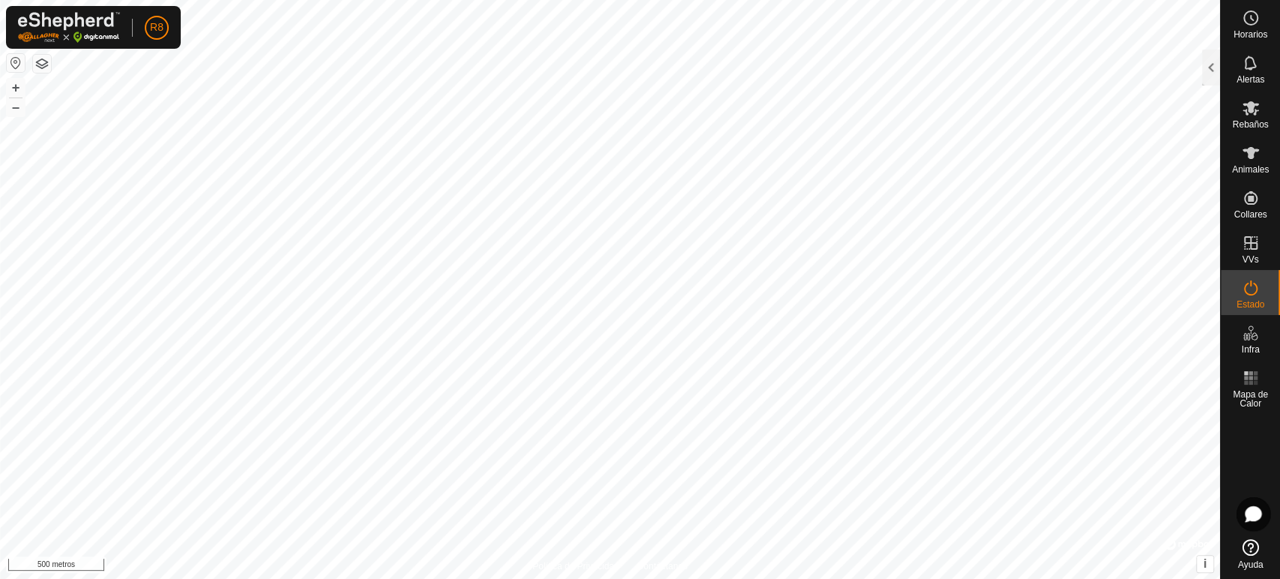
click at [1254, 294] on icon at bounding box center [1250, 288] width 18 height 18
click at [1205, 70] on div at bounding box center [1211, 67] width 18 height 36
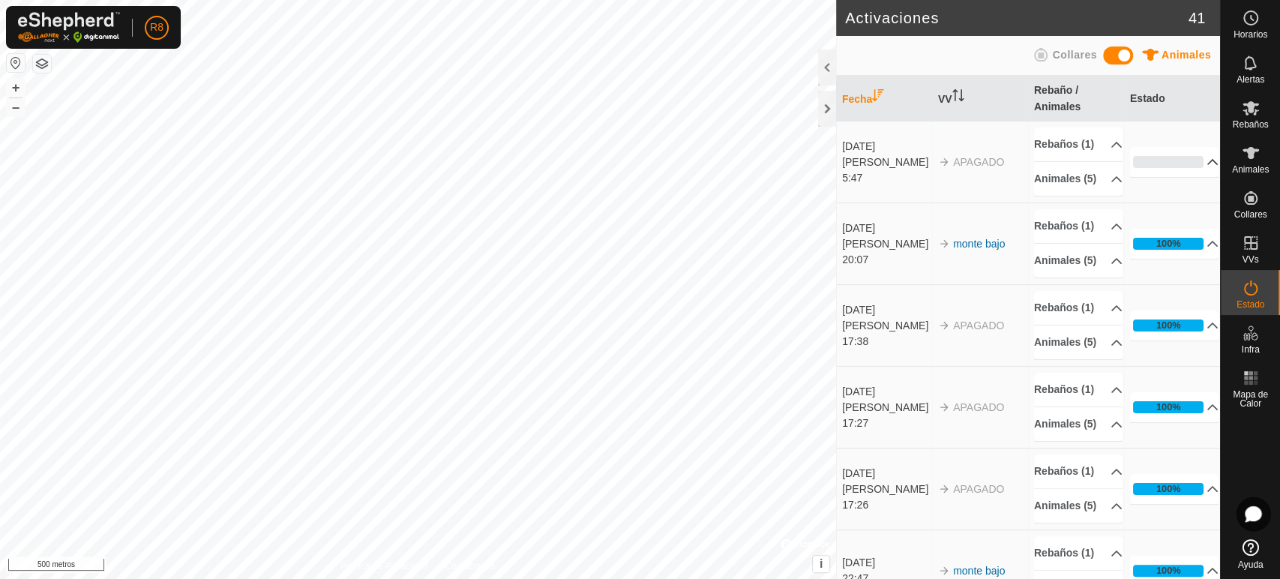
click at [1193, 177] on p-accordion-header "0%" at bounding box center [1174, 162] width 88 height 30
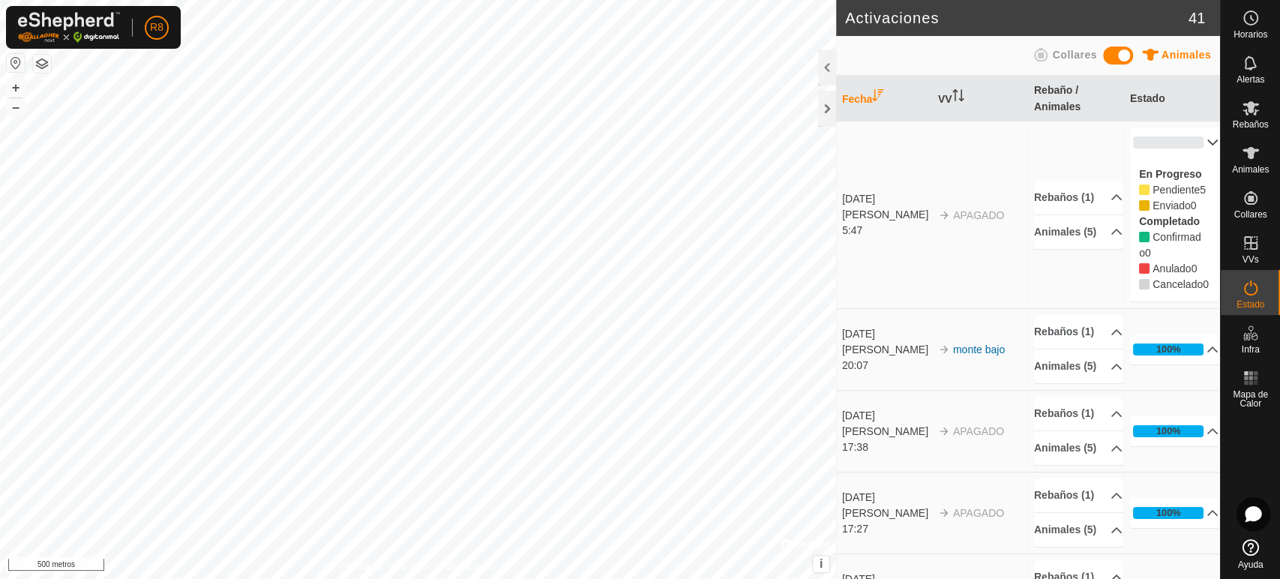
click at [1187, 142] on p-accordion-header "0%" at bounding box center [1174, 142] width 88 height 30
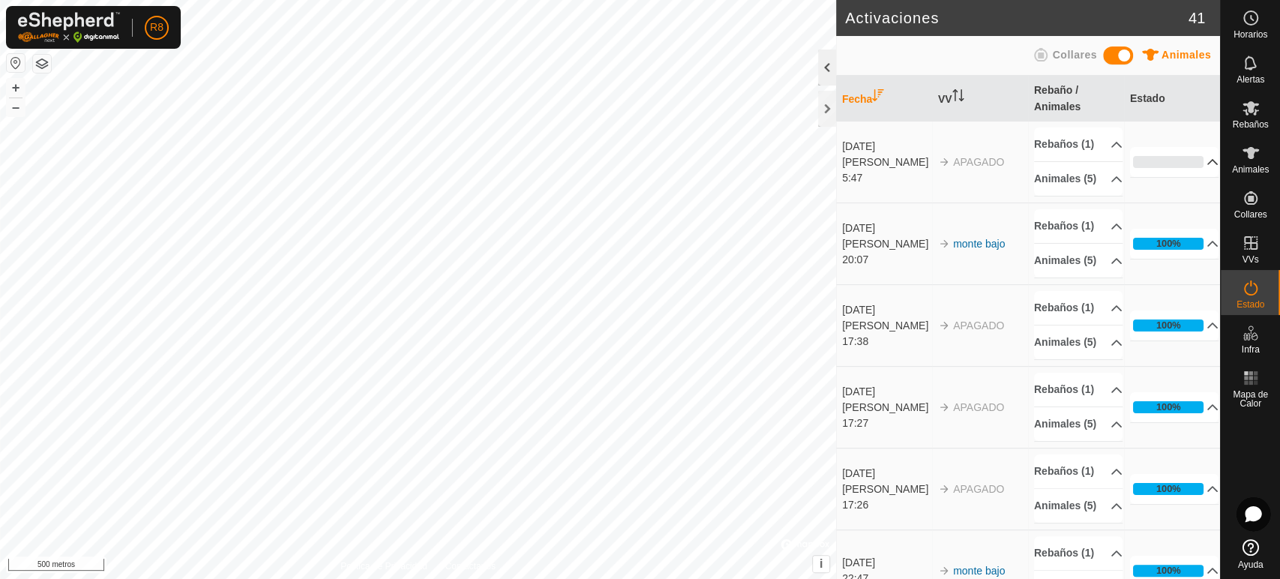
click at [823, 70] on div at bounding box center [827, 67] width 18 height 36
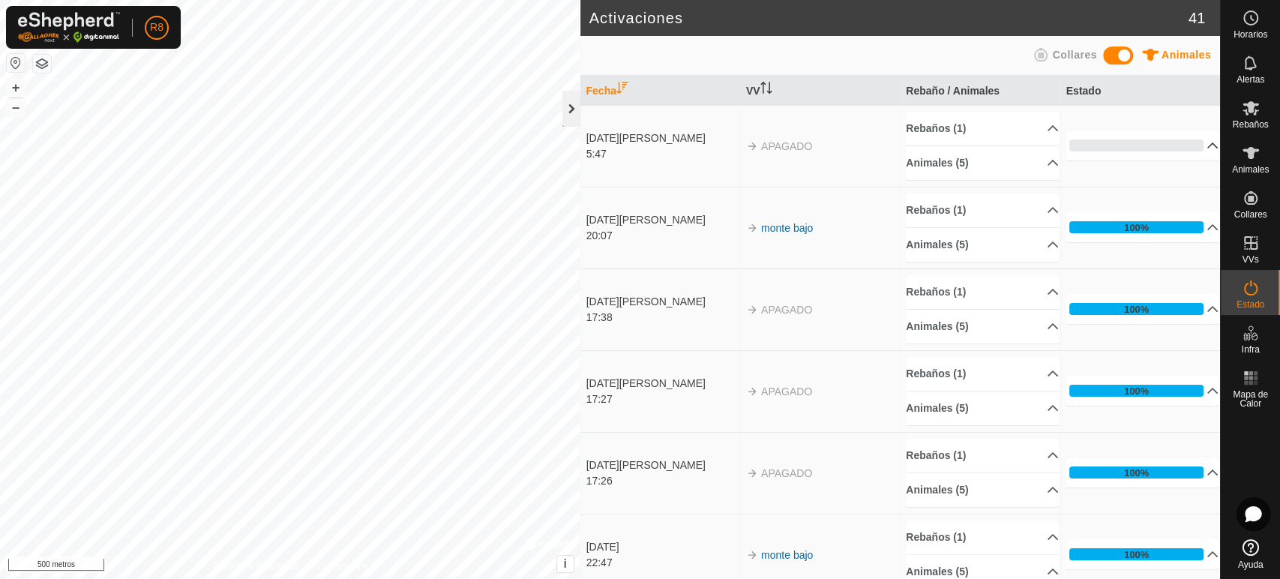
click at [567, 109] on div at bounding box center [571, 109] width 18 height 36
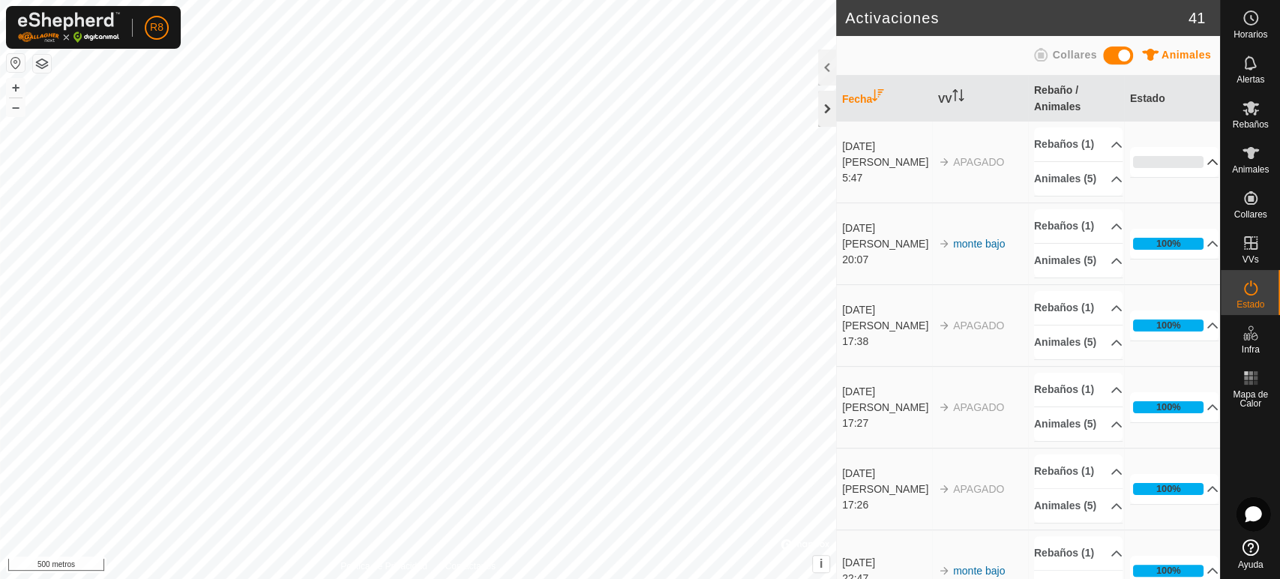
click at [823, 108] on div at bounding box center [827, 109] width 18 height 36
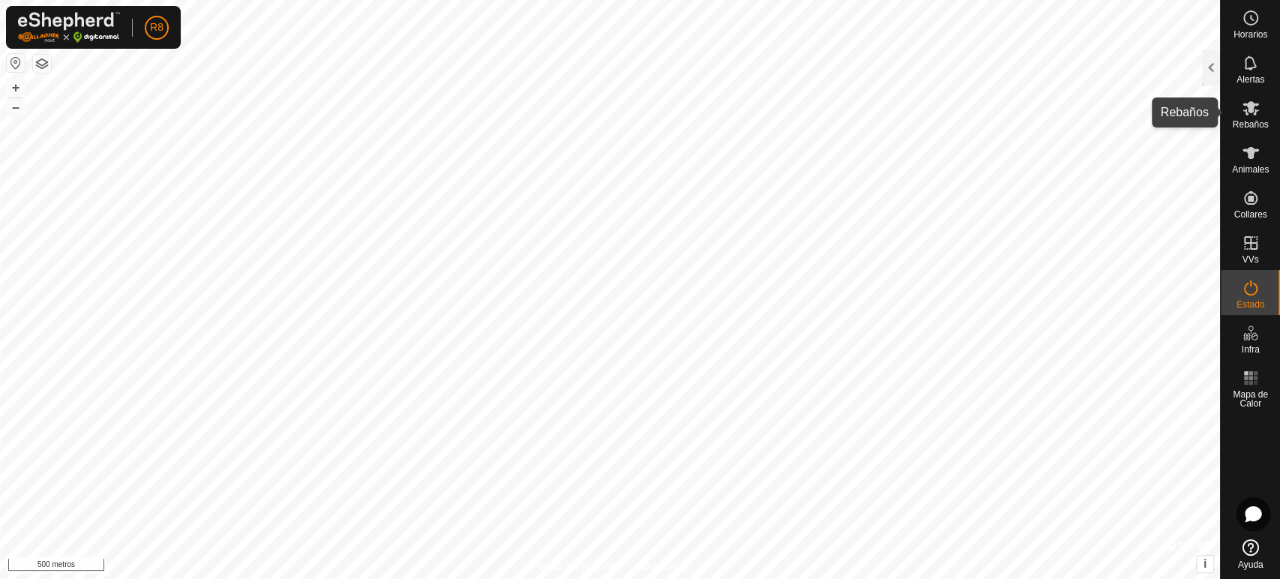
click at [1253, 112] on icon at bounding box center [1250, 108] width 18 height 18
click at [1214, 68] on div at bounding box center [1211, 67] width 18 height 36
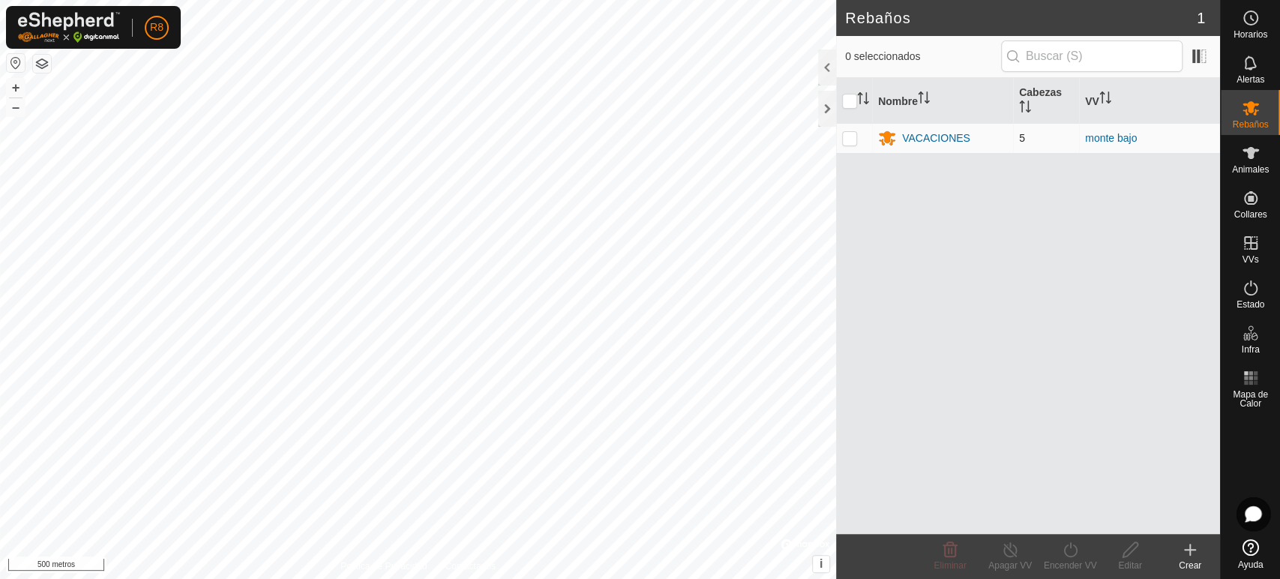
click at [840, 138] on td at bounding box center [854, 138] width 36 height 30
checkbox input "true"
click at [1130, 559] on div "Editar" at bounding box center [1130, 565] width 60 height 13
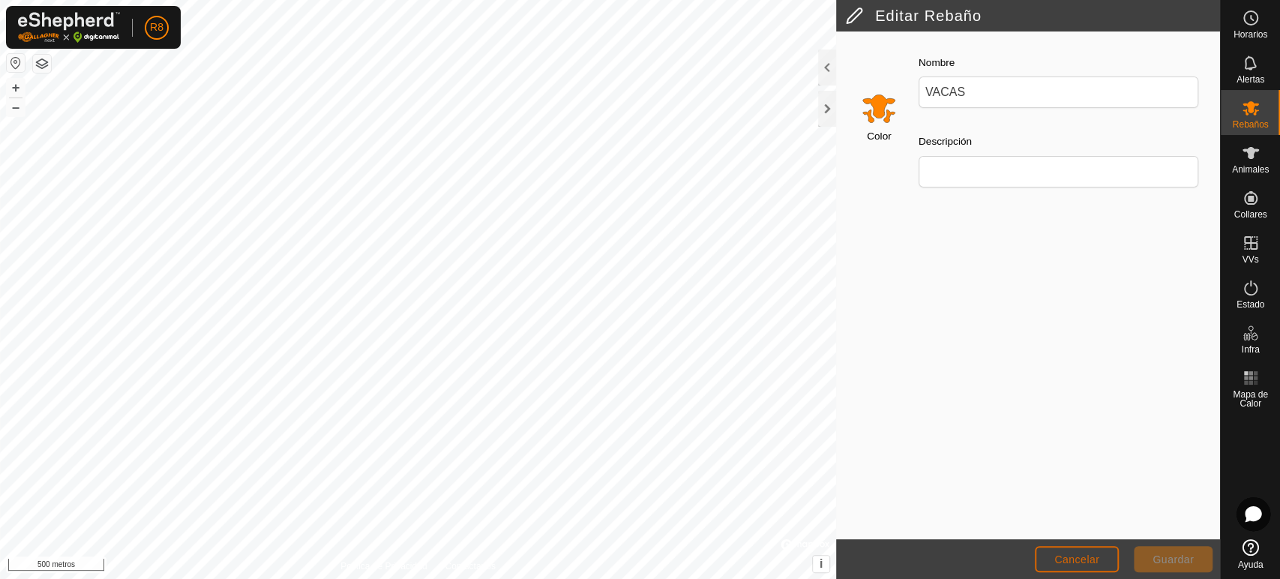
click at [1083, 562] on font "Cancelar" at bounding box center [1076, 559] width 45 height 12
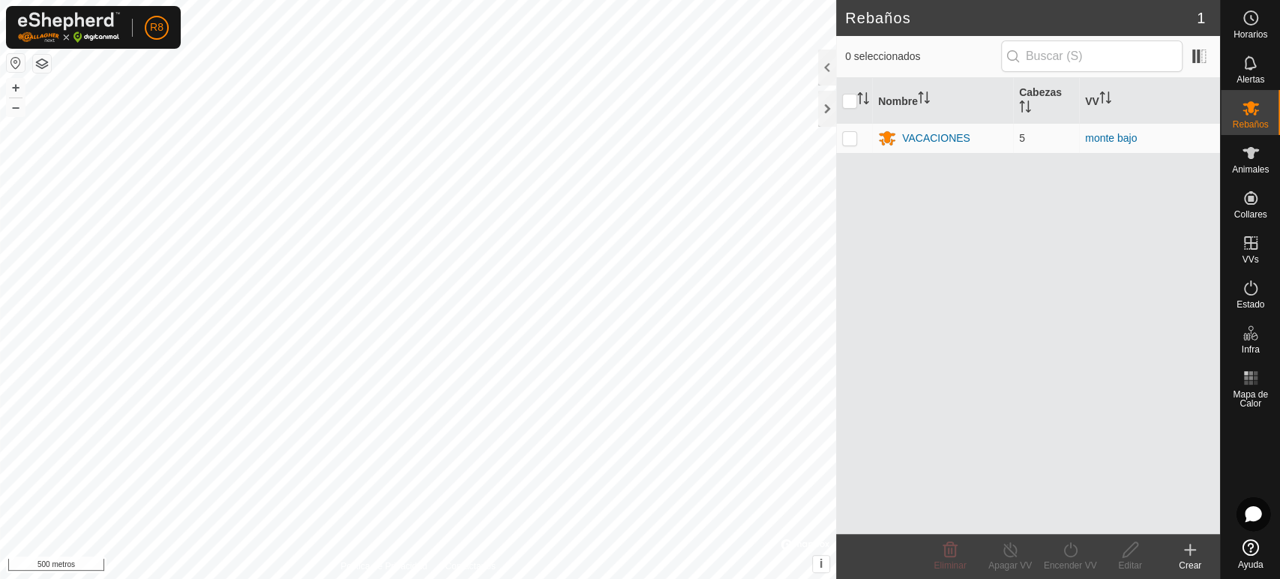
click at [1187, 556] on icon at bounding box center [1190, 550] width 18 height 18
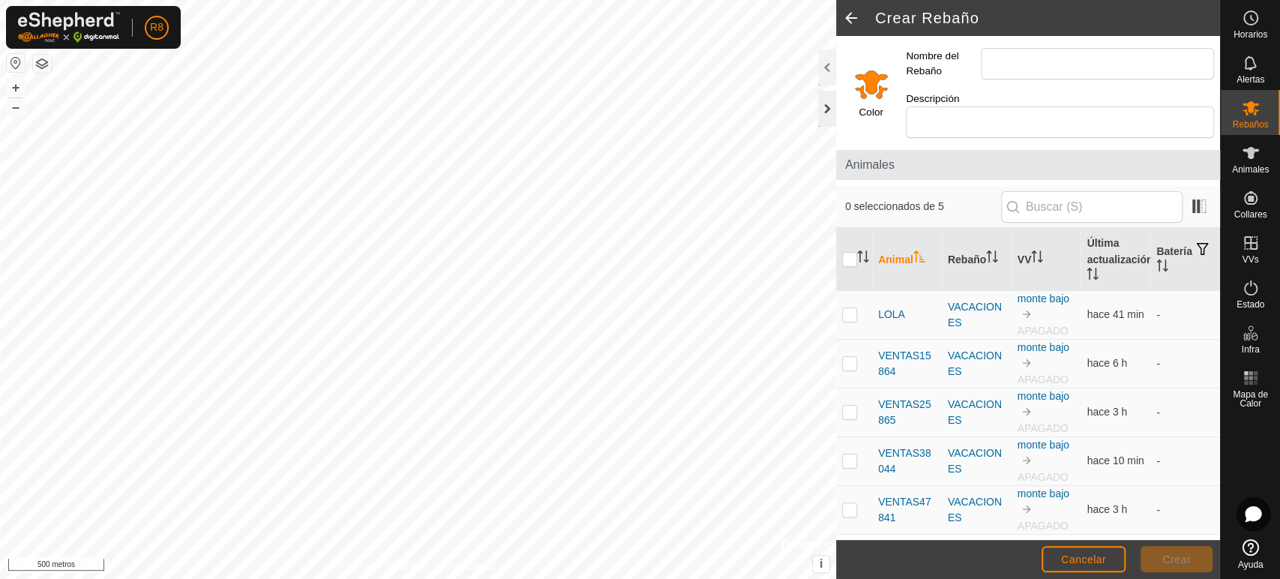
click at [826, 106] on div at bounding box center [827, 109] width 18 height 36
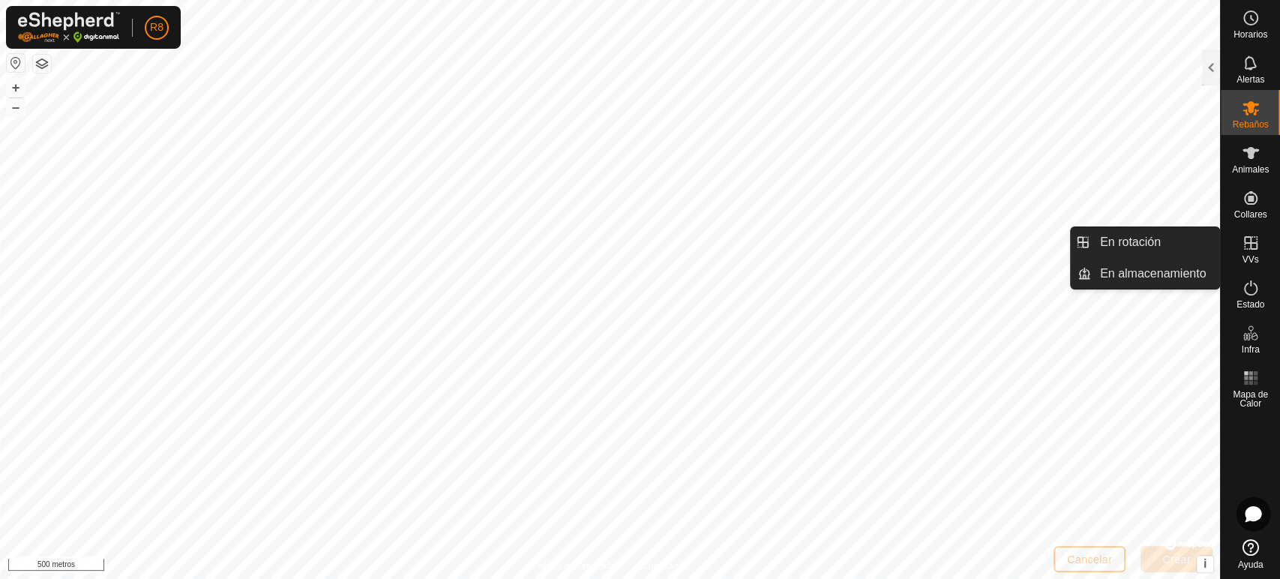
click at [1247, 244] on icon at bounding box center [1250, 243] width 18 height 18
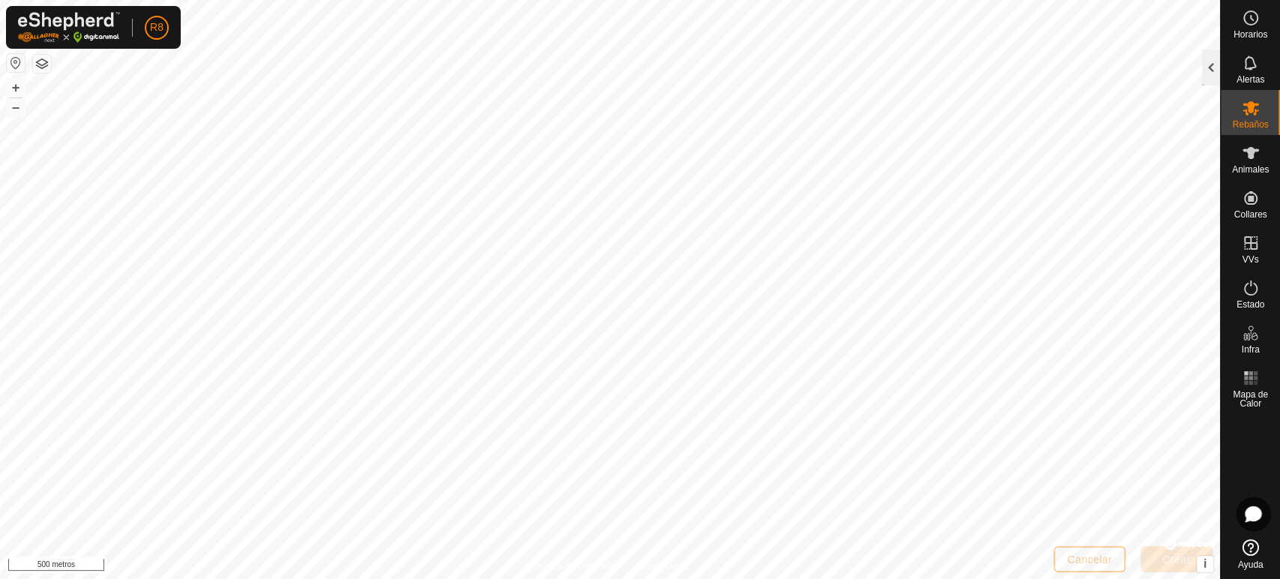
click at [1211, 67] on div at bounding box center [1211, 67] width 18 height 36
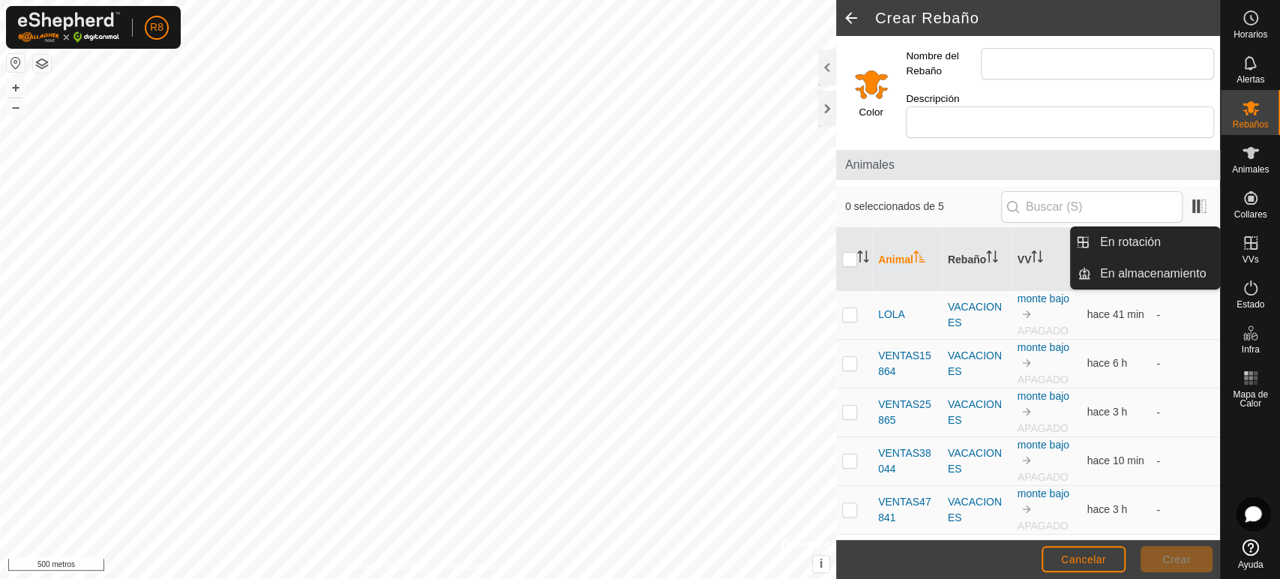
click at [1250, 250] on icon at bounding box center [1250, 243] width 18 height 18
click at [1247, 241] on icon at bounding box center [1250, 243] width 18 height 18
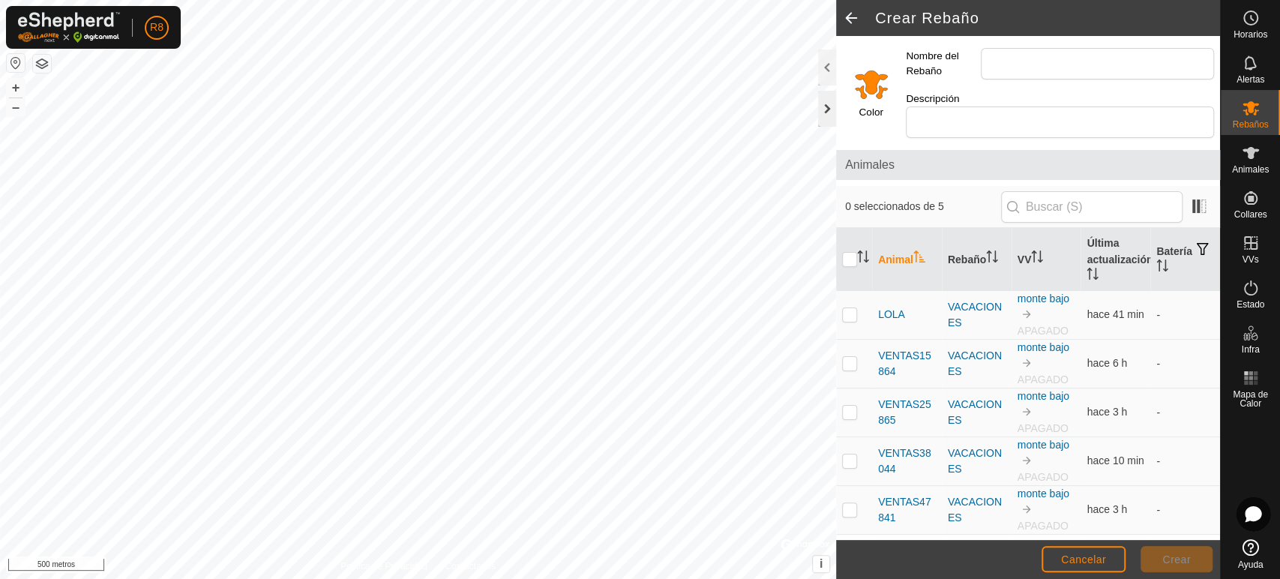
click at [830, 109] on div at bounding box center [827, 109] width 18 height 36
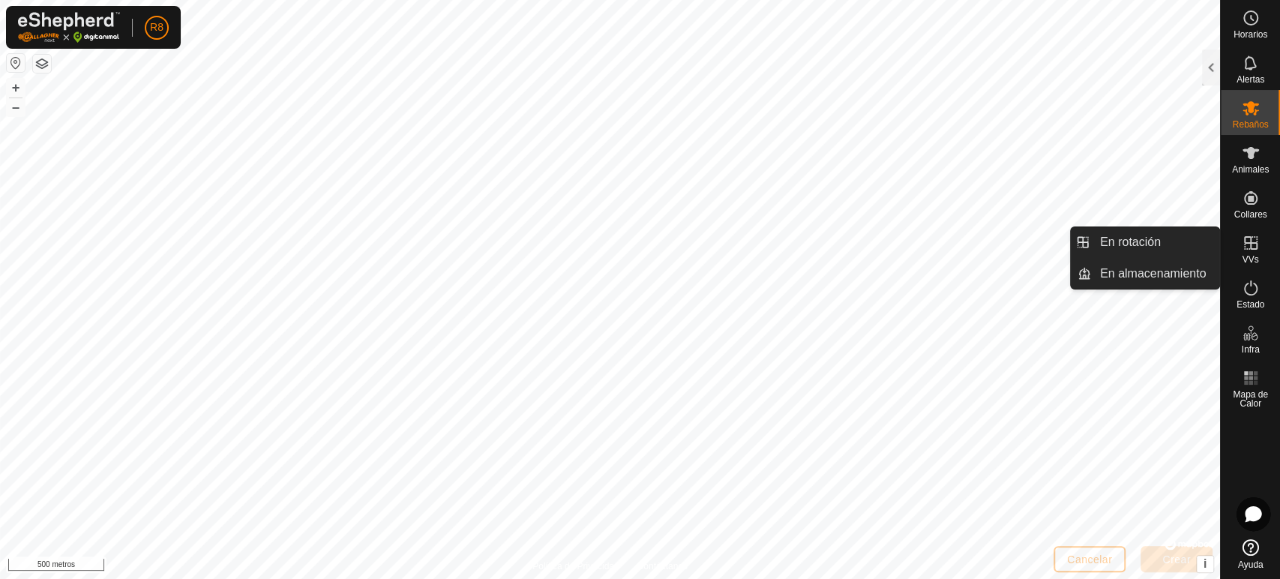
click at [1249, 250] on icon at bounding box center [1250, 243] width 18 height 18
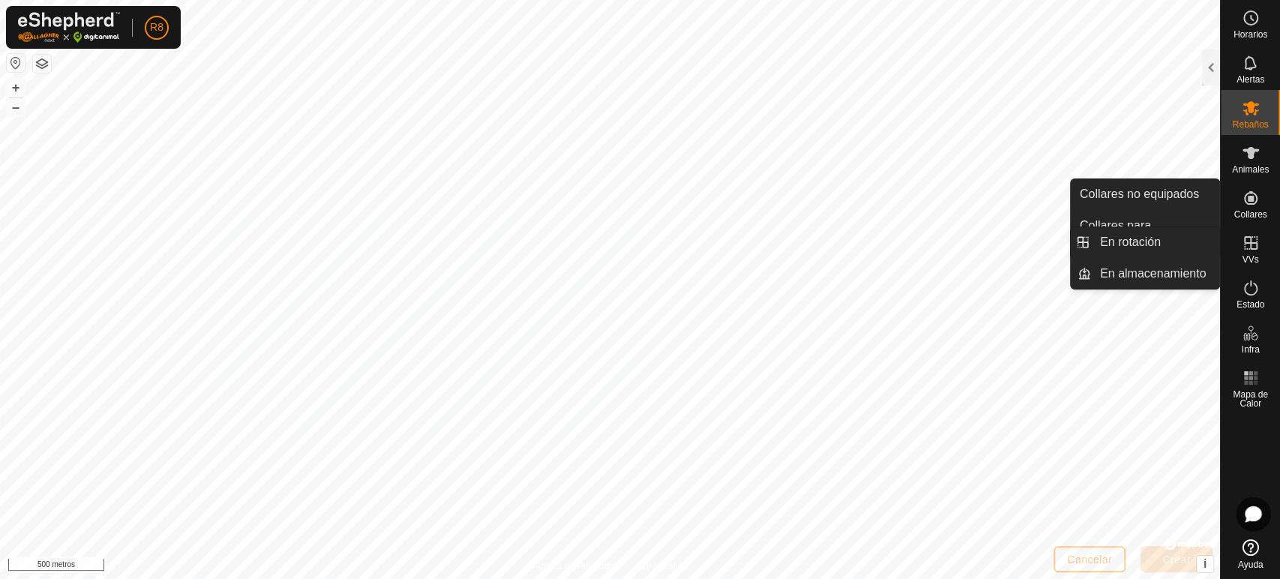
click at [1246, 242] on icon at bounding box center [1250, 242] width 13 height 13
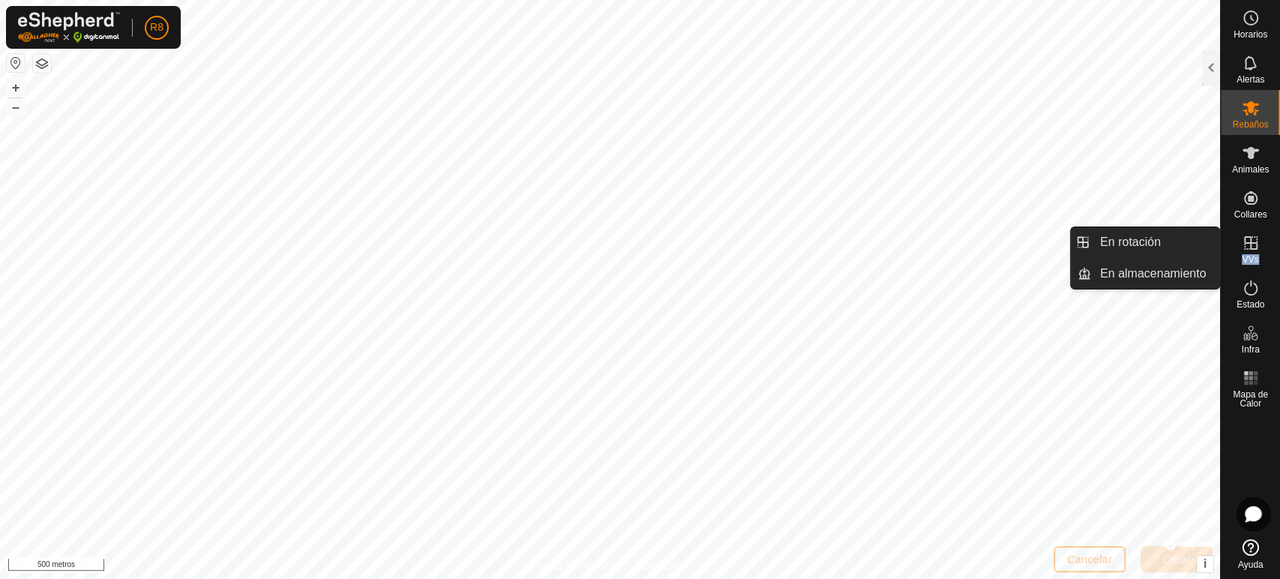
click at [1248, 242] on icon at bounding box center [1250, 242] width 13 height 13
click at [1155, 249] on link "En rotación" at bounding box center [1155, 242] width 128 height 30
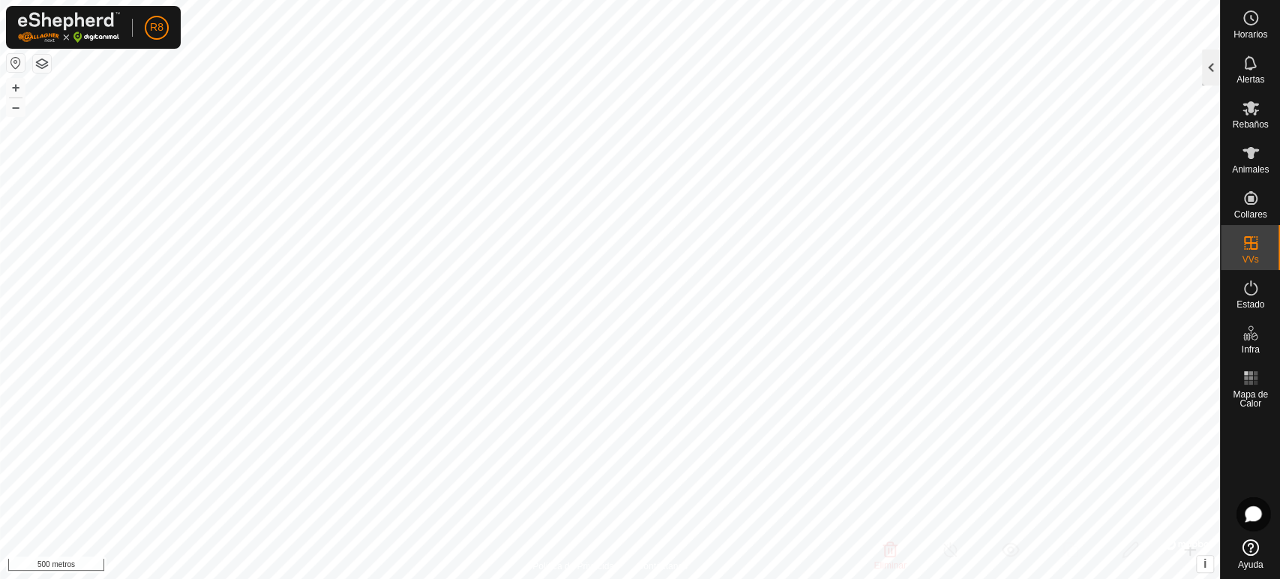
click at [1206, 74] on div at bounding box center [1211, 67] width 18 height 36
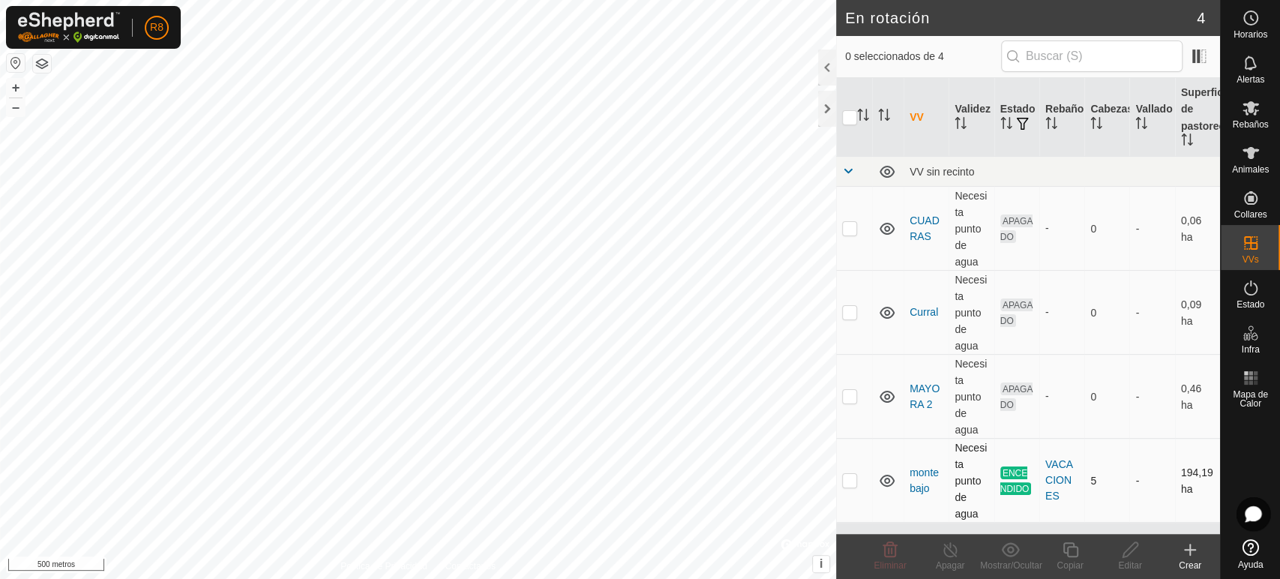
click at [846, 486] on p-checkbox at bounding box center [849, 480] width 15 height 12
checkbox input "true"
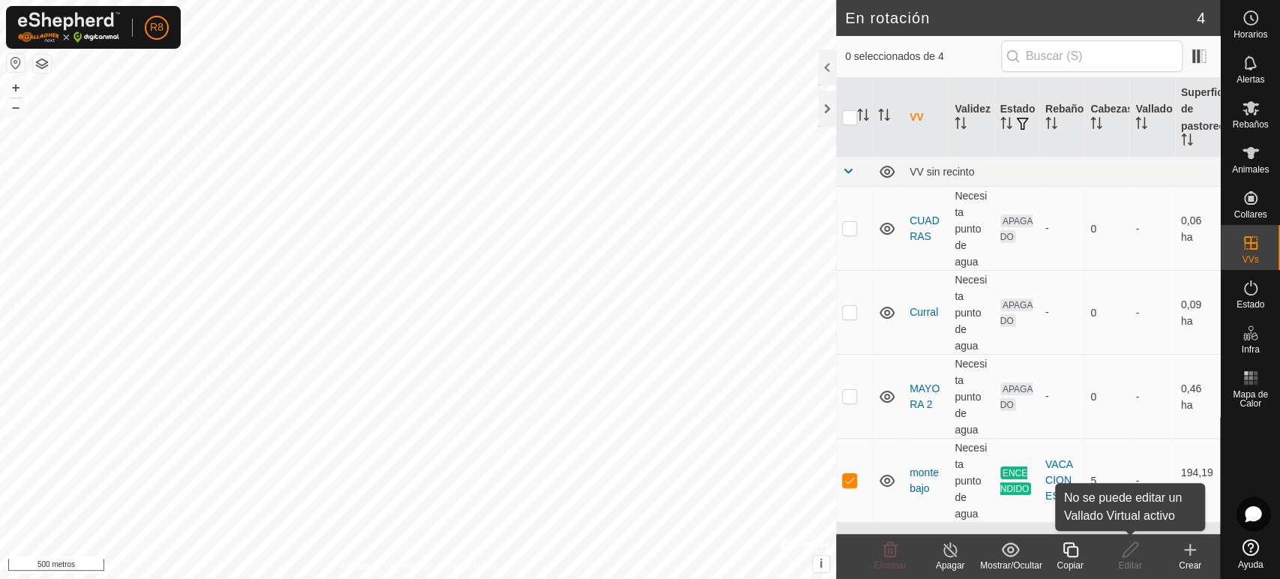
click at [1130, 560] on font "Editar" at bounding box center [1129, 565] width 23 height 10
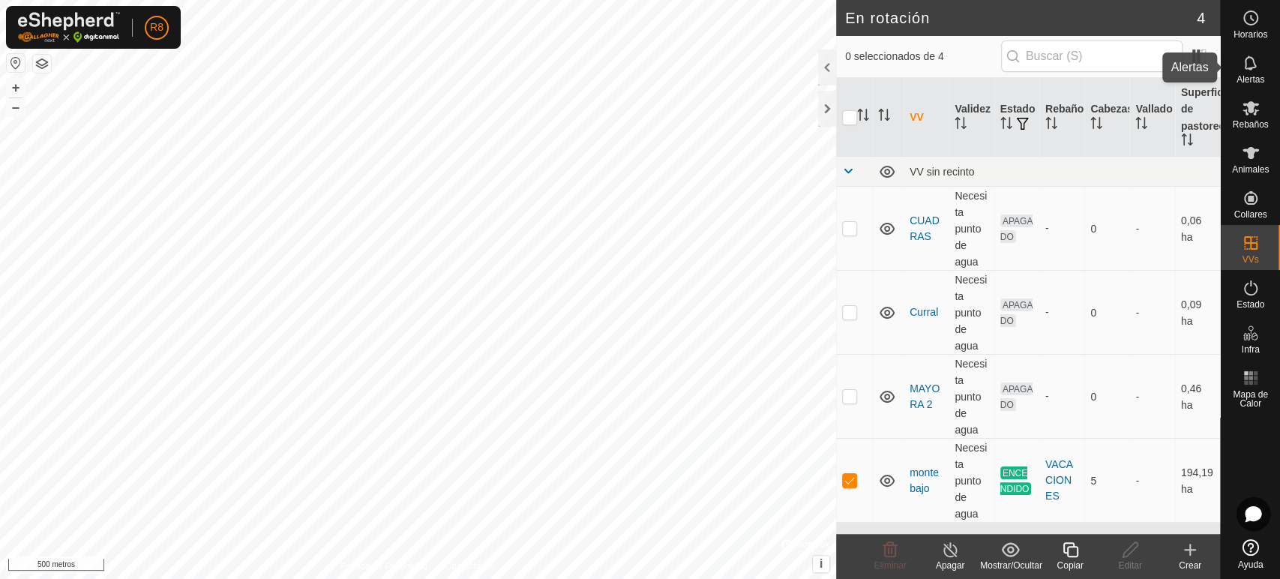
click at [1245, 75] on font "Alertas" at bounding box center [1250, 79] width 28 height 10
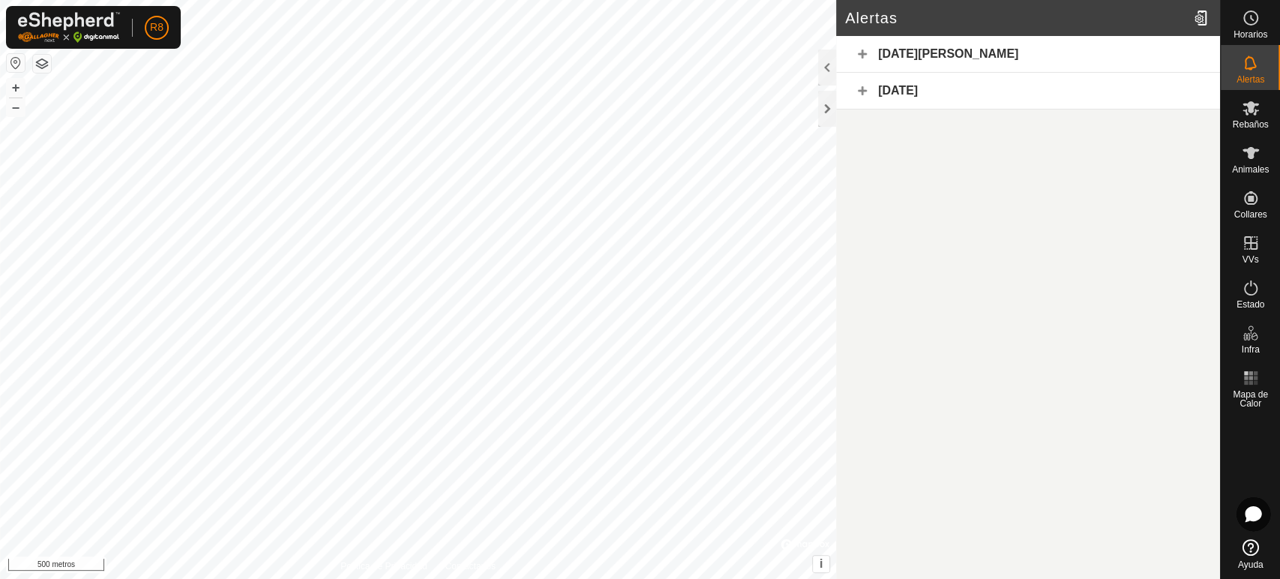
click at [1245, 75] on font "Alertas" at bounding box center [1250, 79] width 28 height 10
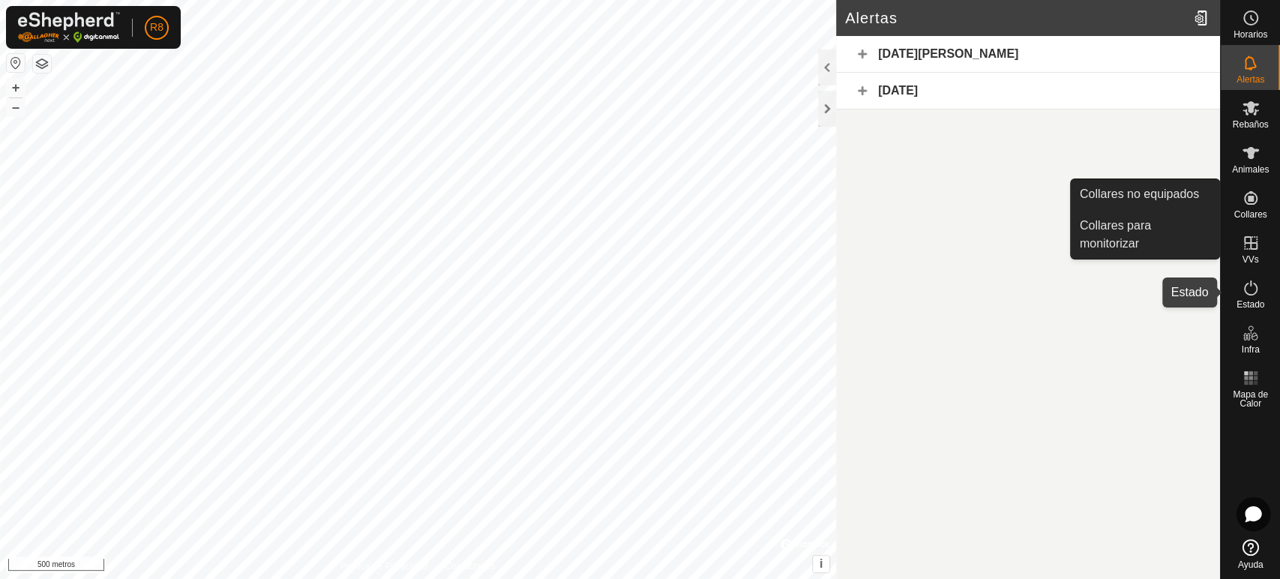
click at [1256, 292] on icon at bounding box center [1250, 288] width 18 height 18
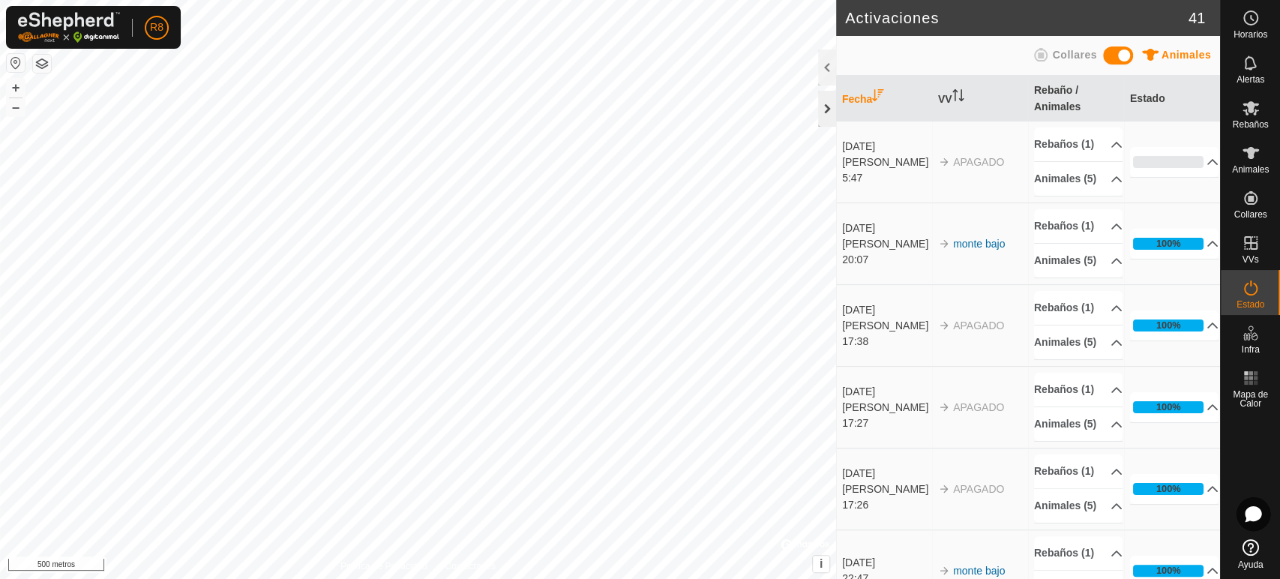
click at [825, 111] on div at bounding box center [827, 109] width 18 height 36
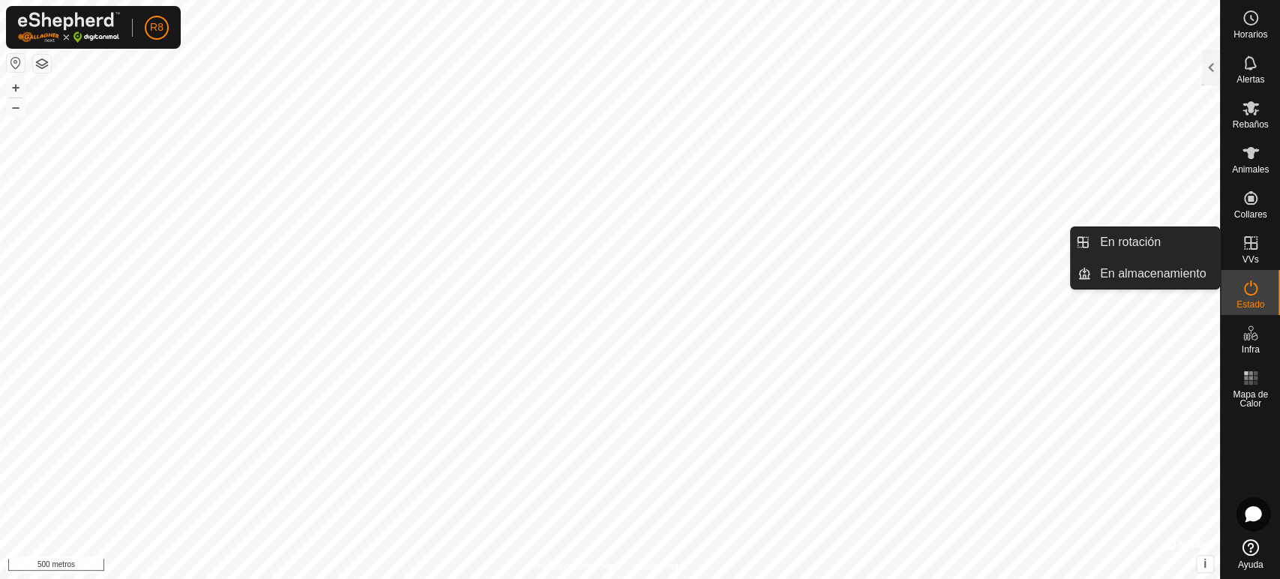
click at [1248, 250] on icon at bounding box center [1250, 243] width 18 height 18
click at [1184, 275] on link "En almacenamiento" at bounding box center [1155, 274] width 128 height 30
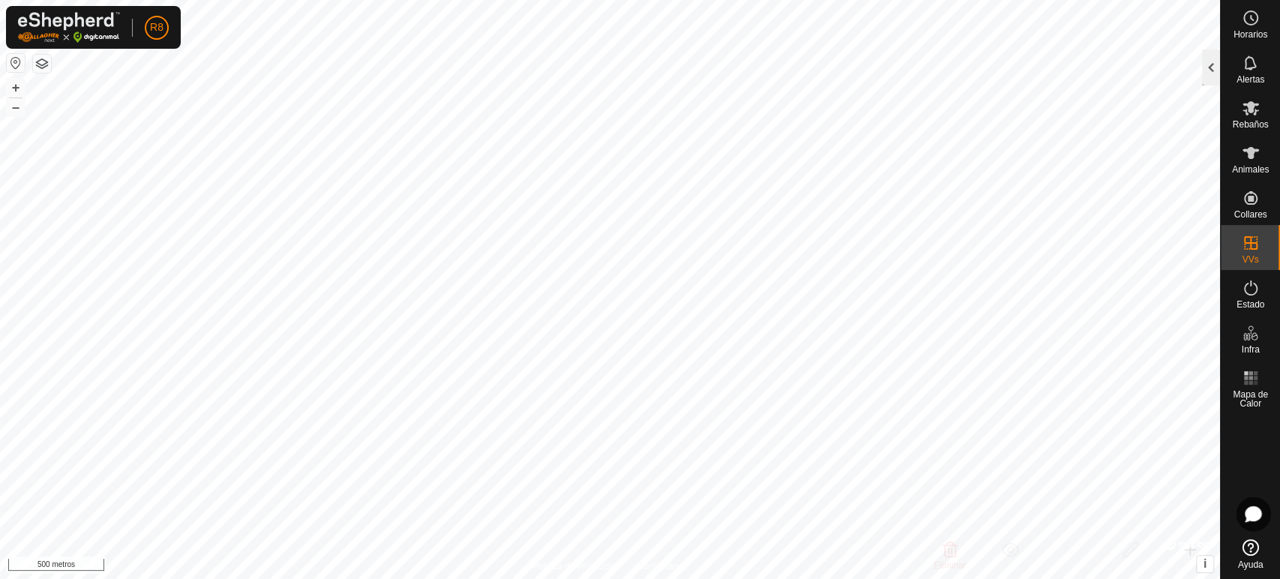
click at [1216, 68] on div at bounding box center [1211, 67] width 18 height 36
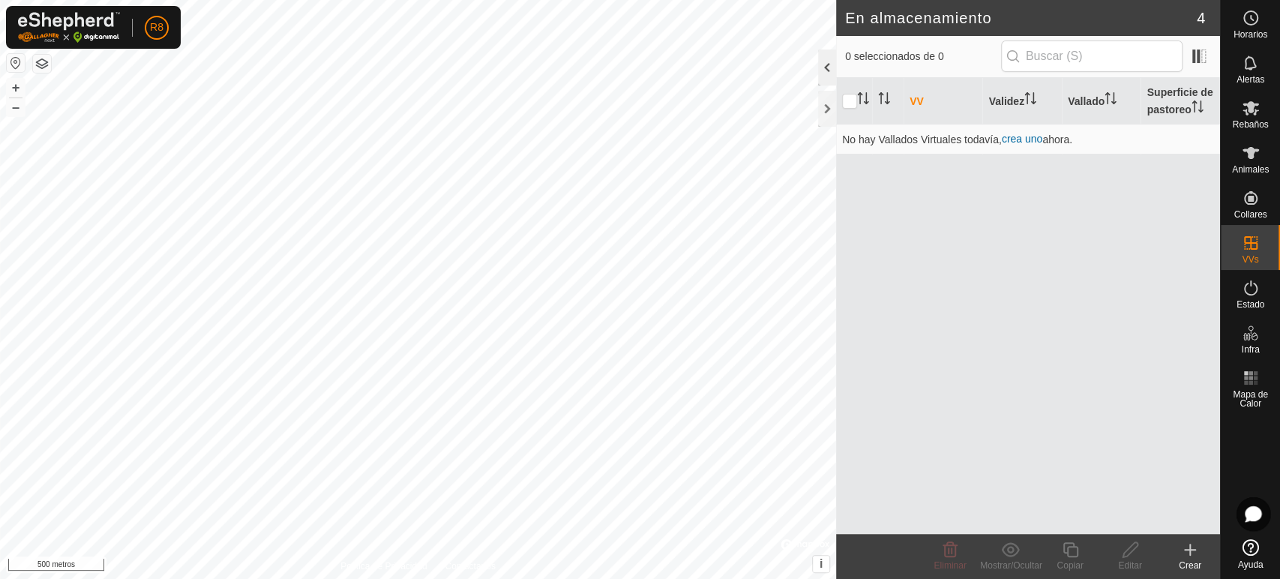
click at [827, 68] on div at bounding box center [827, 67] width 18 height 36
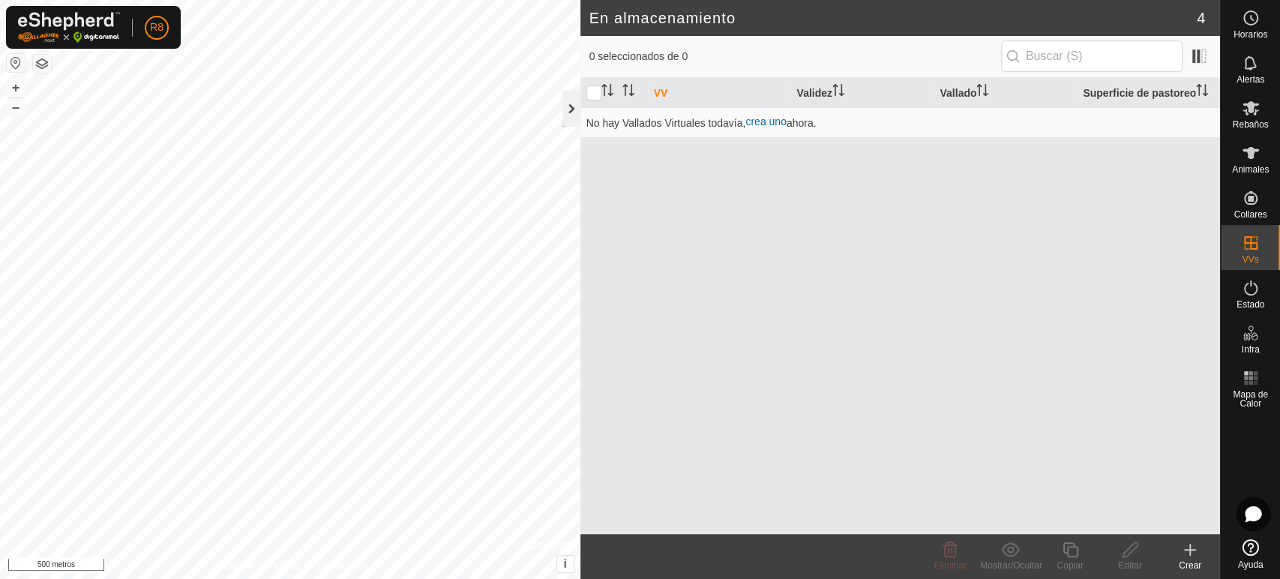
click at [567, 106] on div at bounding box center [571, 109] width 18 height 36
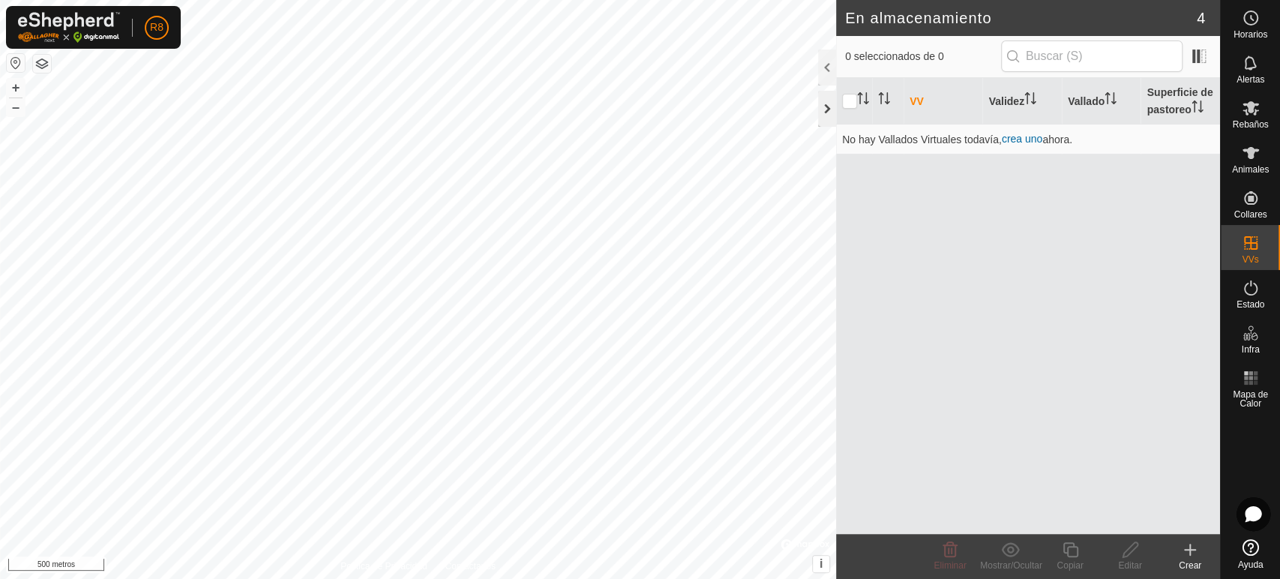
click at [821, 112] on div at bounding box center [827, 109] width 18 height 36
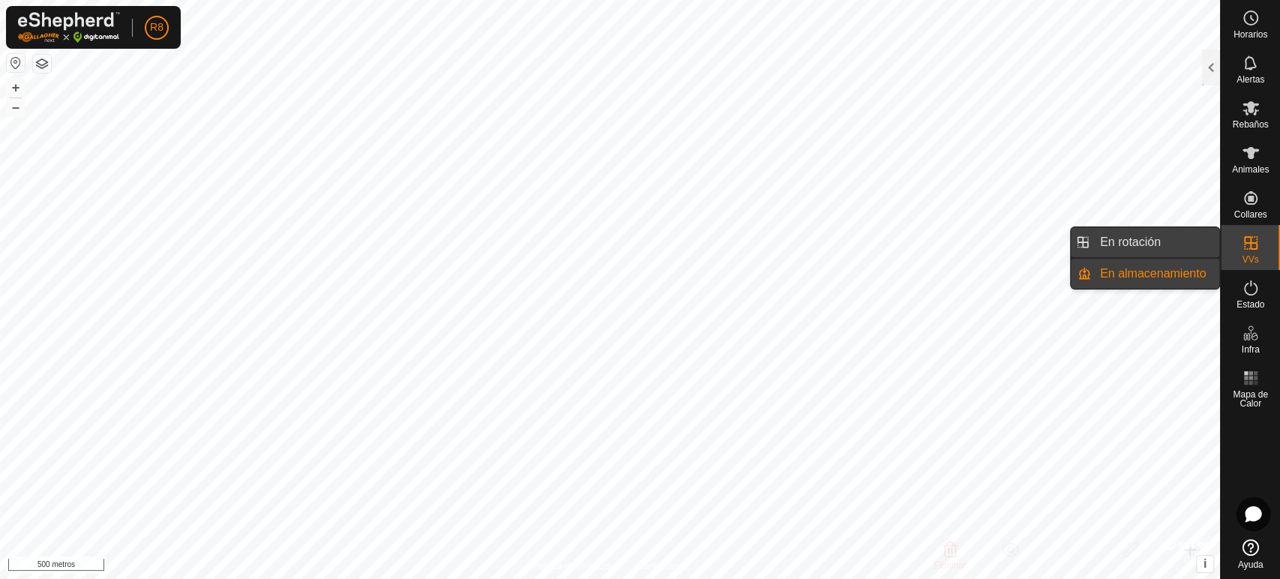
click at [1120, 240] on link "En rotación" at bounding box center [1155, 242] width 128 height 30
click at [1154, 238] on link "En rotación" at bounding box center [1155, 242] width 128 height 30
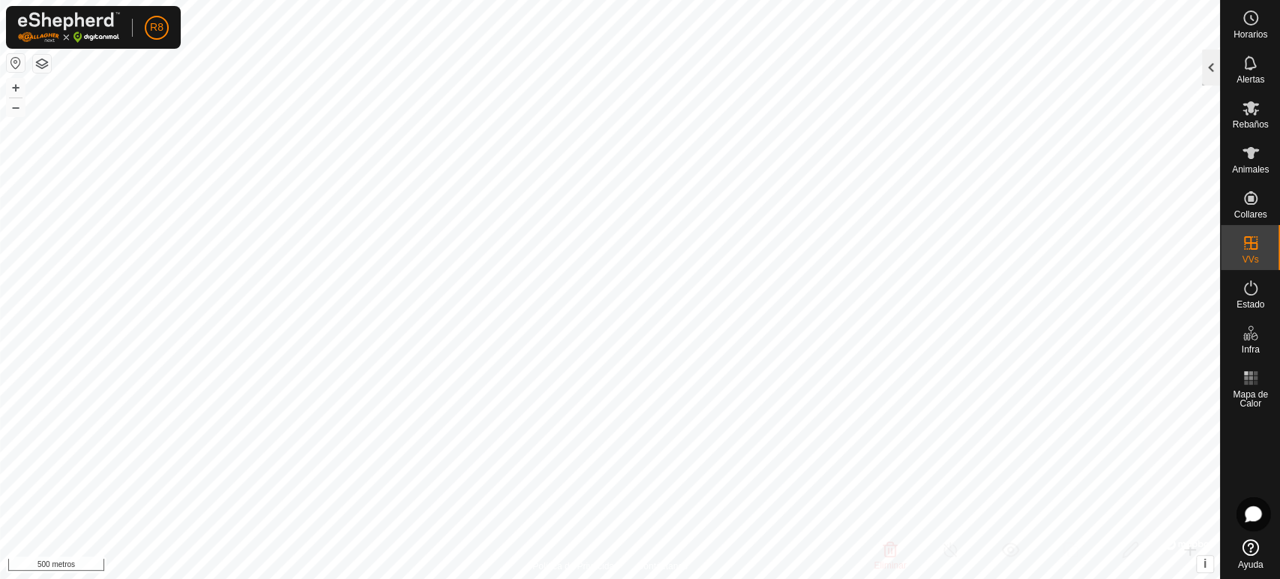
click at [1212, 67] on div at bounding box center [1211, 67] width 18 height 36
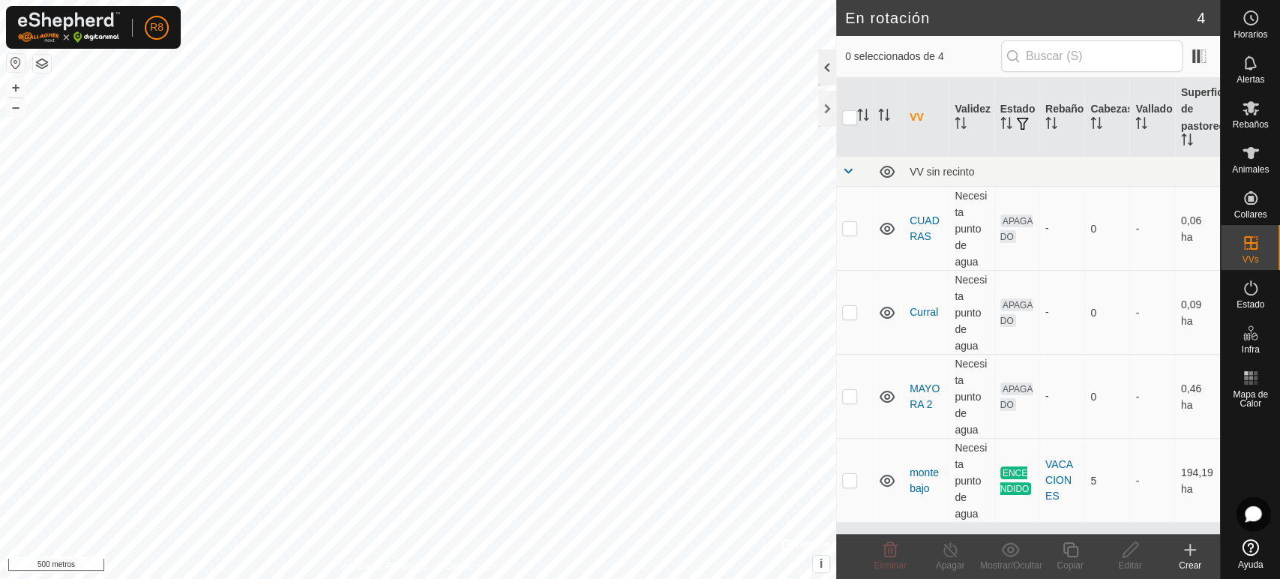
click at [824, 65] on div at bounding box center [827, 67] width 18 height 36
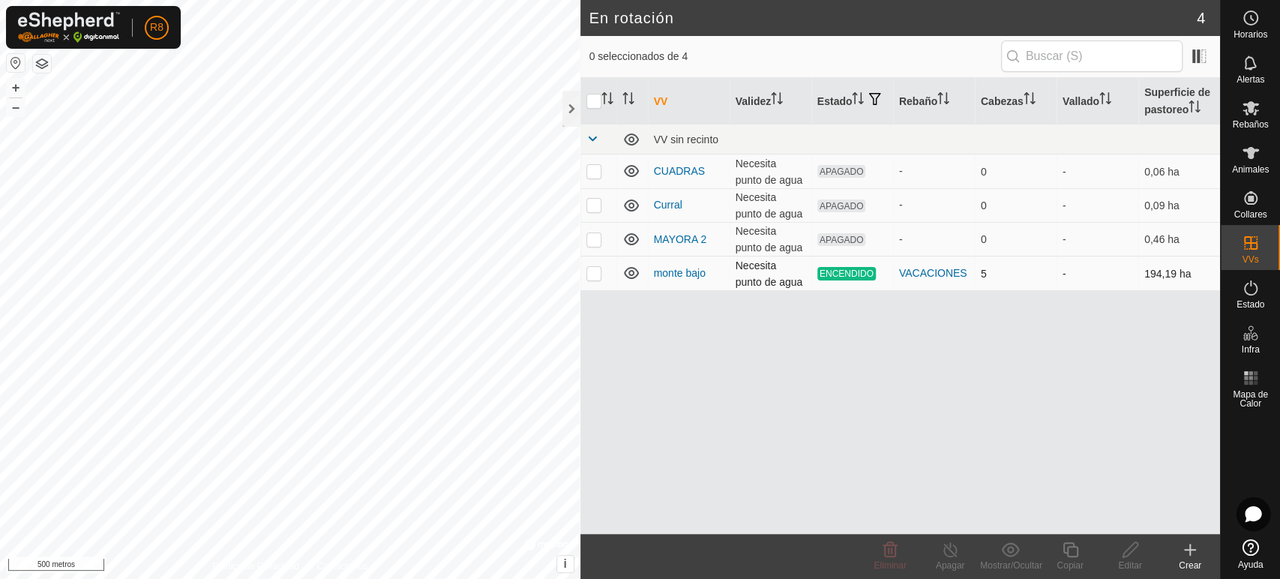
click at [586, 279] on p-checkbox at bounding box center [593, 273] width 15 height 12
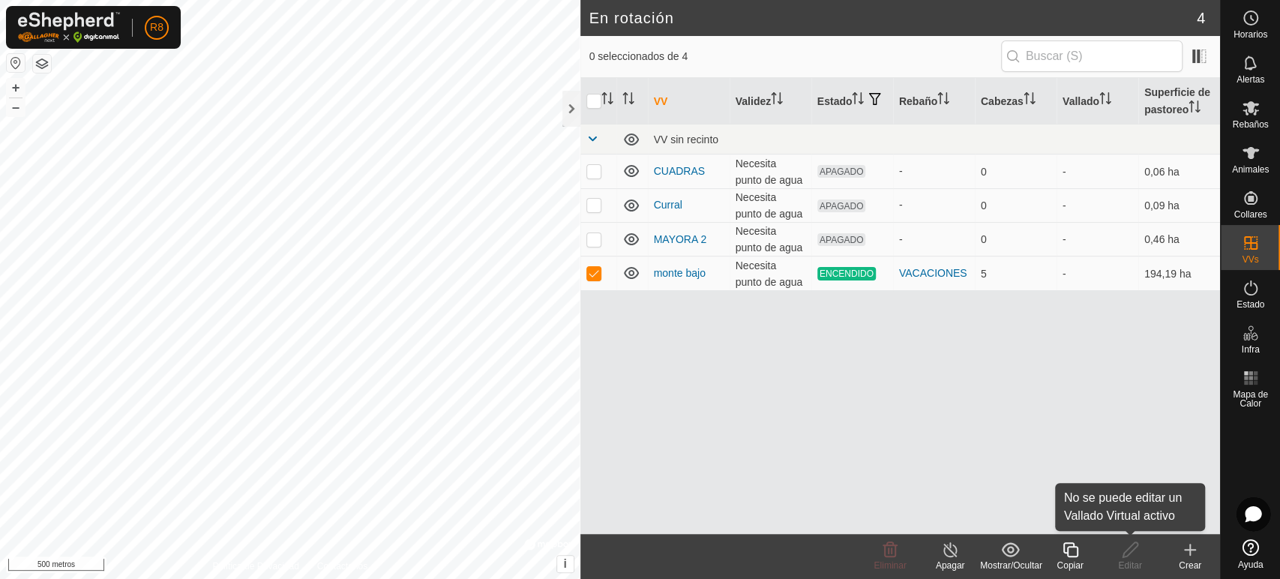
click at [1130, 562] on font "Editar" at bounding box center [1129, 565] width 23 height 10
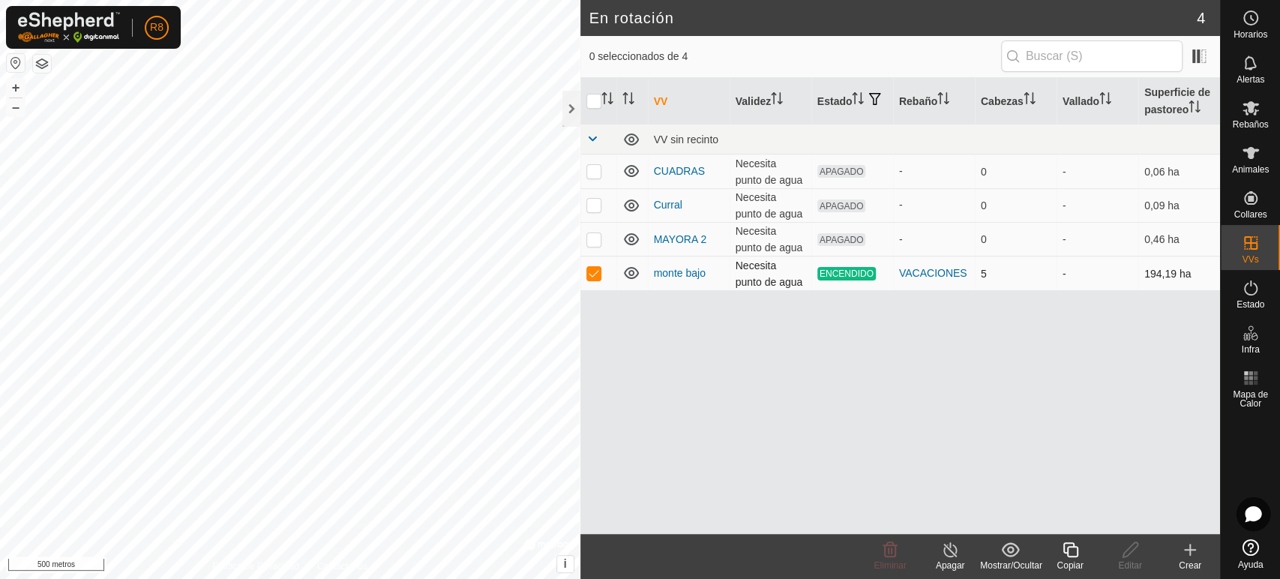
click at [598, 277] on p-checkbox at bounding box center [593, 273] width 15 height 12
checkbox input "false"
click at [566, 109] on div at bounding box center [571, 109] width 18 height 36
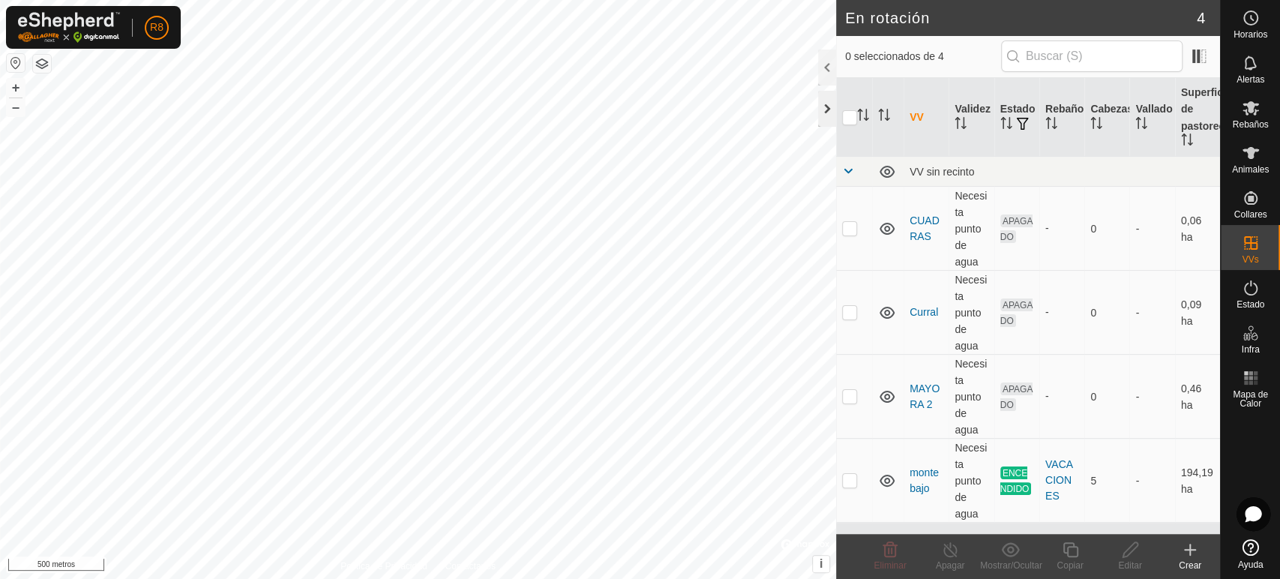
click at [822, 105] on div at bounding box center [827, 109] width 18 height 36
